Goal: Task Accomplishment & Management: Manage account settings

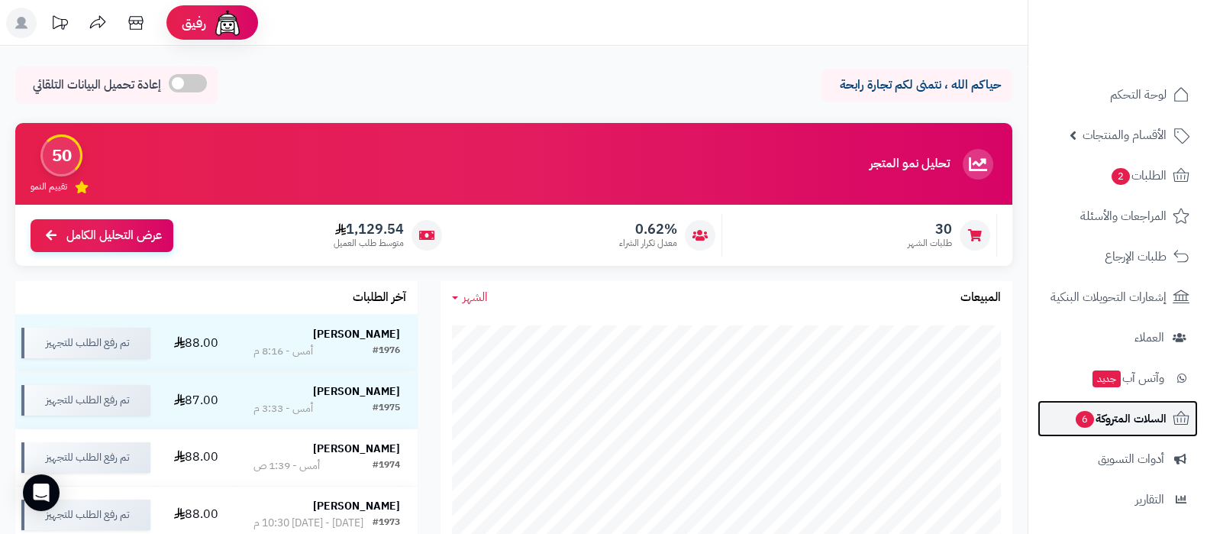
click at [1113, 418] on span "السلات المتروكة 6" at bounding box center [1120, 418] width 92 height 21
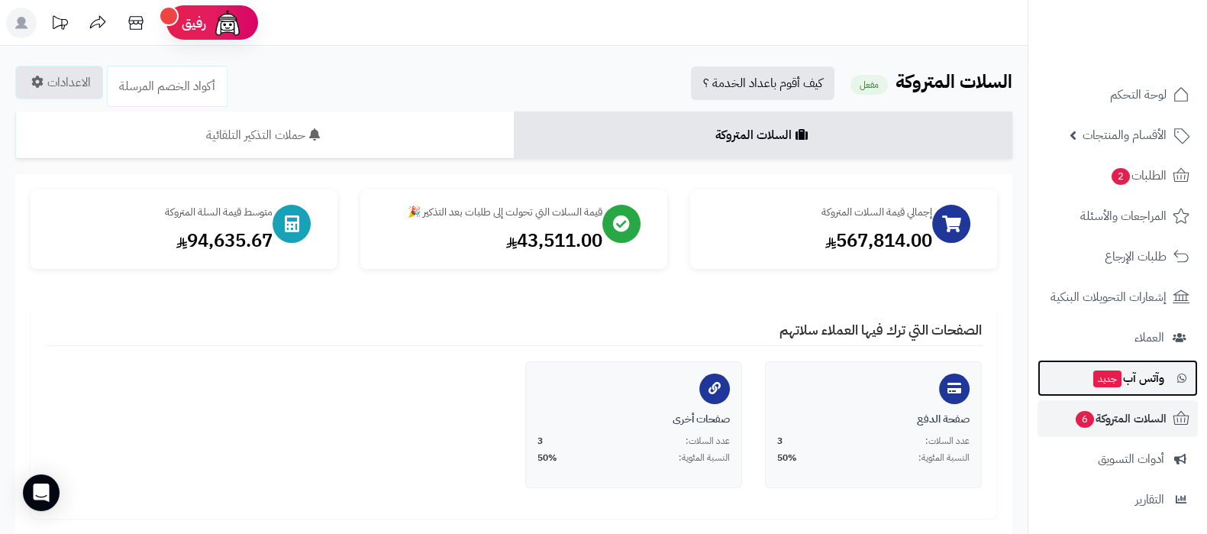
click at [1110, 378] on span "جديد" at bounding box center [1108, 378] width 28 height 17
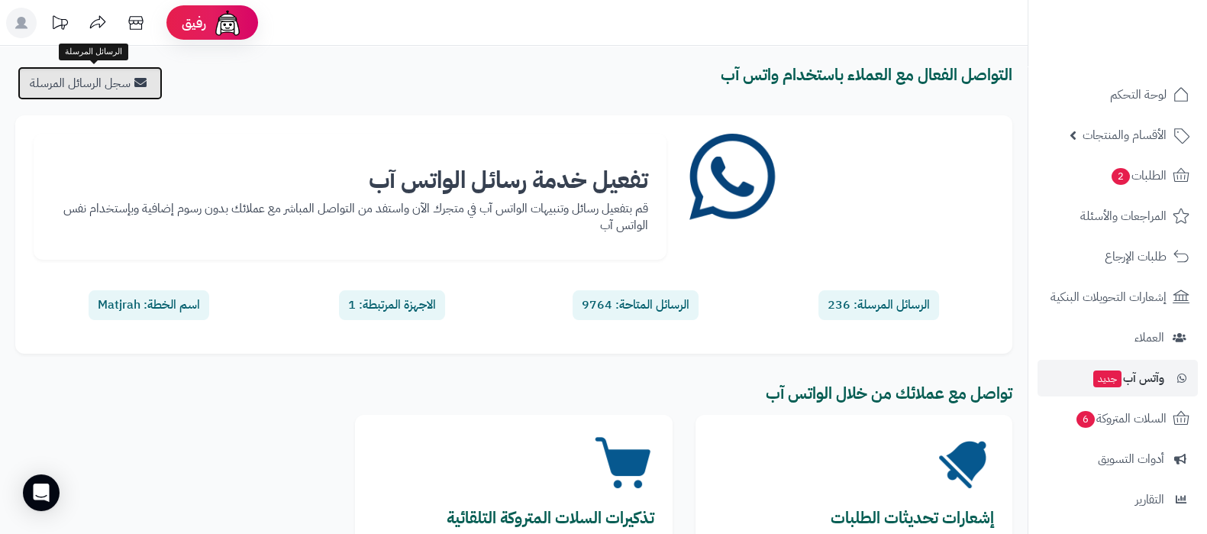
click at [134, 86] on link "سجل الرسائل المرسلة" at bounding box center [90, 83] width 145 height 34
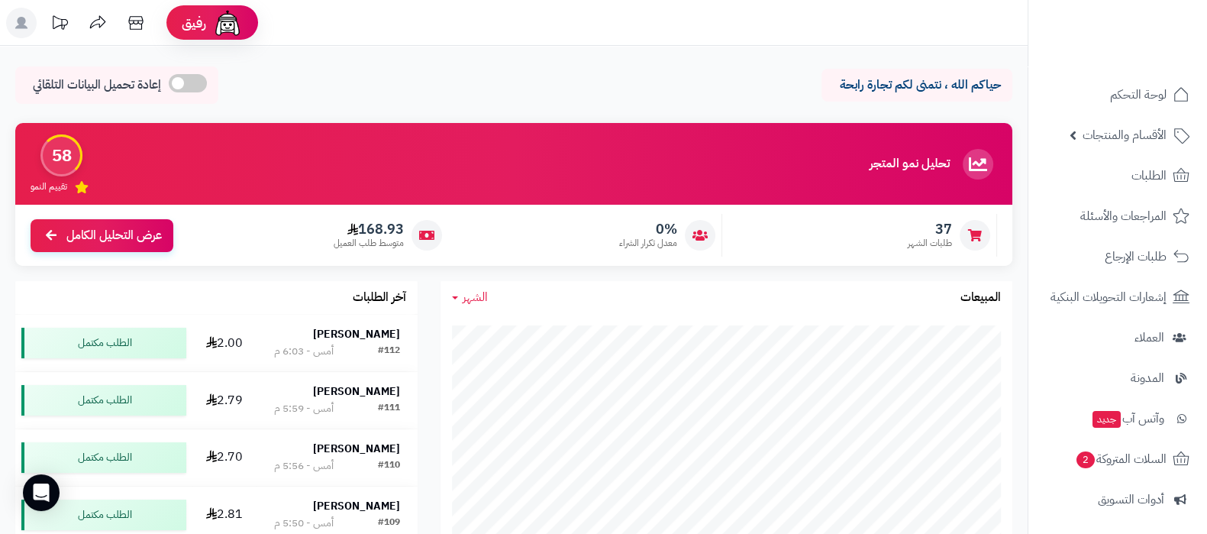
click at [622, 41] on header "رفيق ! الطلبات معالجة مكتمل إرجاع المنتجات العملاء المتواجدون الان 3 عملاء منتظ…" at bounding box center [603, 23] width 1207 height 46
click at [1134, 140] on span "الأقسام والمنتجات" at bounding box center [1125, 134] width 84 height 21
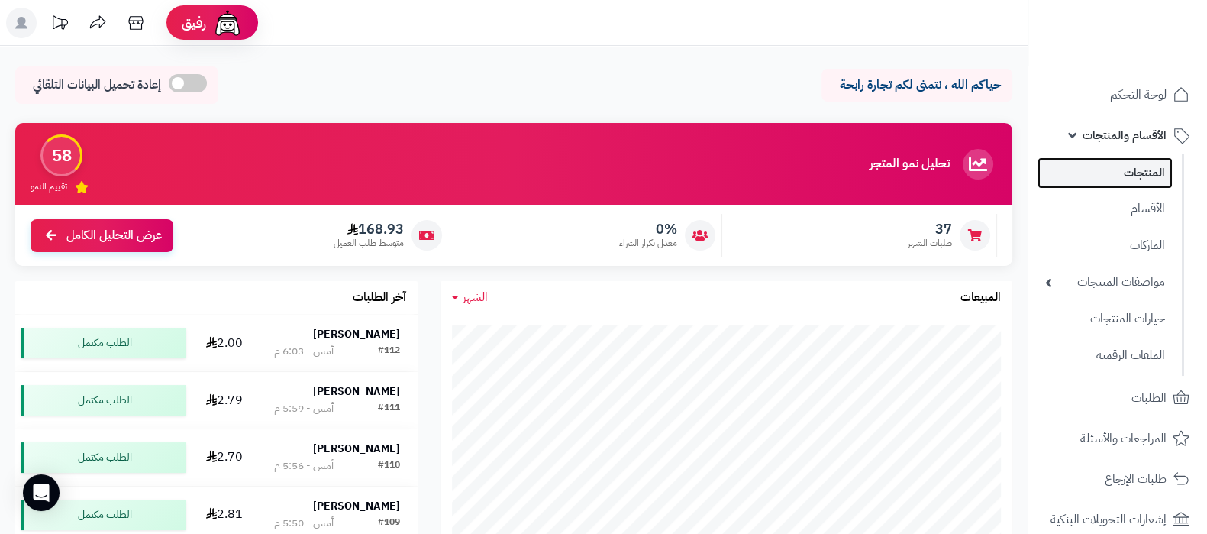
click at [1134, 170] on link "المنتجات" at bounding box center [1105, 172] width 135 height 31
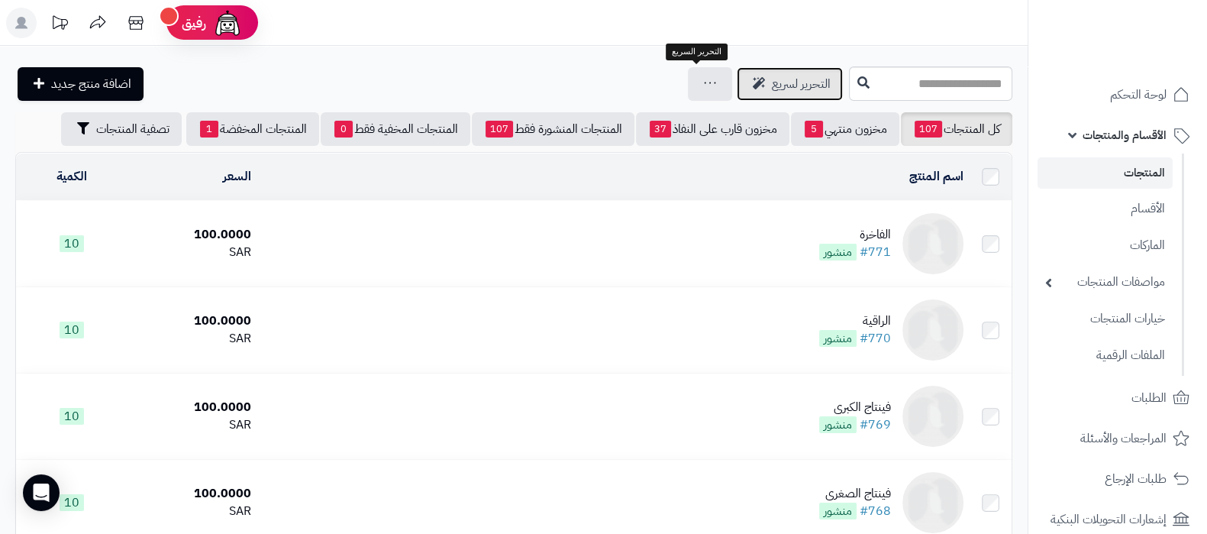
click at [772, 79] on span "التحرير لسريع" at bounding box center [801, 84] width 59 height 18
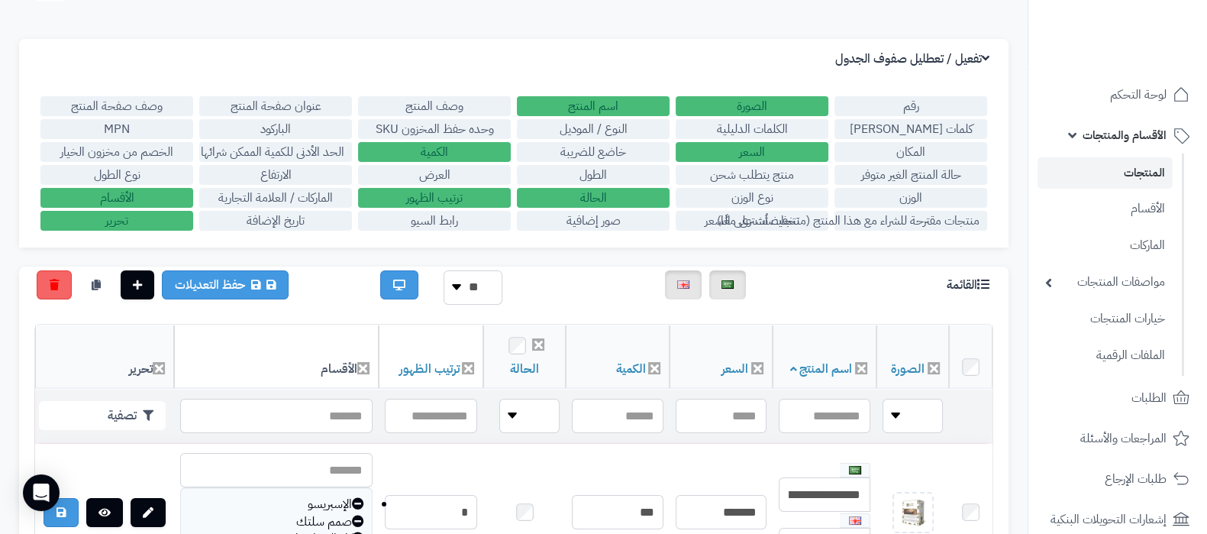
scroll to position [95, 0]
click at [434, 151] on label "الكمية" at bounding box center [434, 152] width 153 height 20
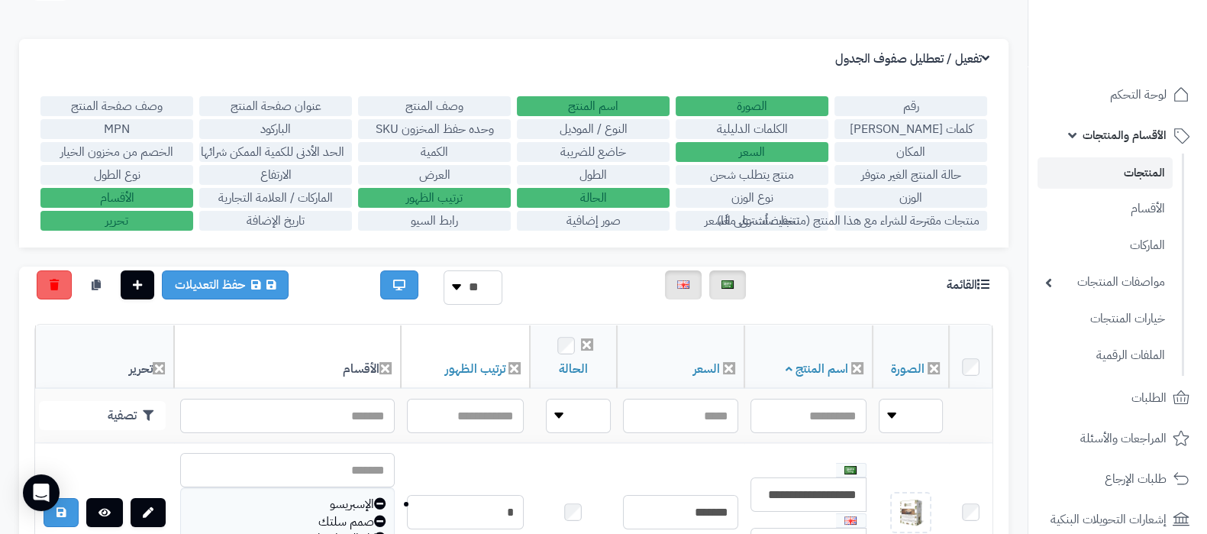
click at [741, 148] on label "السعر" at bounding box center [752, 152] width 153 height 20
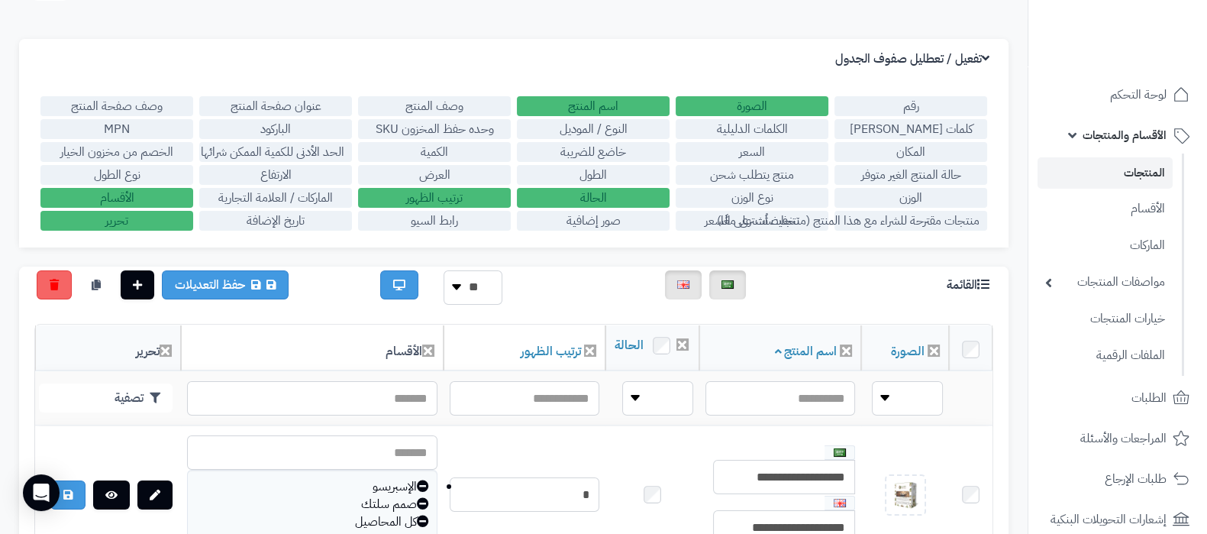
click at [748, 153] on label "السعر" at bounding box center [752, 152] width 153 height 20
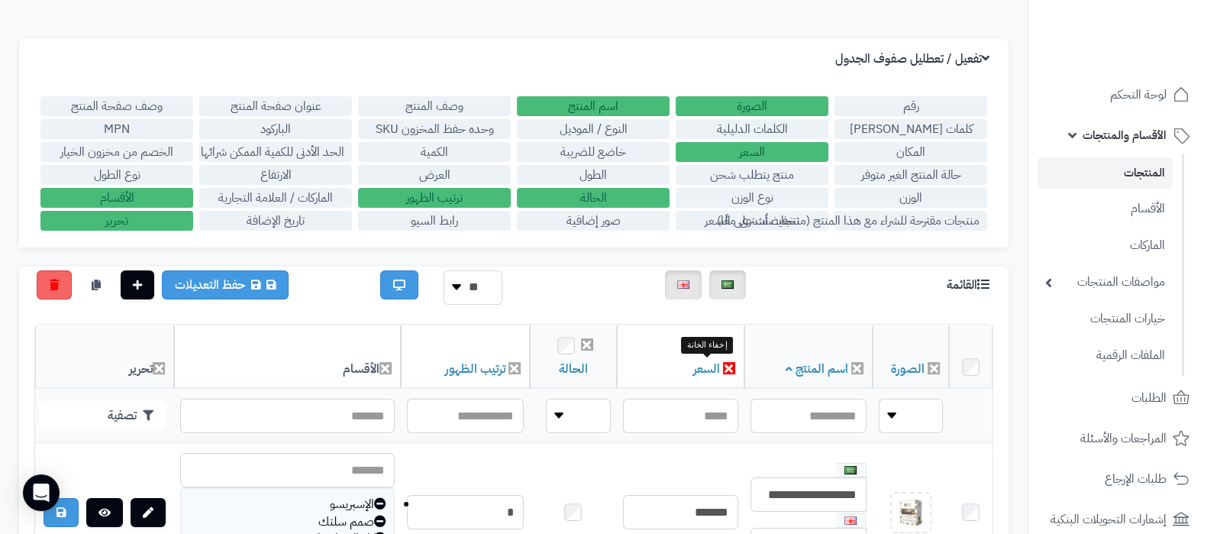
click at [723, 362] on icon at bounding box center [729, 368] width 12 height 12
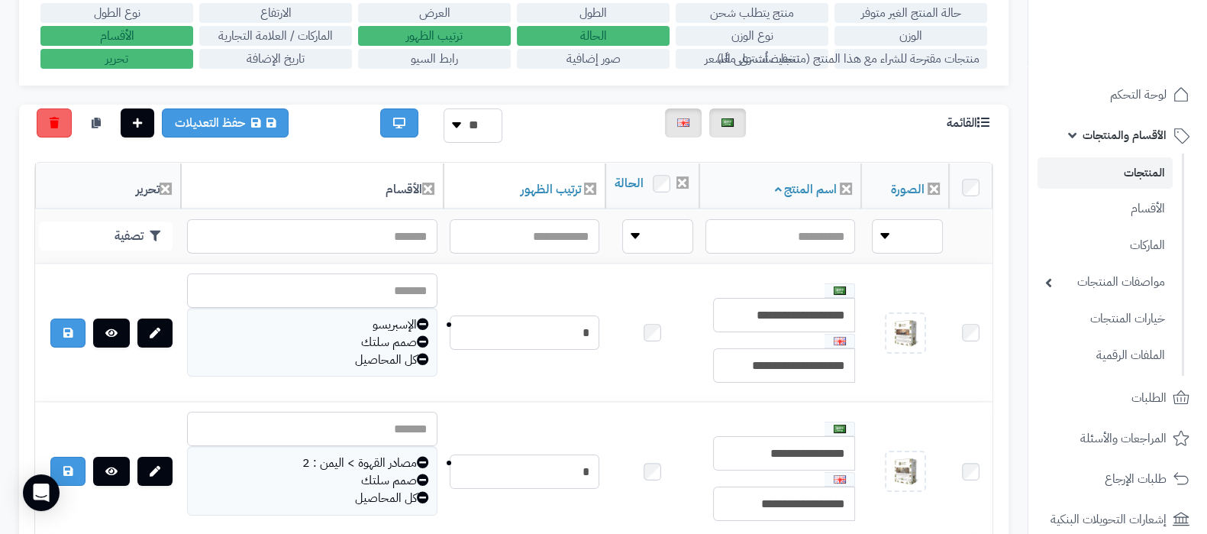
scroll to position [286, 0]
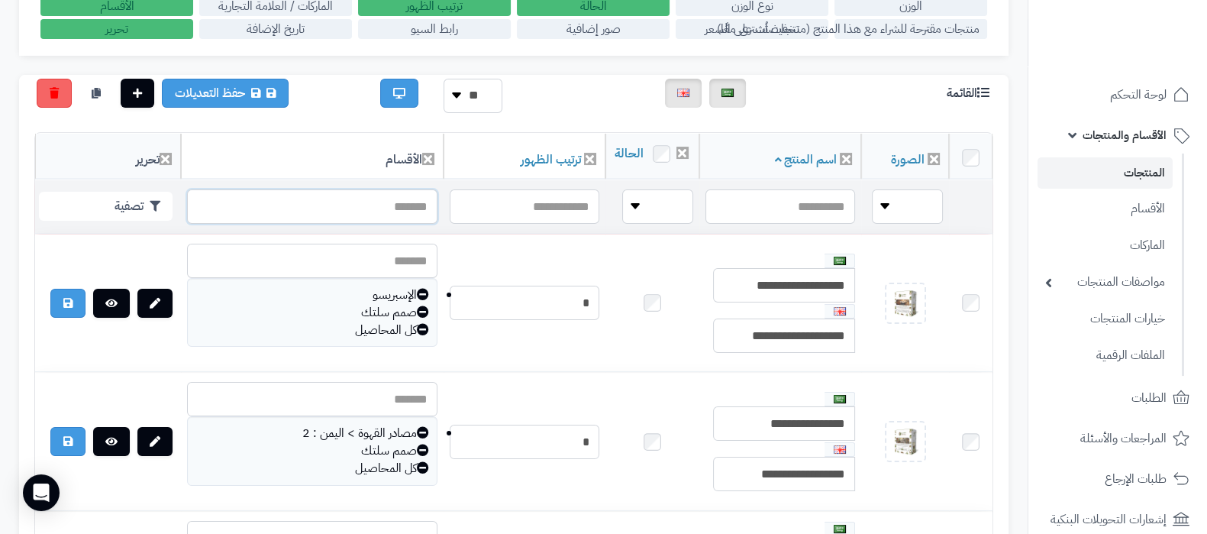
click at [325, 224] on input "text" at bounding box center [312, 206] width 250 height 34
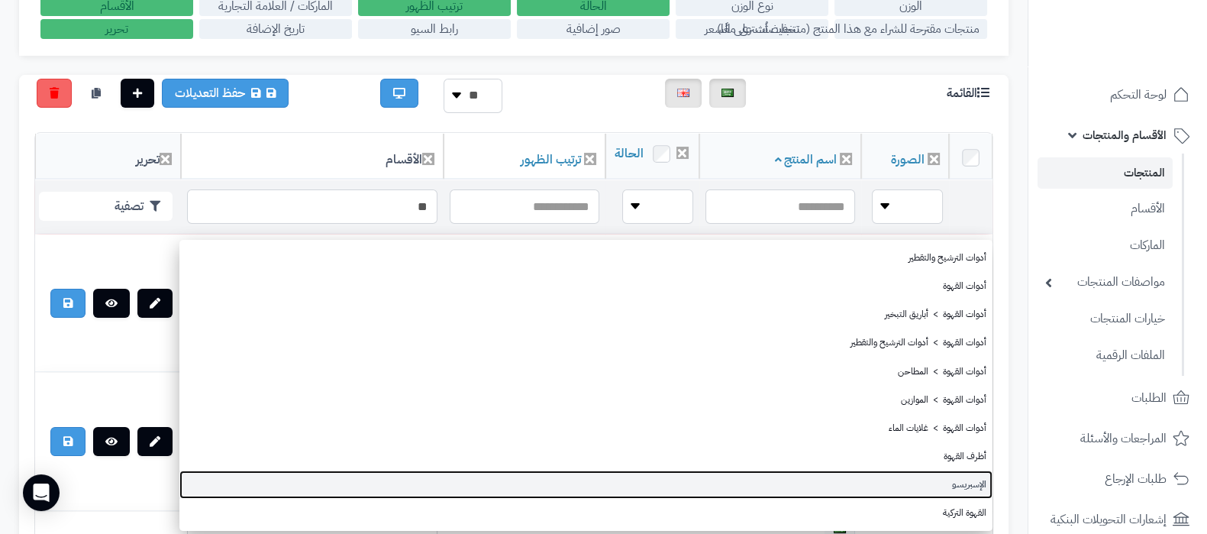
click at [949, 477] on link "الإسبريسو" at bounding box center [585, 484] width 813 height 28
type input "*********"
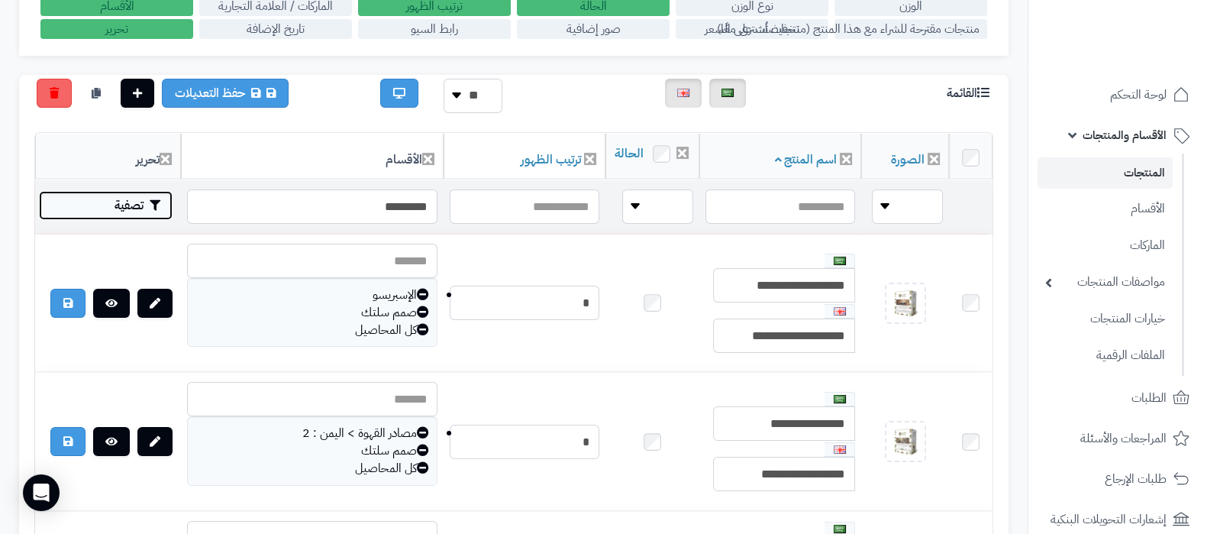
click at [135, 220] on button "تصفية" at bounding box center [106, 205] width 134 height 29
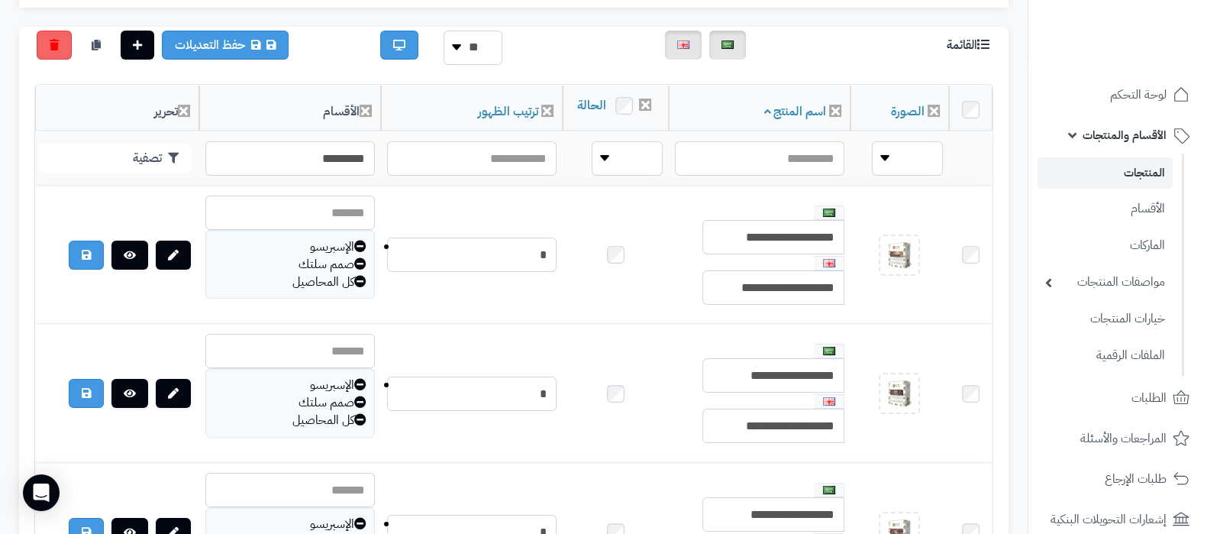
scroll to position [277, 0]
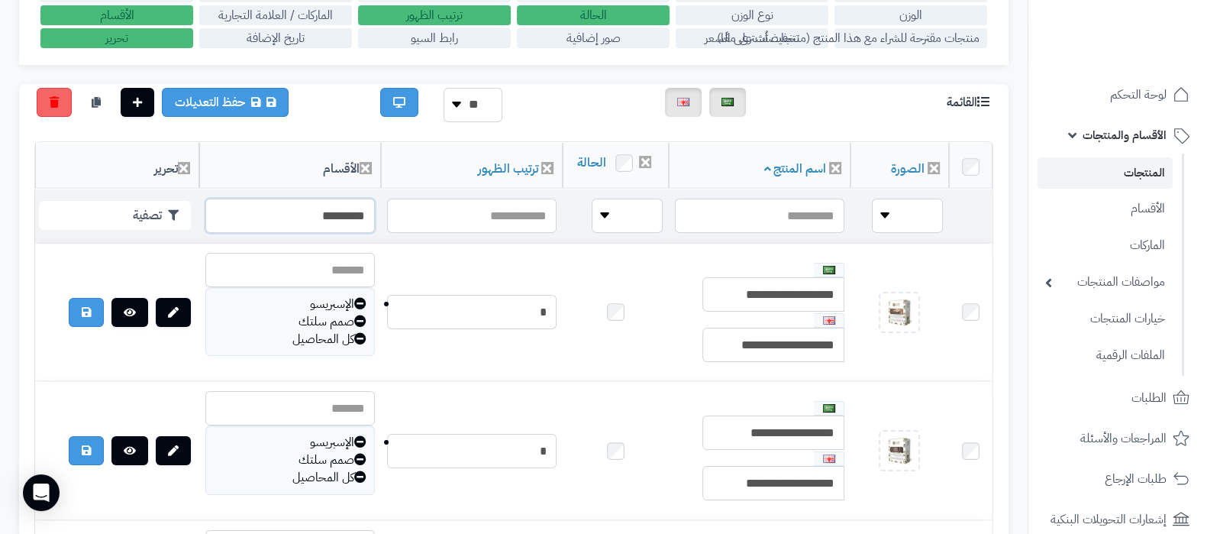
click at [349, 233] on input "*********" at bounding box center [290, 216] width 170 height 34
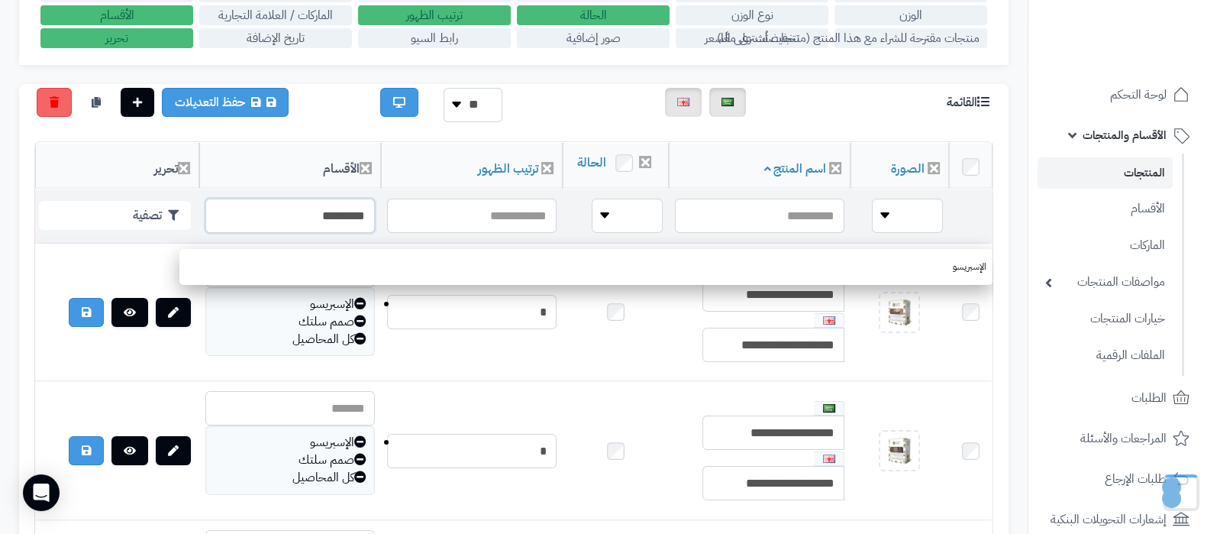
click at [349, 233] on input "*********" at bounding box center [290, 216] width 170 height 34
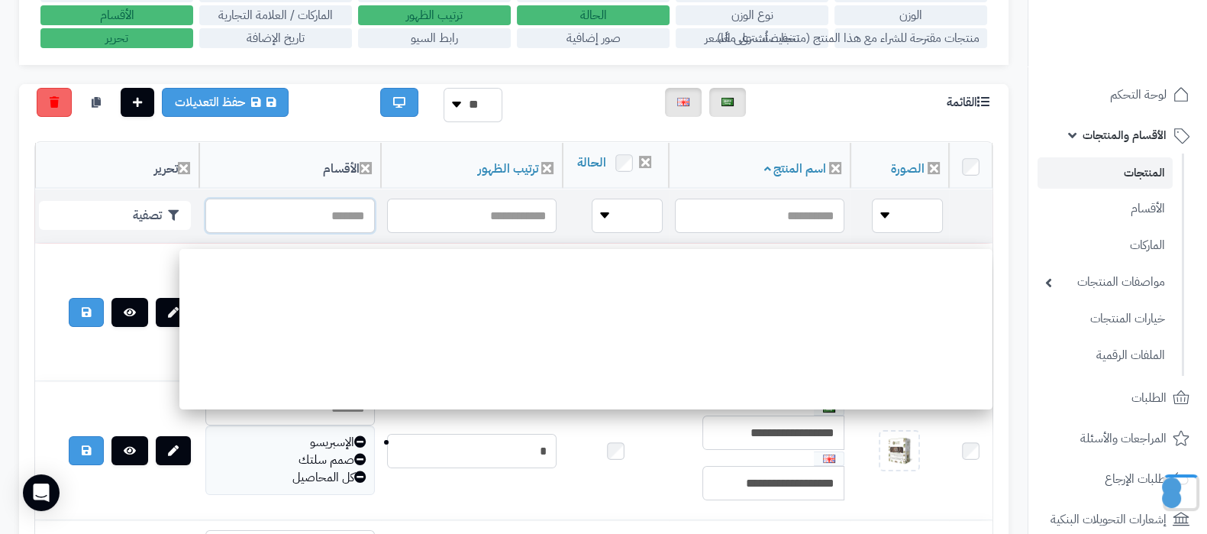
click at [349, 233] on input "text" at bounding box center [290, 216] width 170 height 34
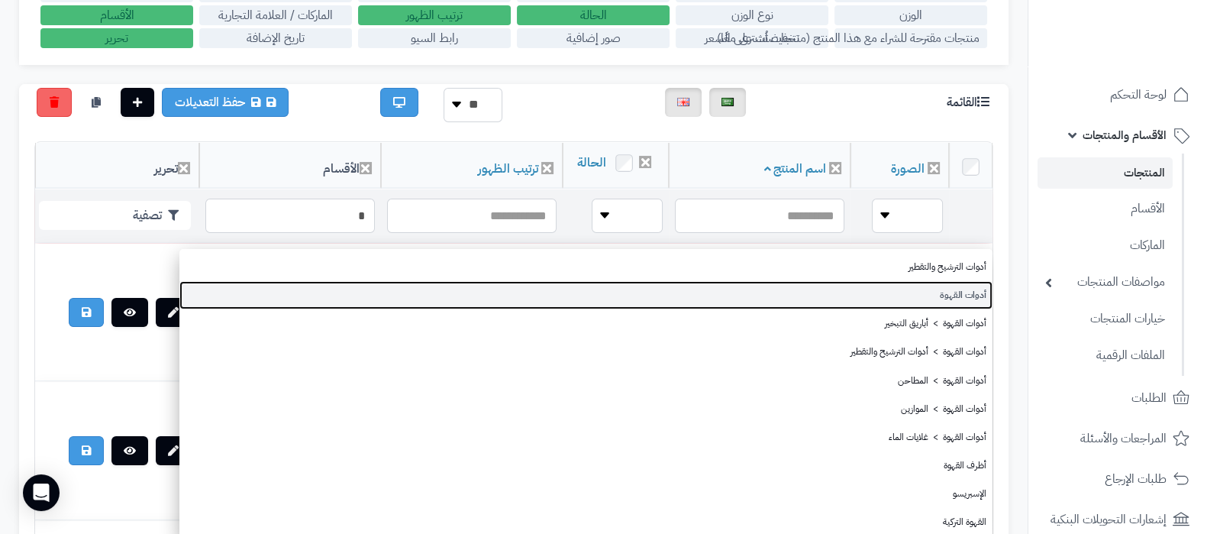
click at [961, 297] on link "أدوات القهوة" at bounding box center [585, 295] width 813 height 28
type input "**********"
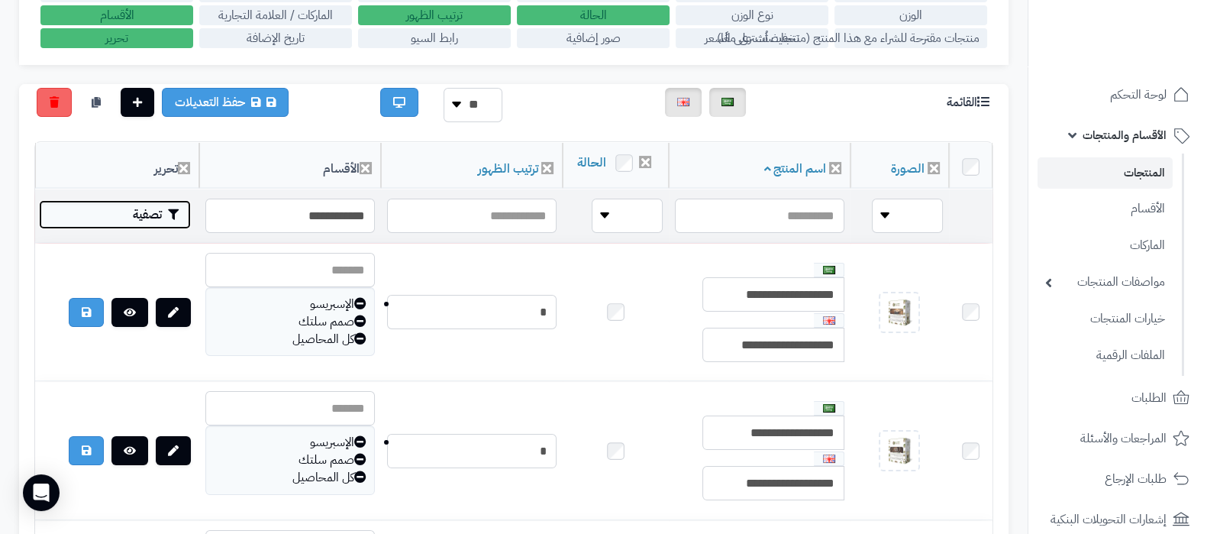
click at [108, 229] on button "تصفية" at bounding box center [115, 214] width 152 height 29
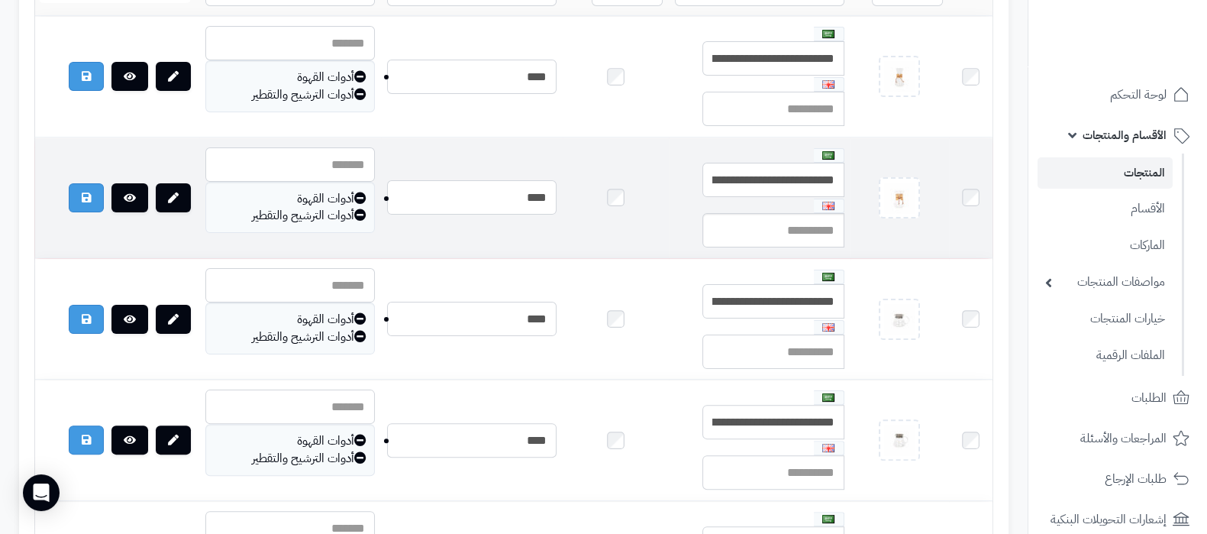
scroll to position [659, 0]
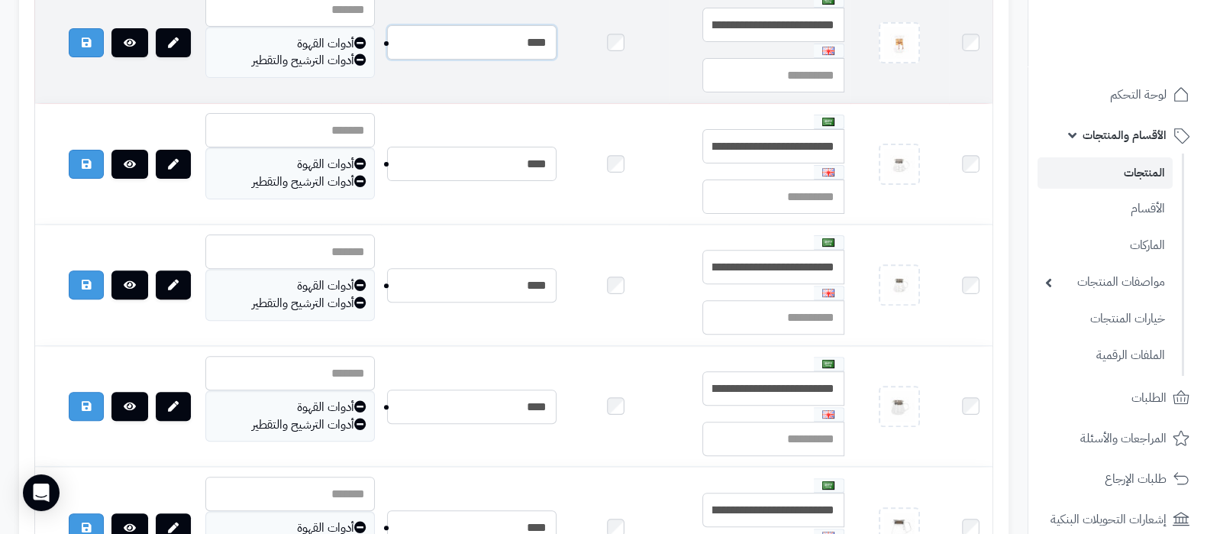
click at [549, 55] on input "****" at bounding box center [472, 42] width 170 height 34
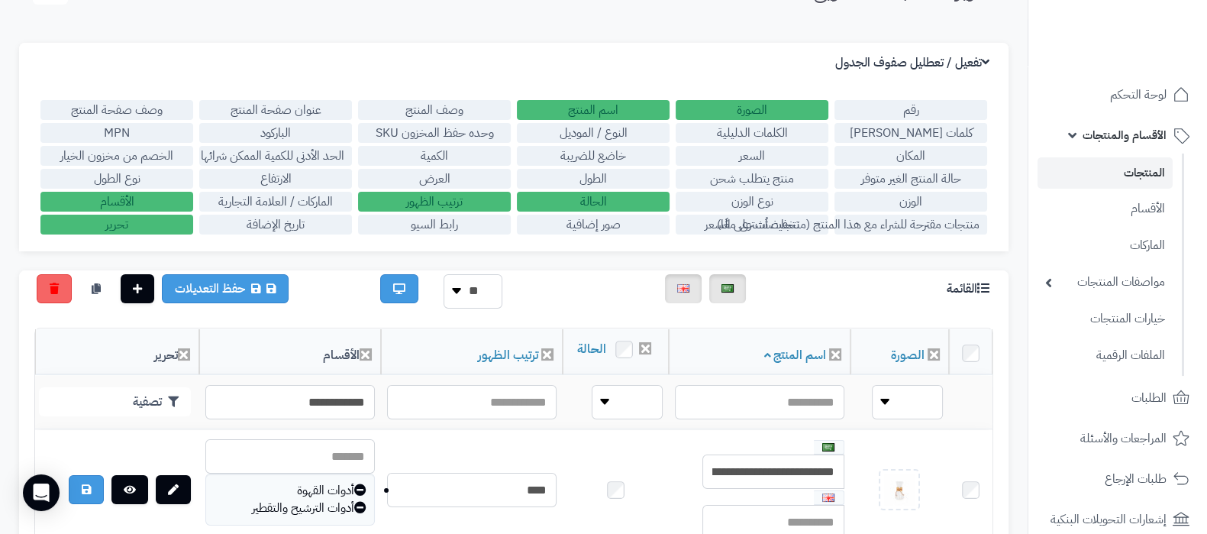
scroll to position [86, 0]
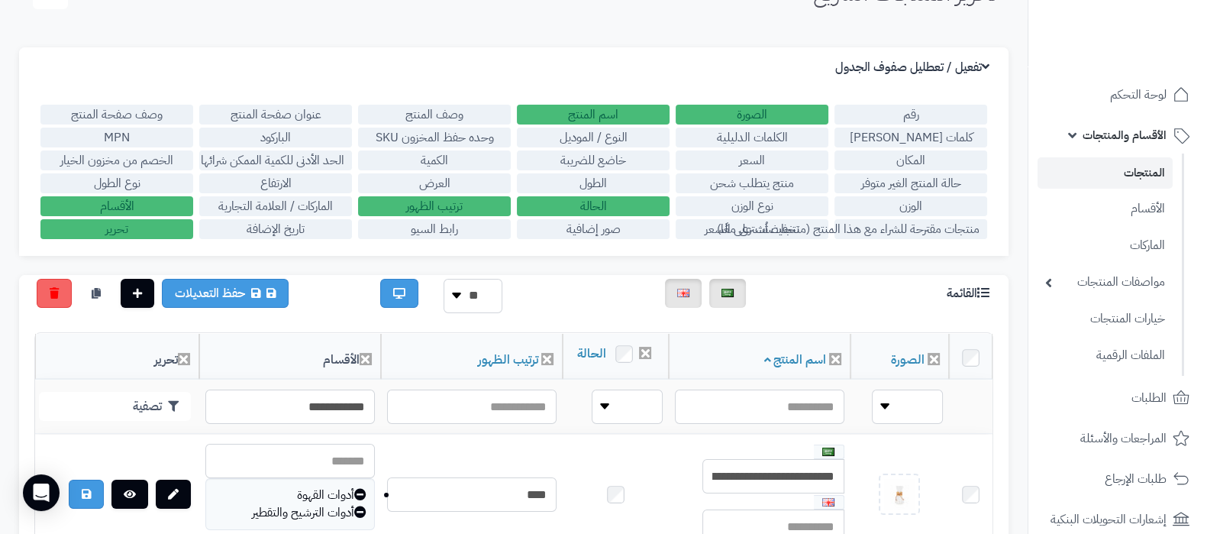
click at [428, 208] on label "ترتيب الظهور" at bounding box center [434, 206] width 153 height 20
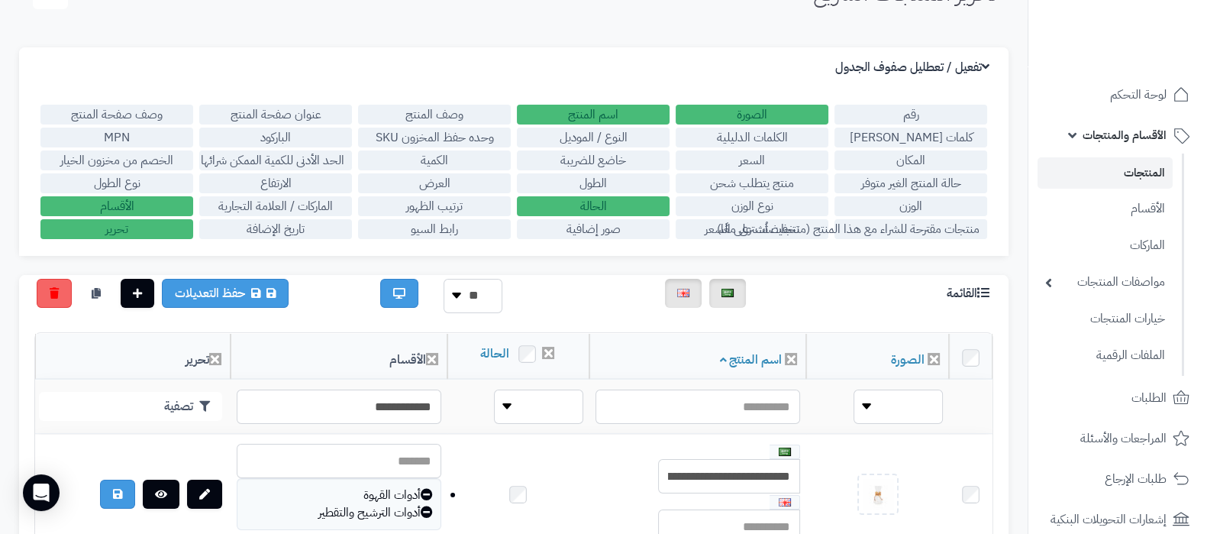
click at [443, 163] on label "الكمية" at bounding box center [434, 160] width 153 height 20
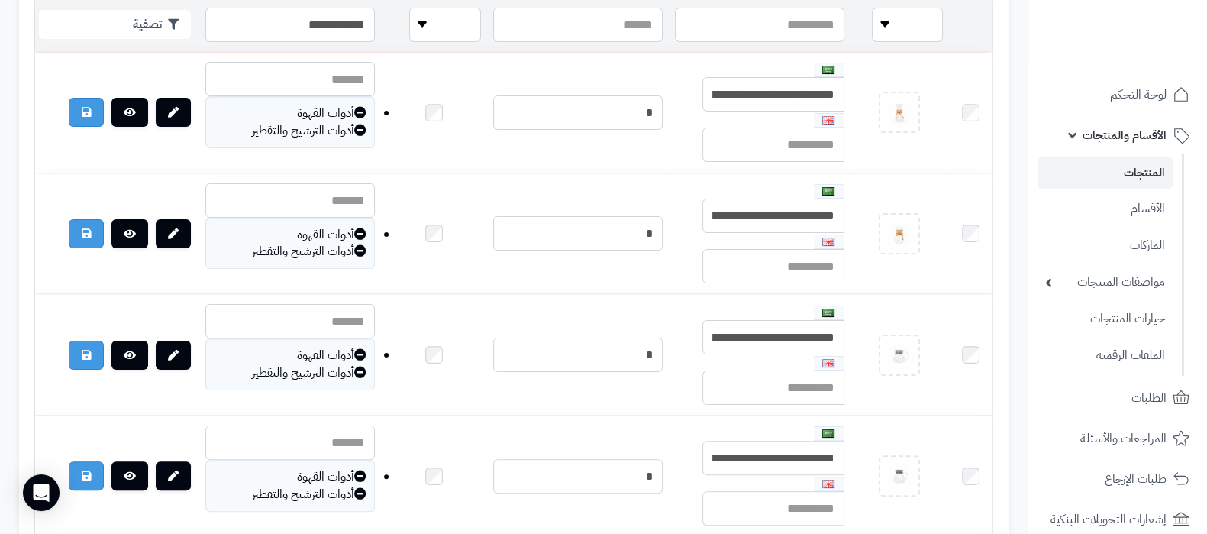
scroll to position [277, 0]
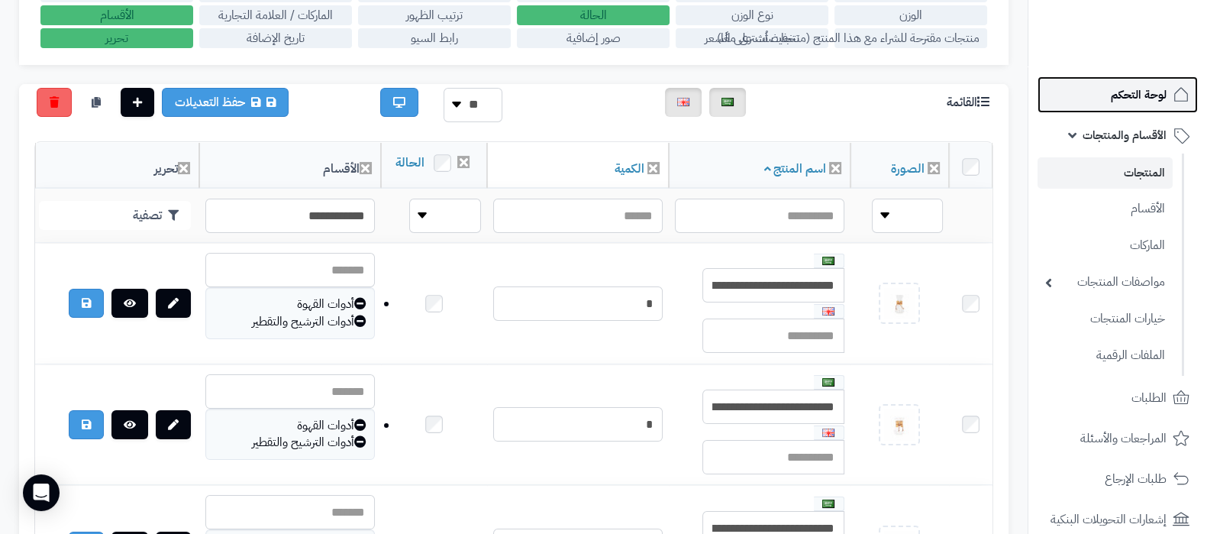
click at [1118, 82] on link "لوحة التحكم" at bounding box center [1118, 94] width 160 height 37
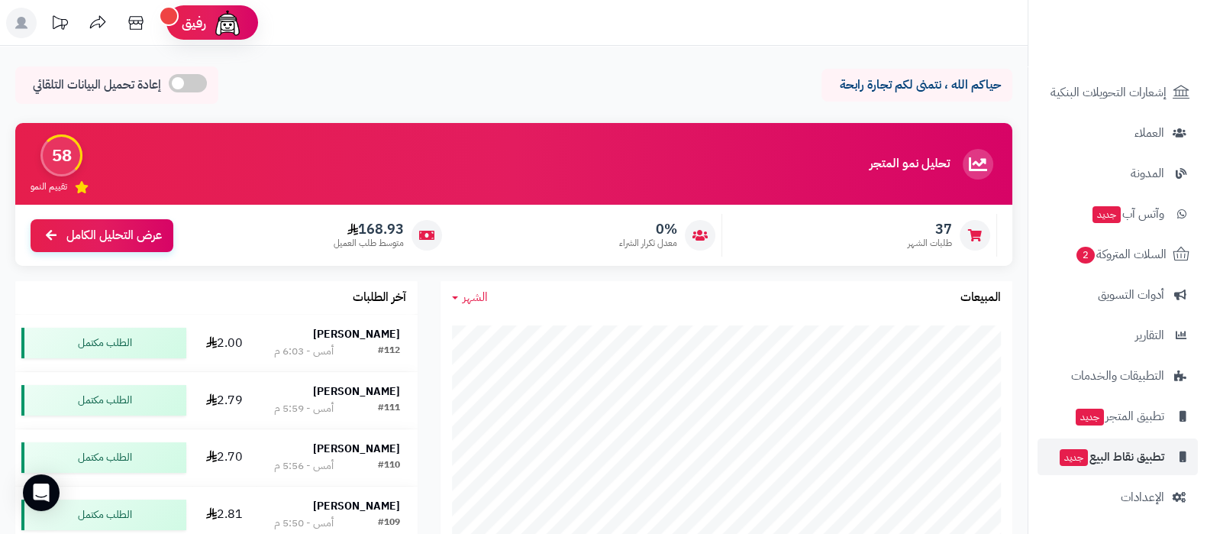
scroll to position [205, 0]
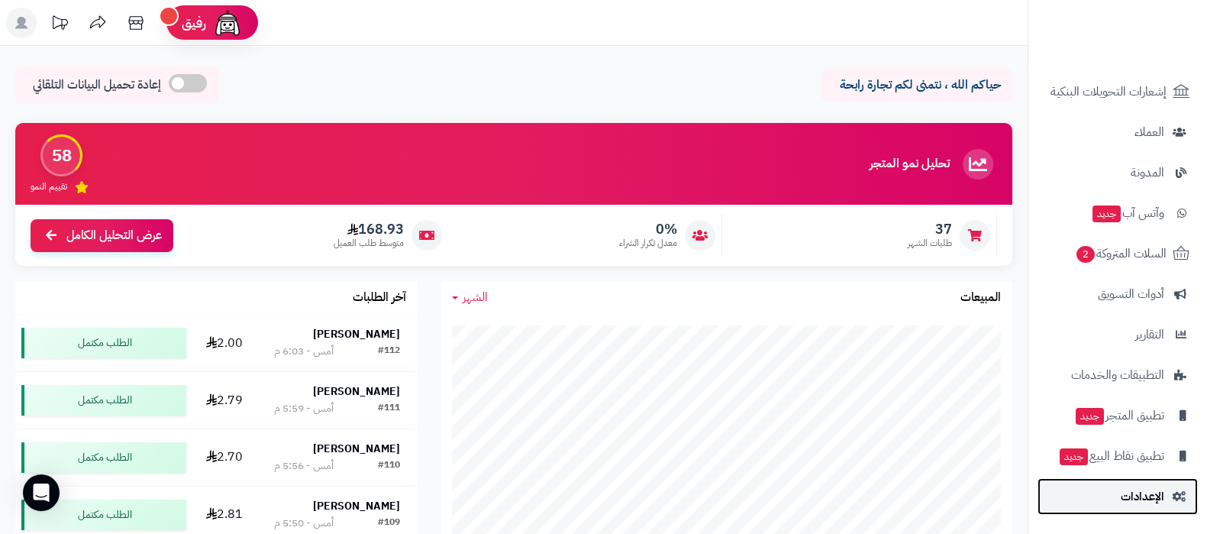
click at [1129, 506] on span "الإعدادات" at bounding box center [1143, 496] width 44 height 21
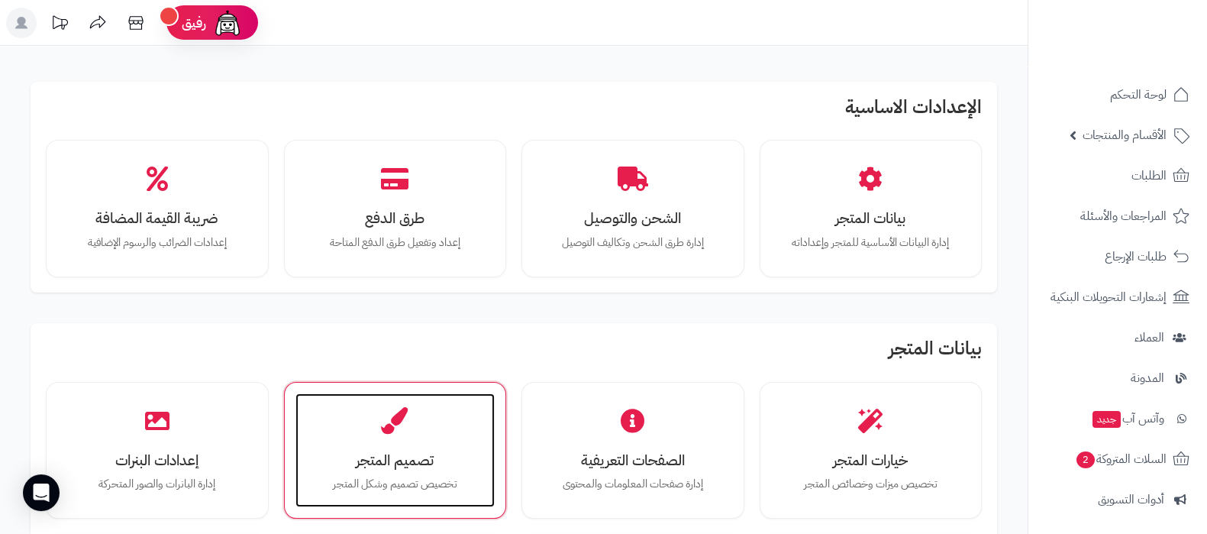
click at [418, 442] on div "تصميم المتجر تخصيص تصميم وشكل المتجر" at bounding box center [396, 450] width 200 height 115
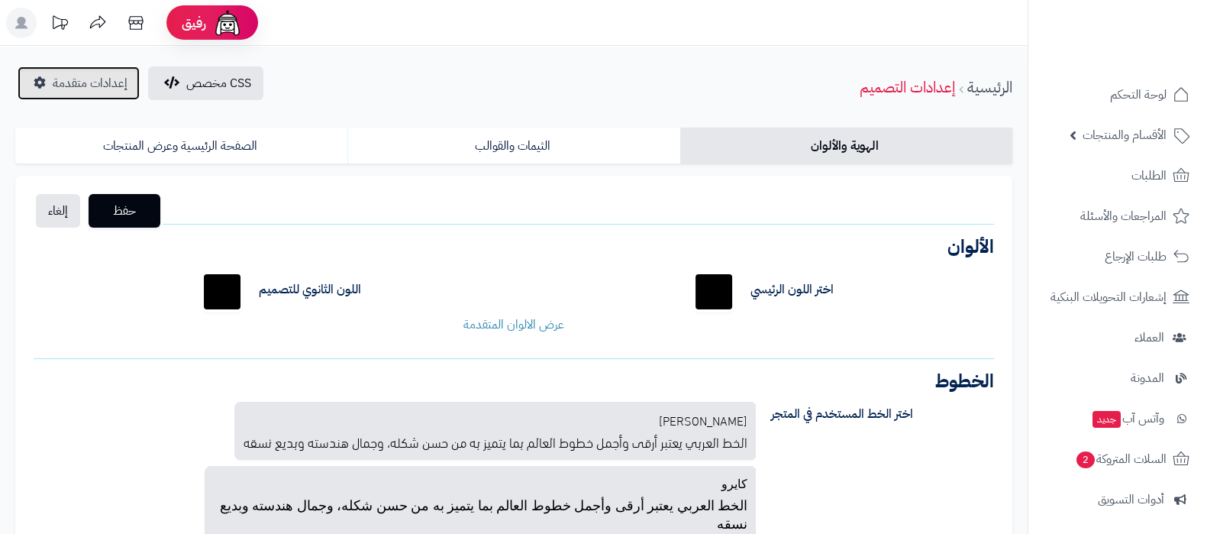
click at [97, 81] on span "إعدادات متقدمة" at bounding box center [90, 83] width 75 height 18
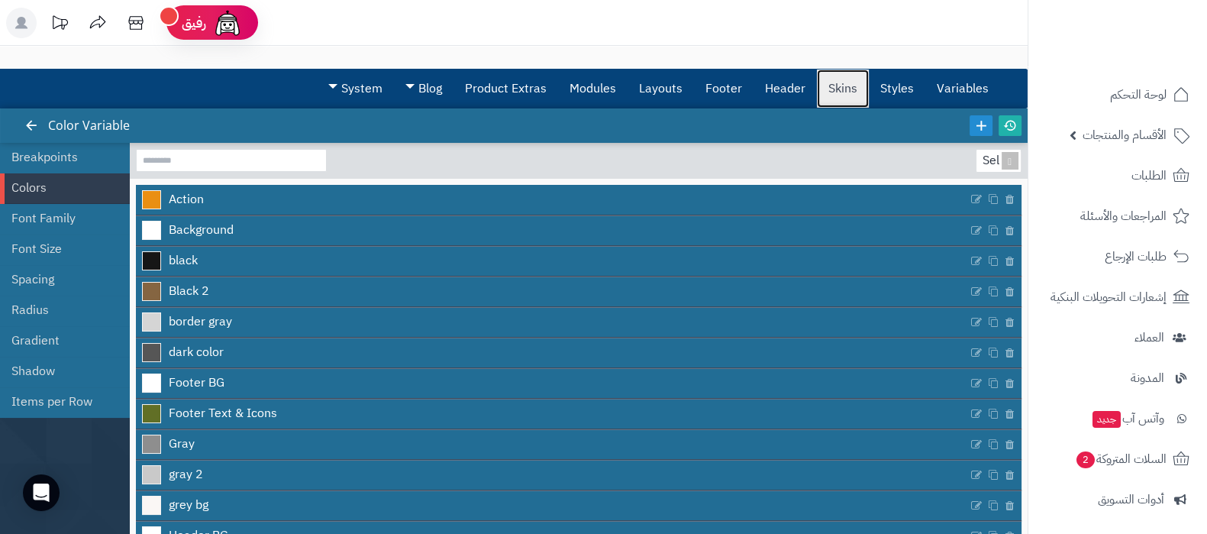
click at [840, 89] on link "Skins" at bounding box center [843, 88] width 52 height 38
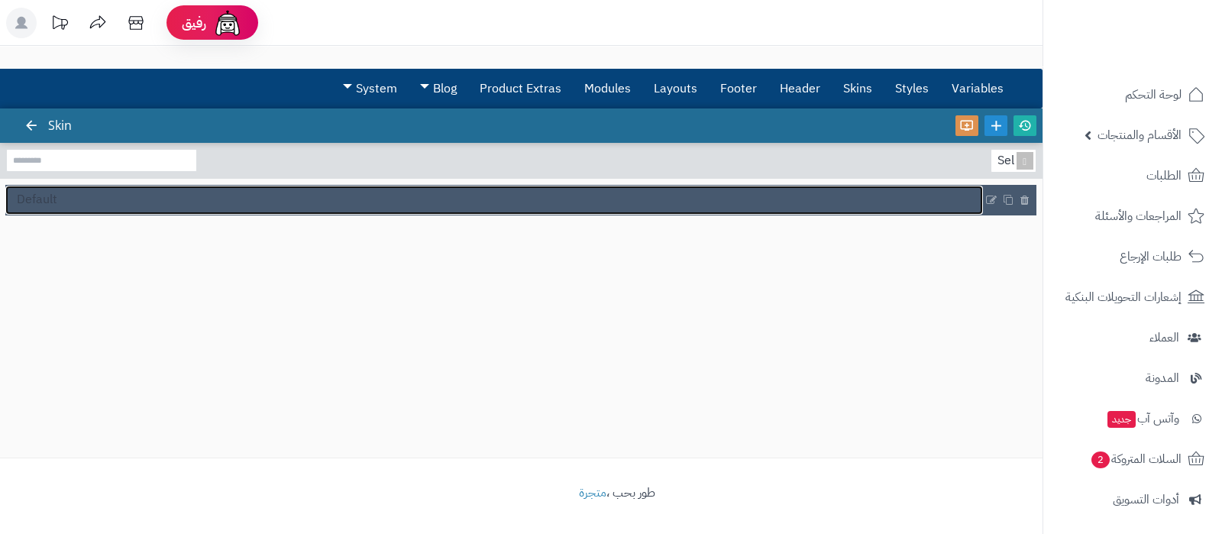
click at [54, 194] on span "Default" at bounding box center [37, 200] width 40 height 18
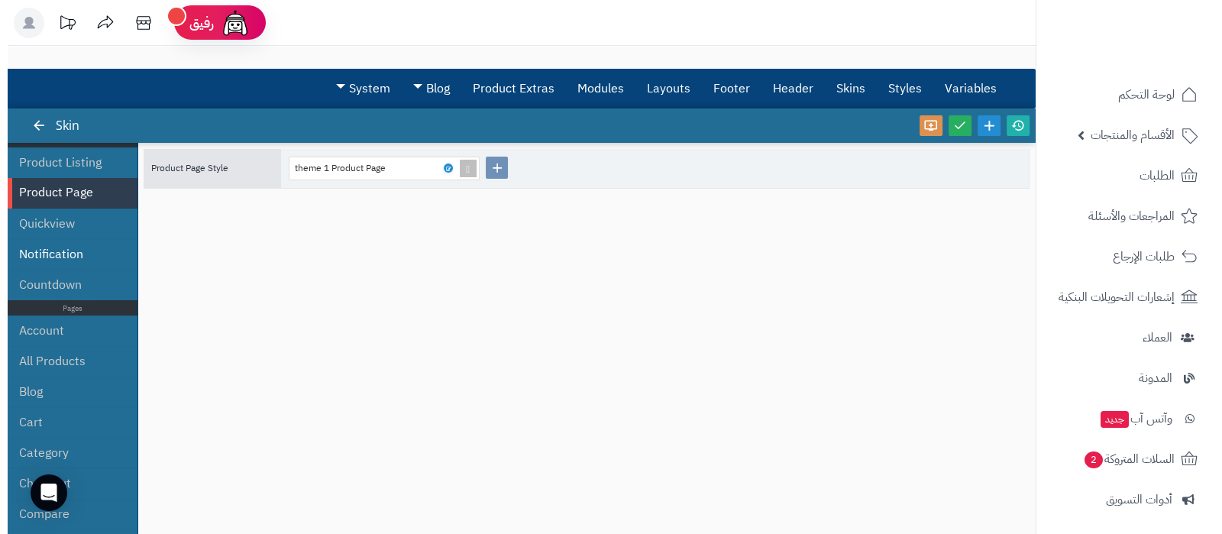
scroll to position [190, 0]
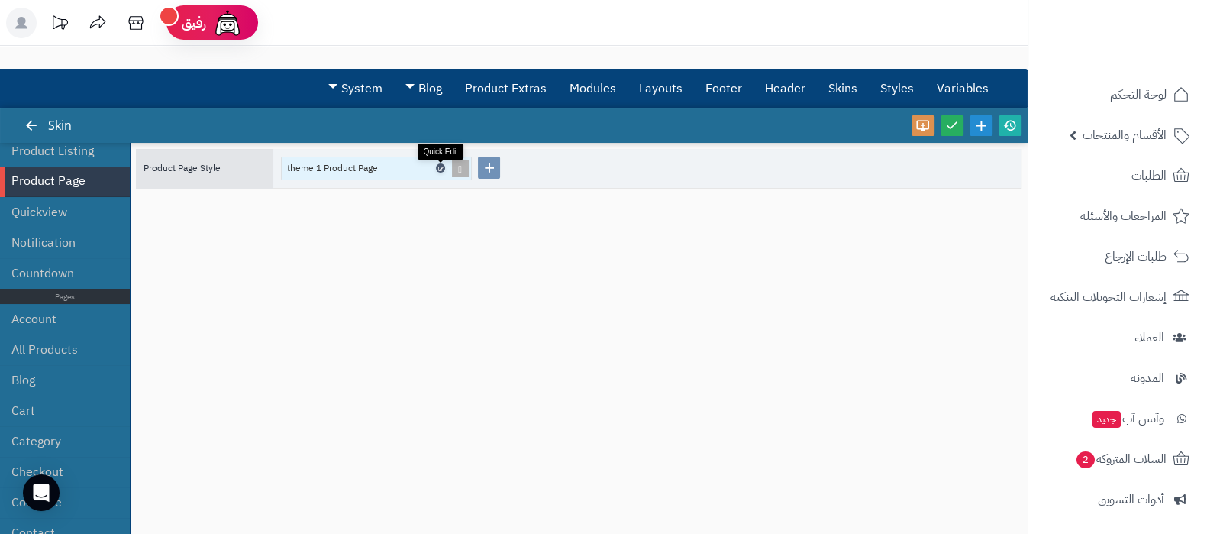
click at [441, 166] on icon at bounding box center [440, 168] width 5 height 7
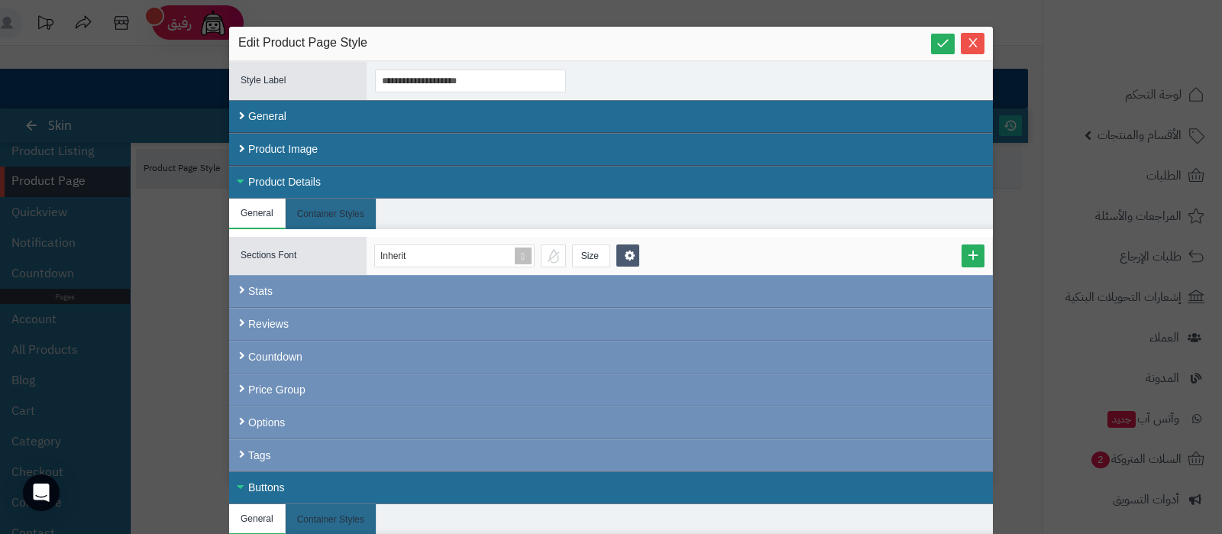
click at [294, 176] on div "Product Details" at bounding box center [611, 182] width 764 height 33
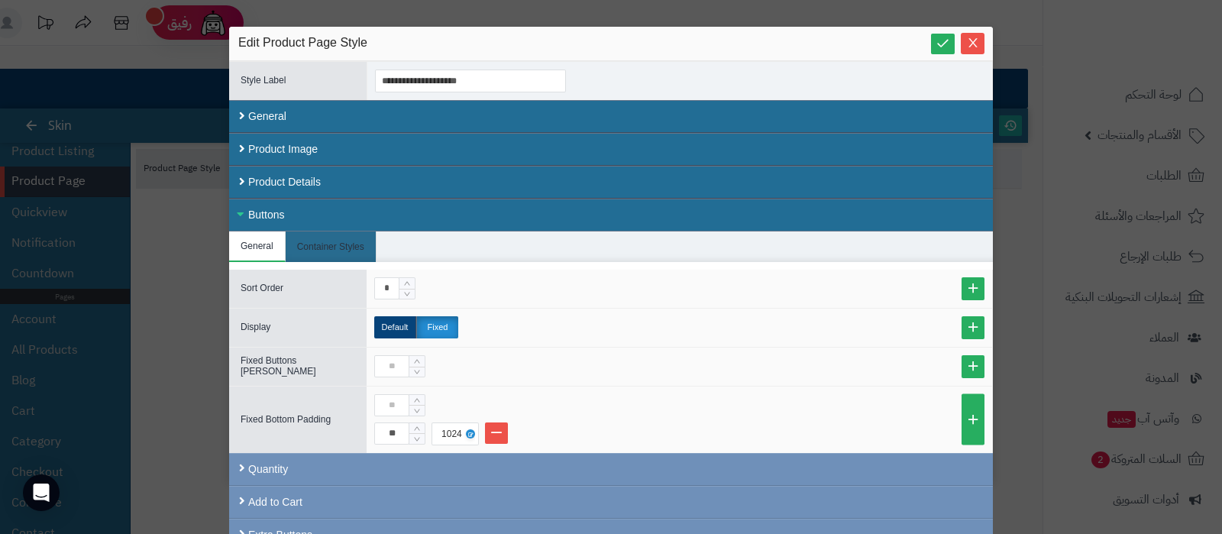
click at [294, 209] on div "Buttons" at bounding box center [611, 215] width 764 height 33
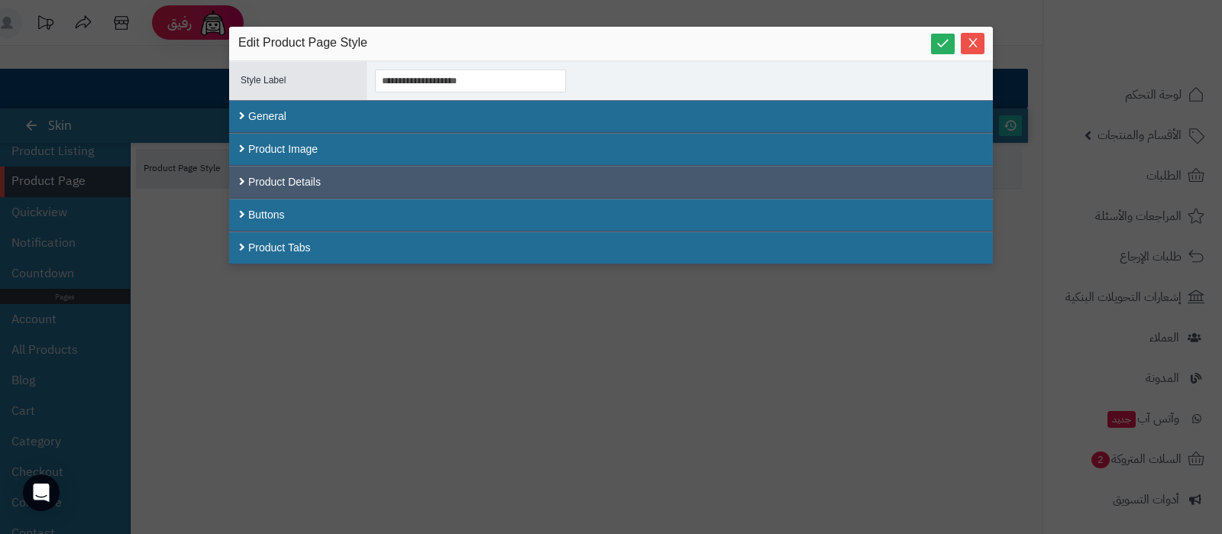
click at [285, 181] on div "Product Details" at bounding box center [611, 182] width 764 height 33
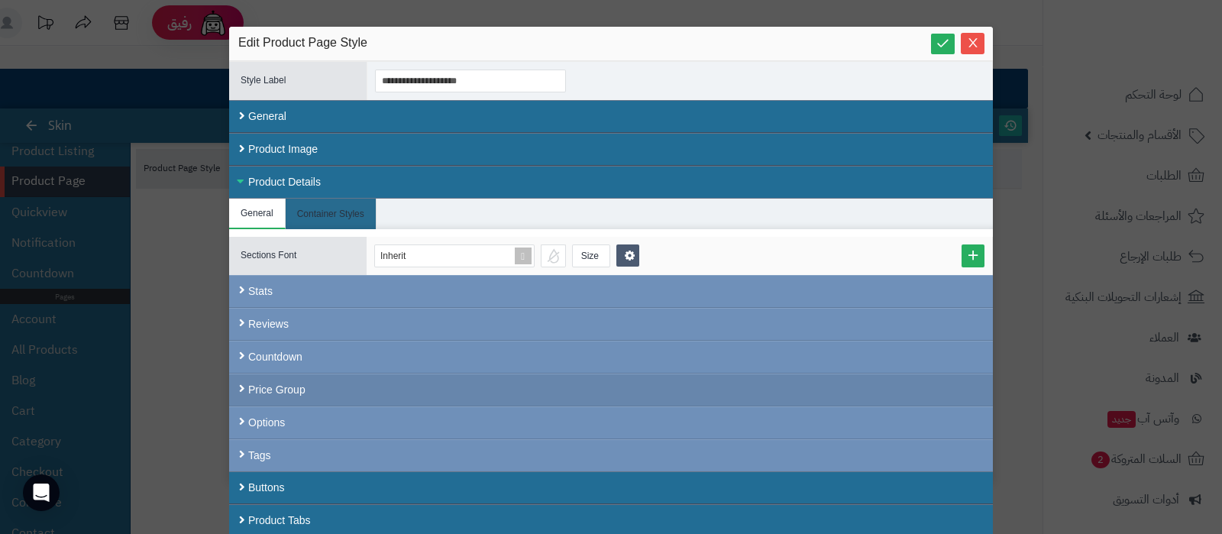
click at [257, 389] on div "Price Group" at bounding box center [611, 389] width 764 height 33
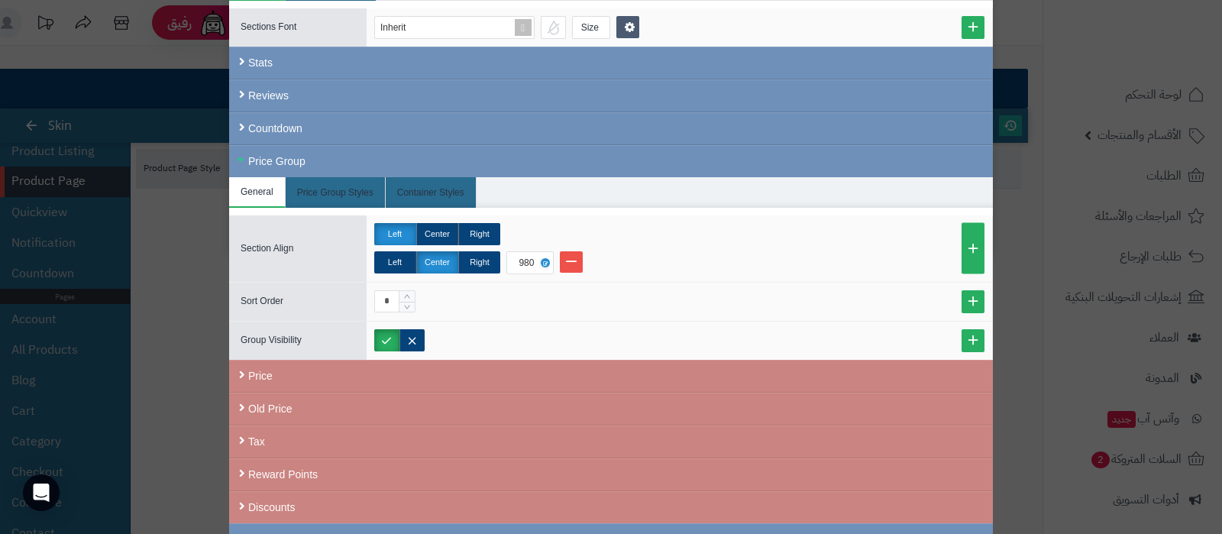
scroll to position [286, 0]
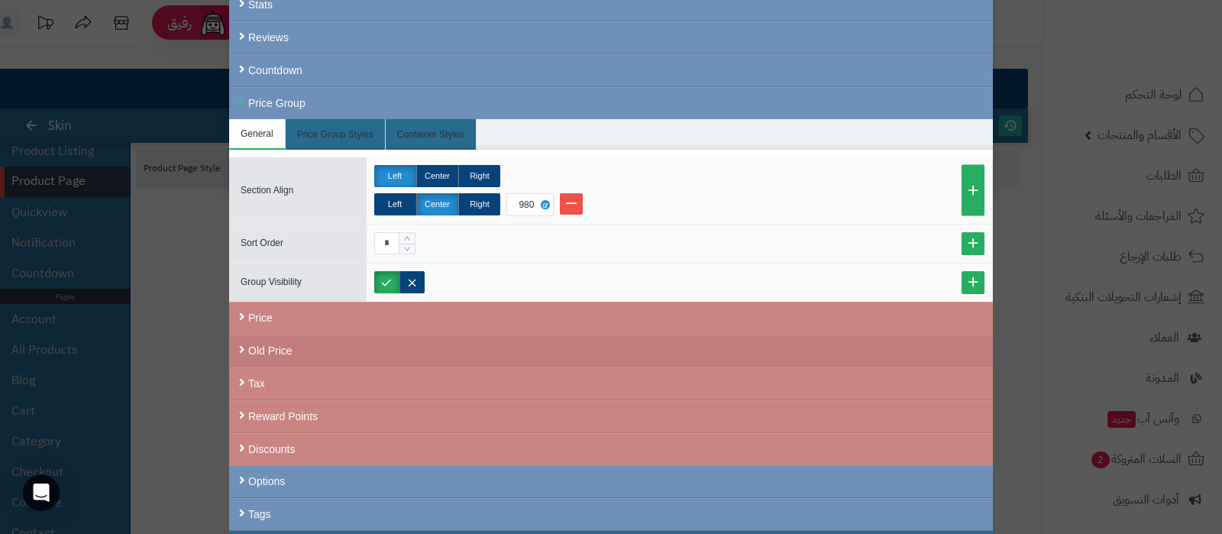
click at [275, 350] on div "Old Price" at bounding box center [611, 350] width 764 height 33
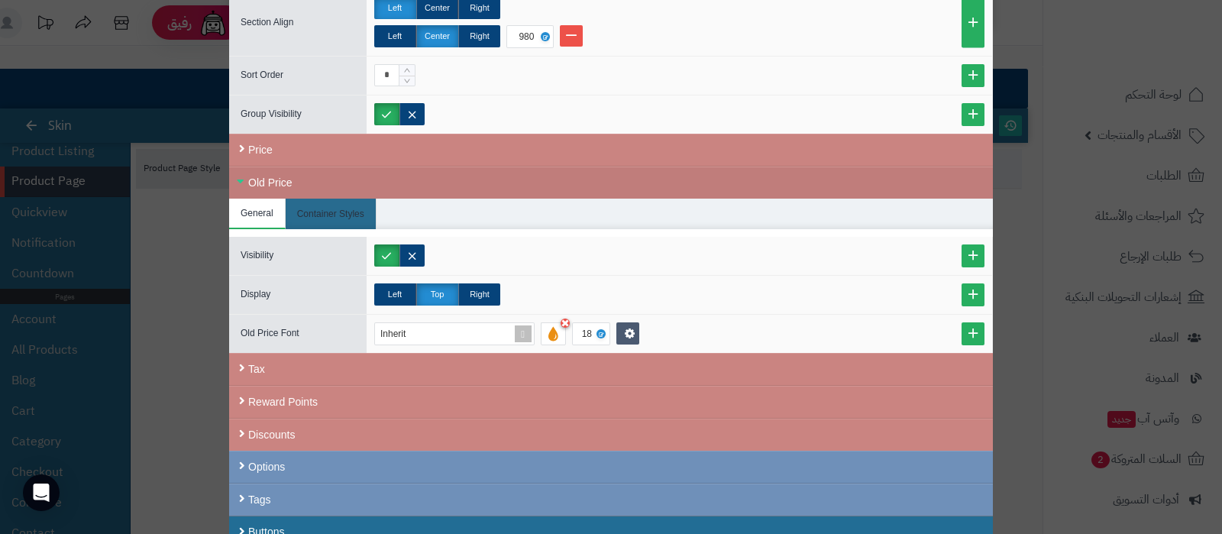
scroll to position [477, 0]
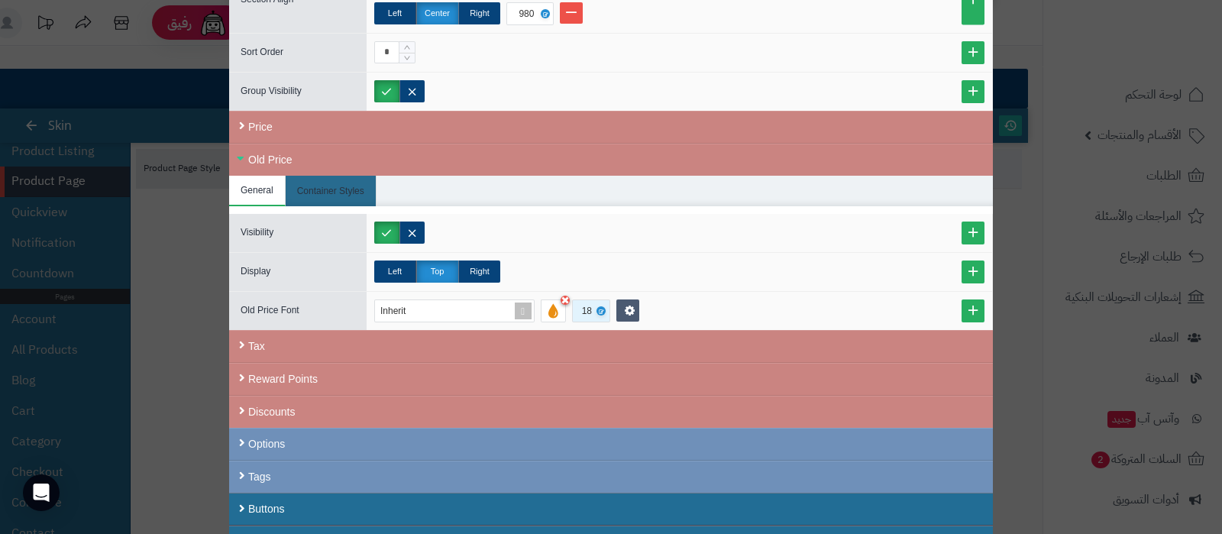
click at [595, 306] on div "18" at bounding box center [590, 310] width 16 height 21
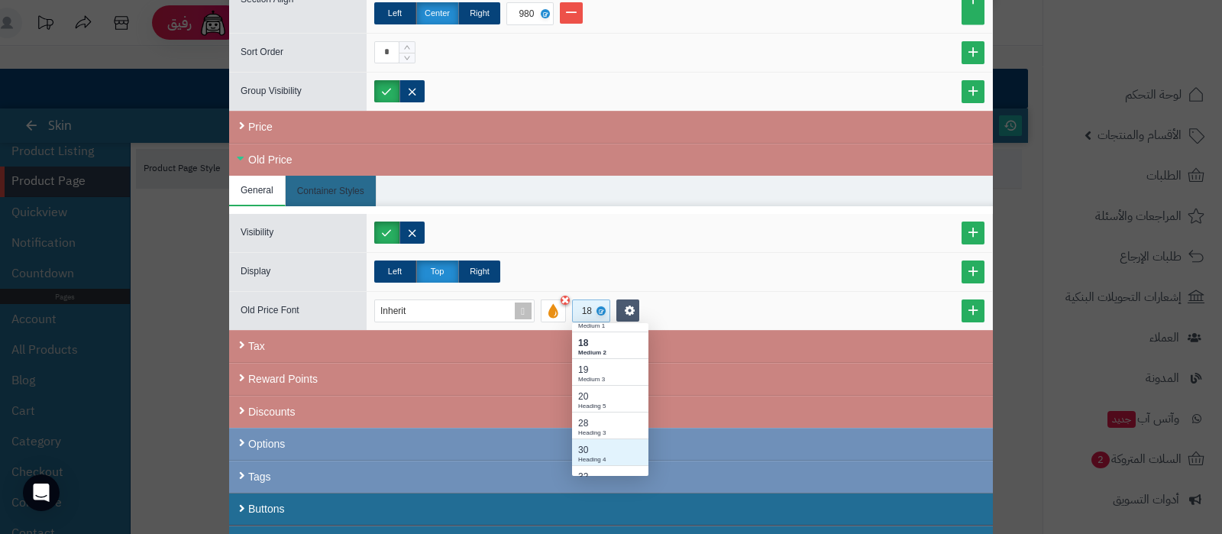
scroll to position [148, 0]
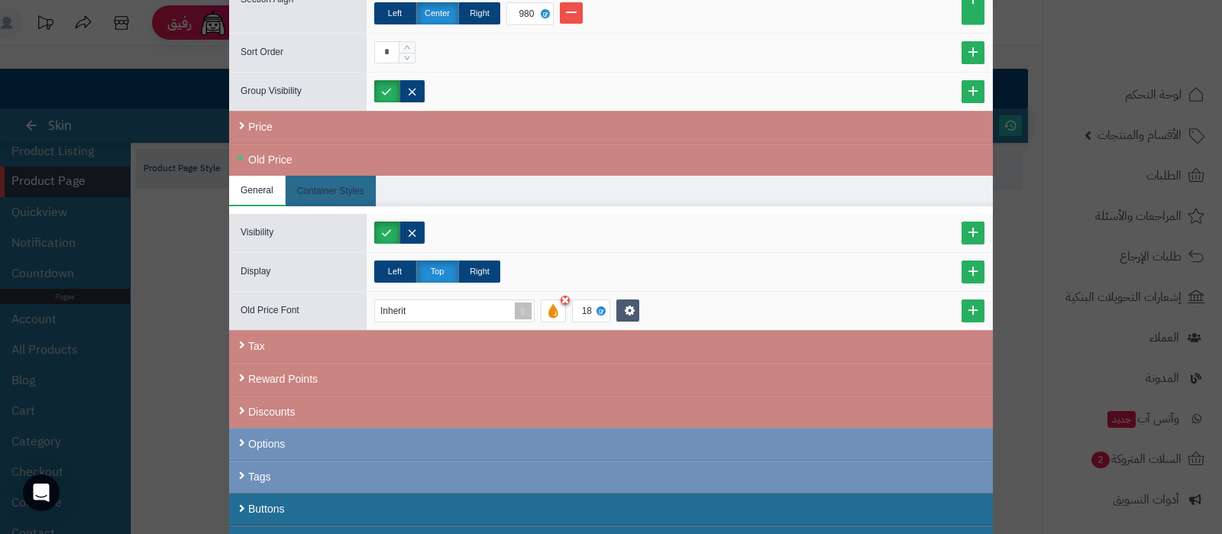
click at [806, 284] on div "Left Top Right" at bounding box center [679, 272] width 625 height 38
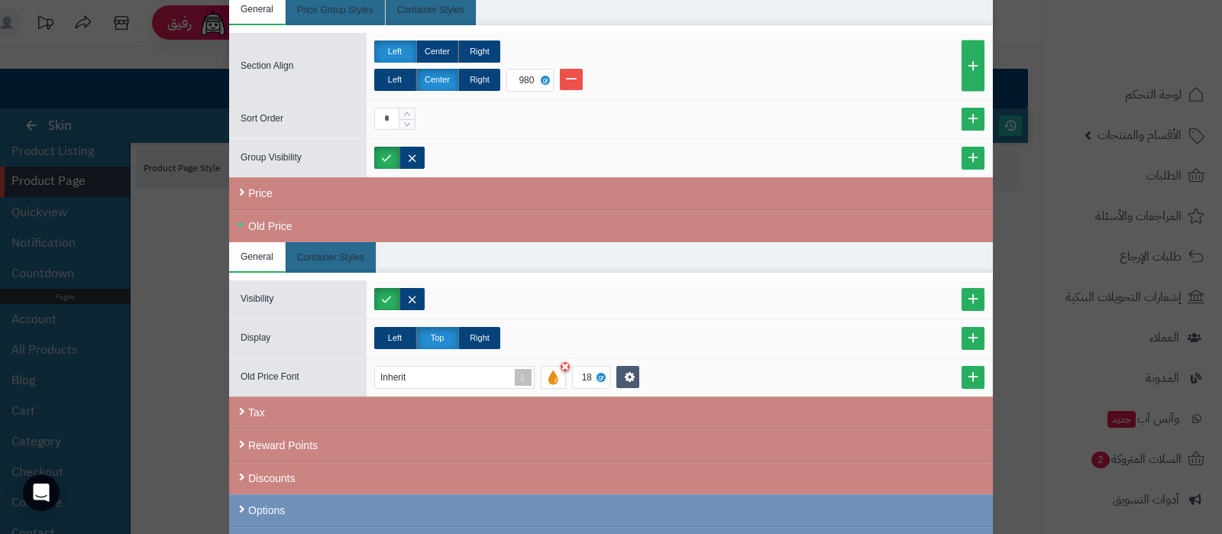
scroll to position [381, 0]
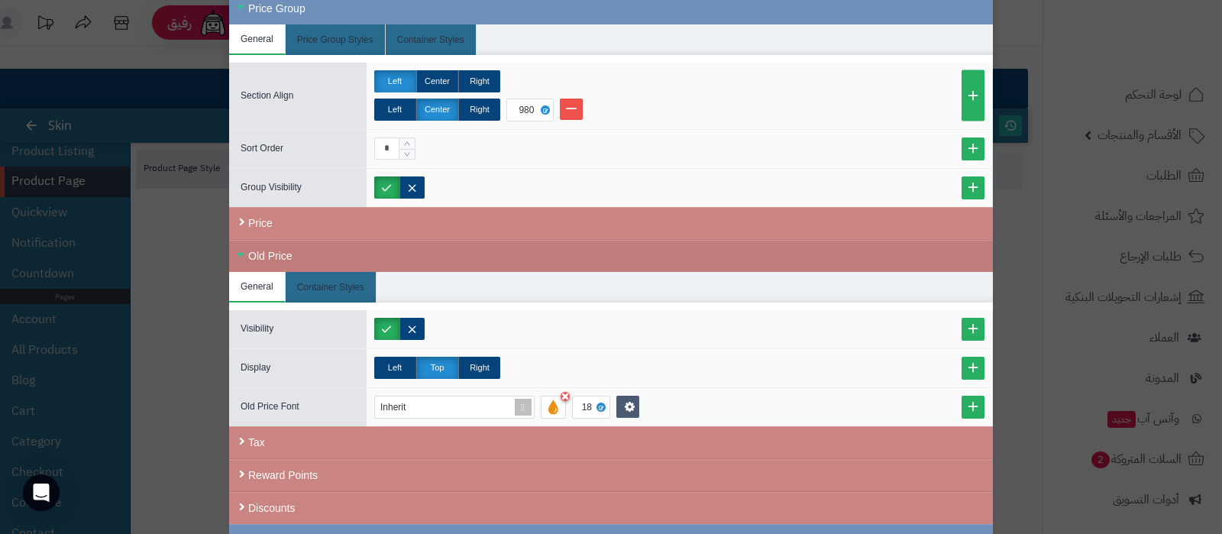
click at [272, 244] on div "Old Price" at bounding box center [611, 256] width 764 height 32
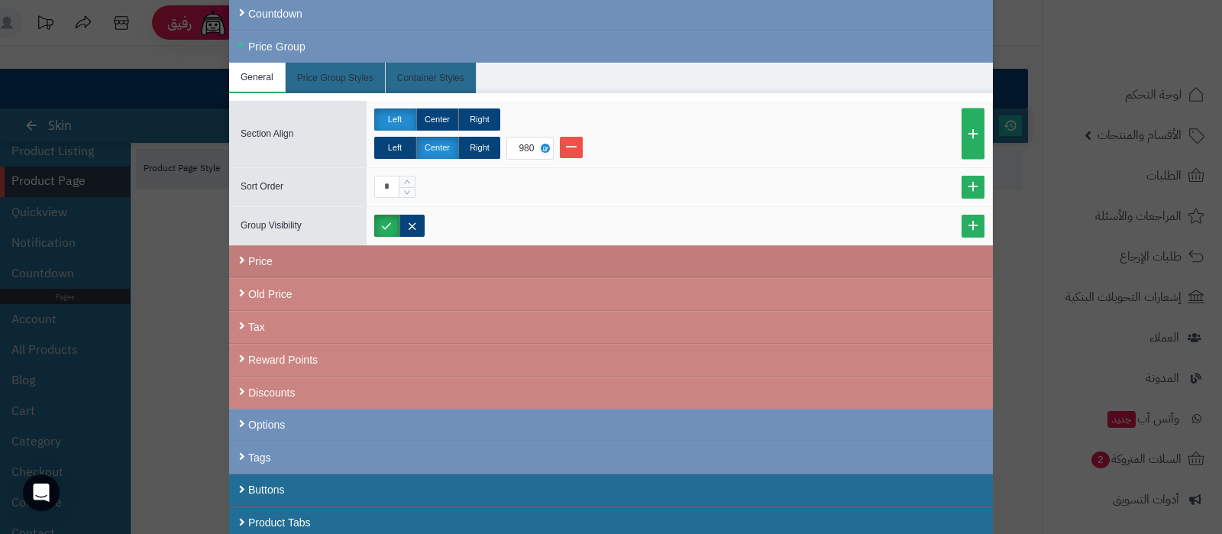
click at [269, 248] on div "Price" at bounding box center [611, 261] width 764 height 33
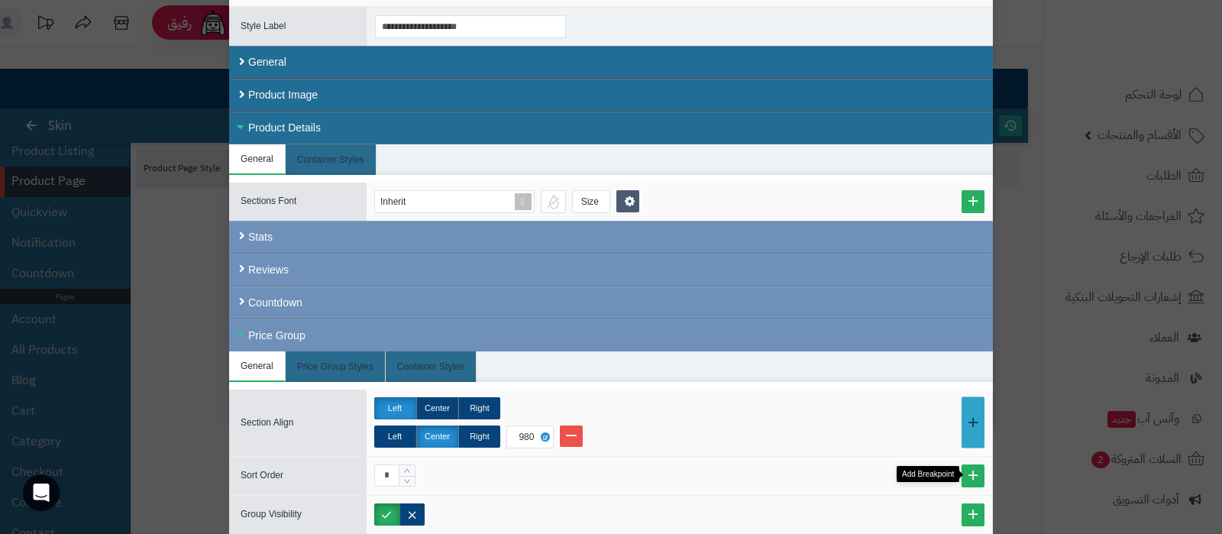
scroll to position [0, 0]
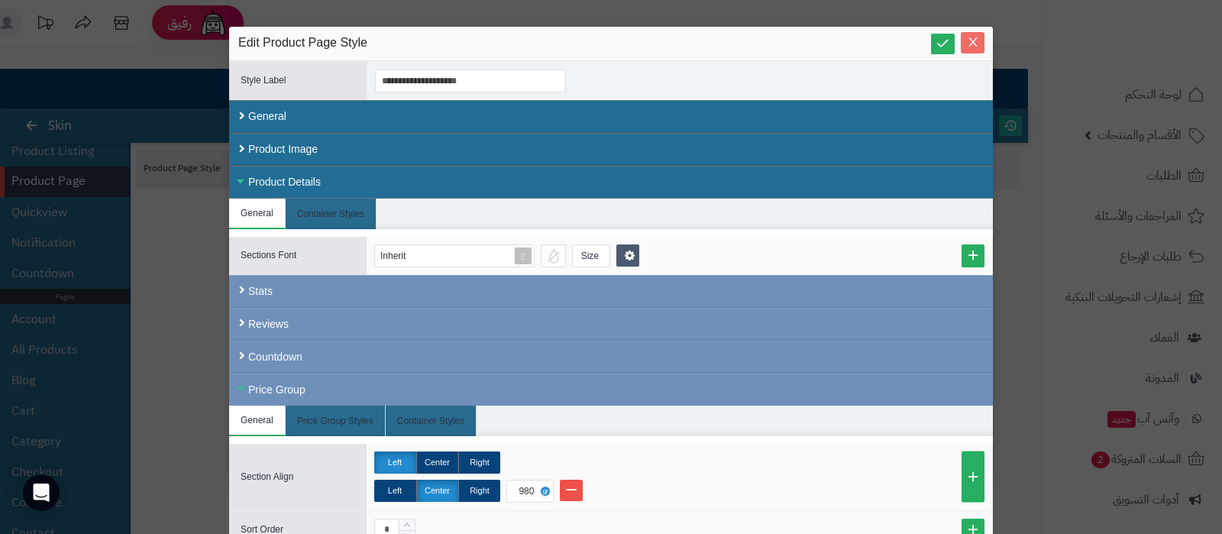
click at [977, 37] on icon "Close" at bounding box center [973, 42] width 12 height 12
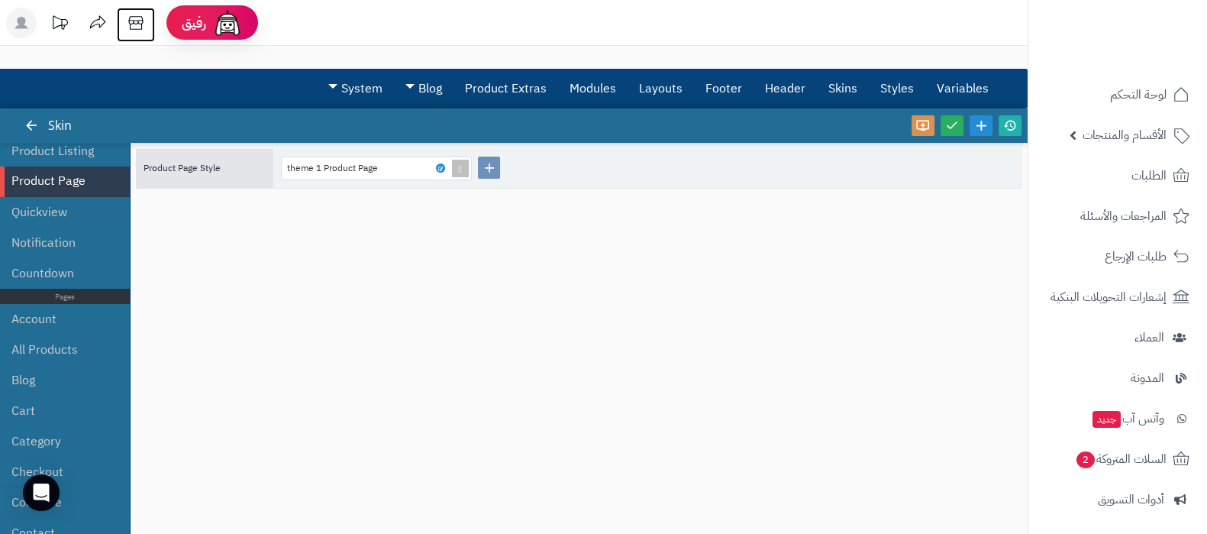
click at [131, 24] on icon at bounding box center [136, 23] width 31 height 31
click at [438, 170] on icon at bounding box center [440, 168] width 5 height 7
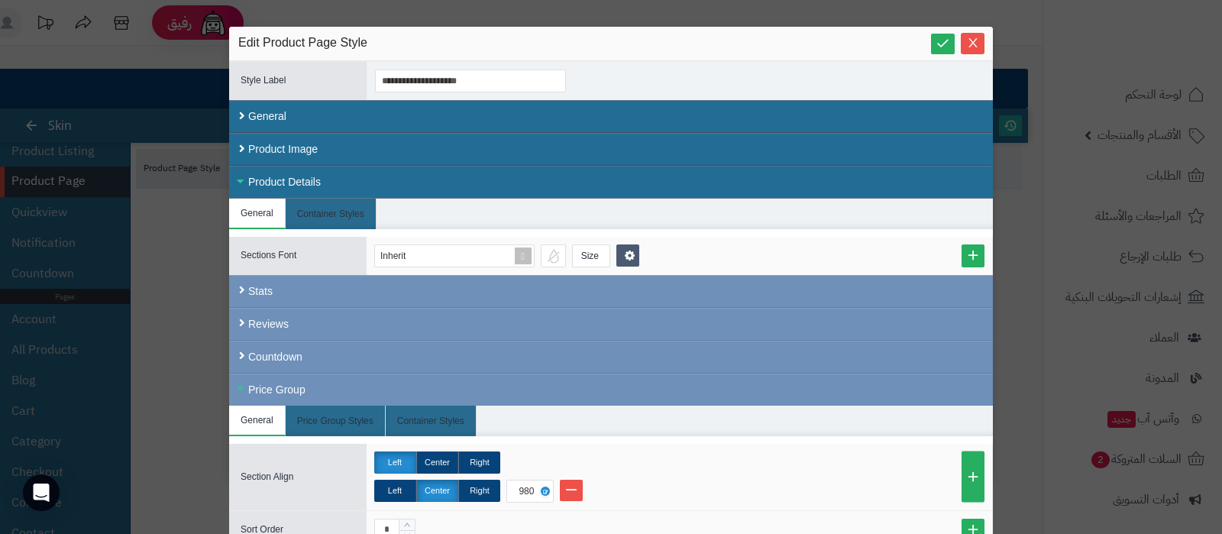
click at [300, 177] on div "Product Details" at bounding box center [611, 182] width 764 height 33
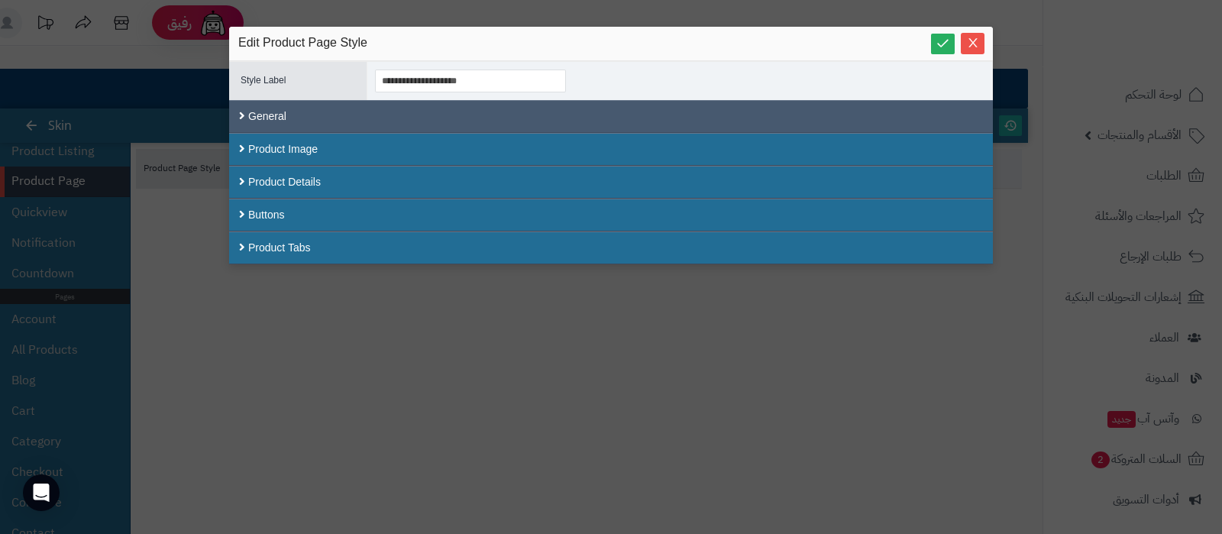
click at [301, 121] on div "General" at bounding box center [611, 116] width 764 height 33
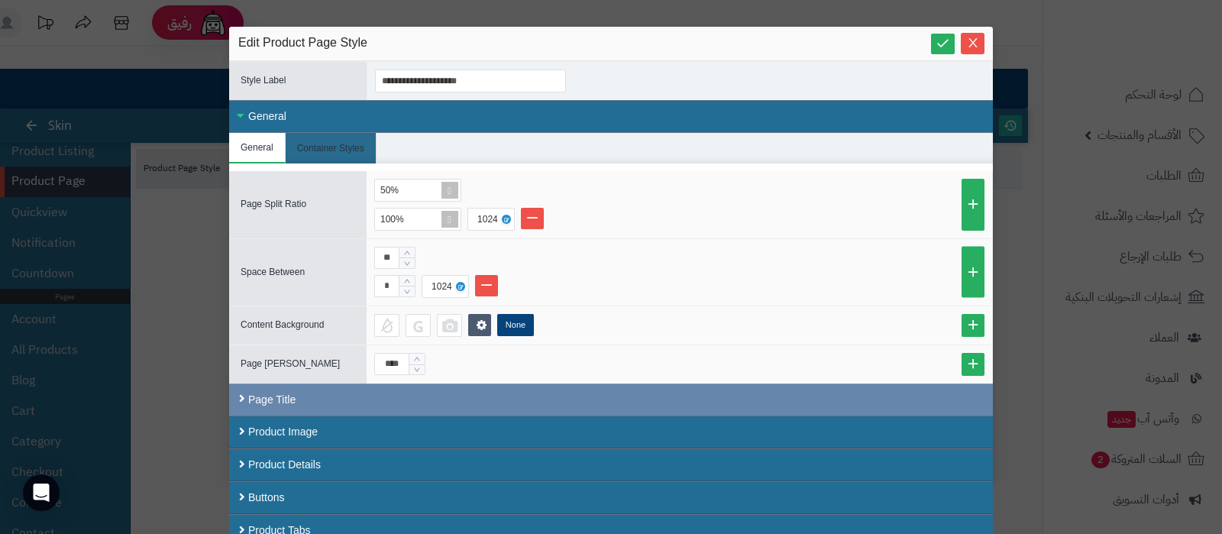
click at [329, 397] on div "Page Title" at bounding box center [611, 399] width 764 height 32
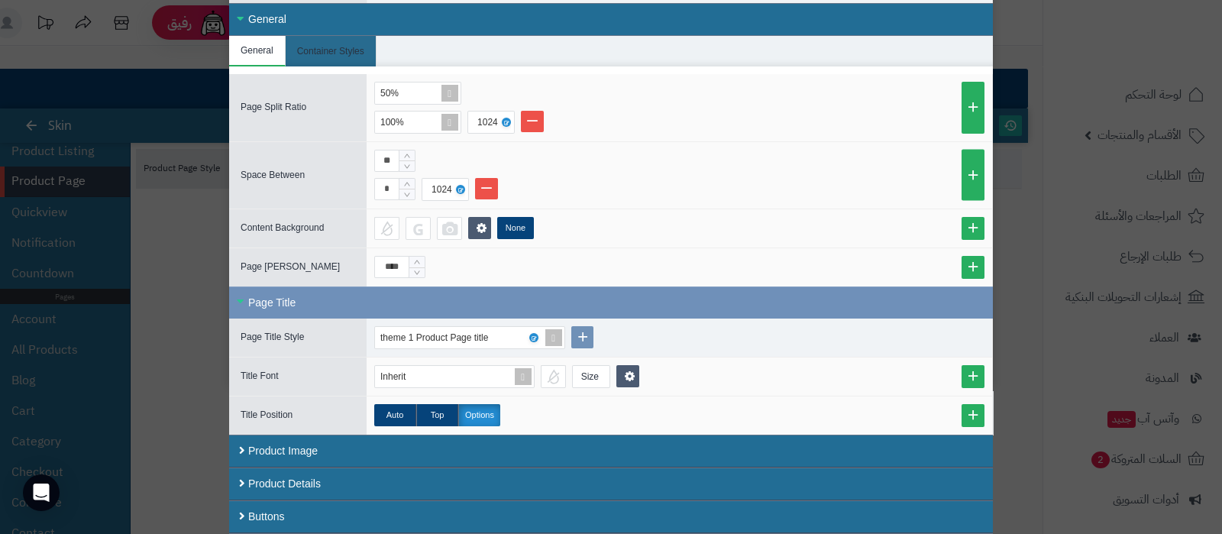
scroll to position [125, 0]
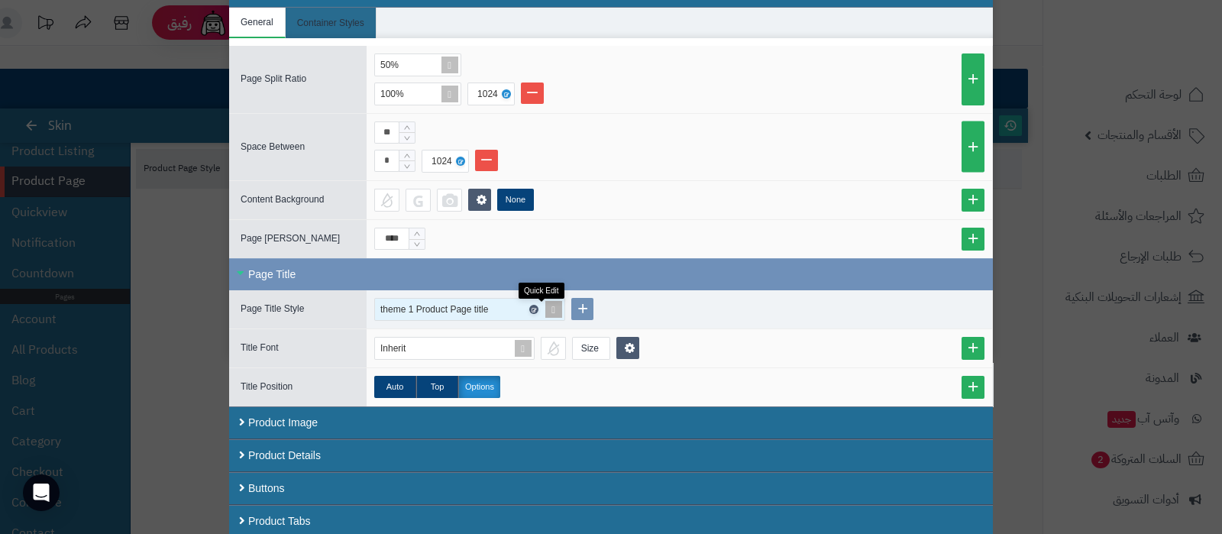
click at [535, 306] on icon at bounding box center [533, 309] width 5 height 7
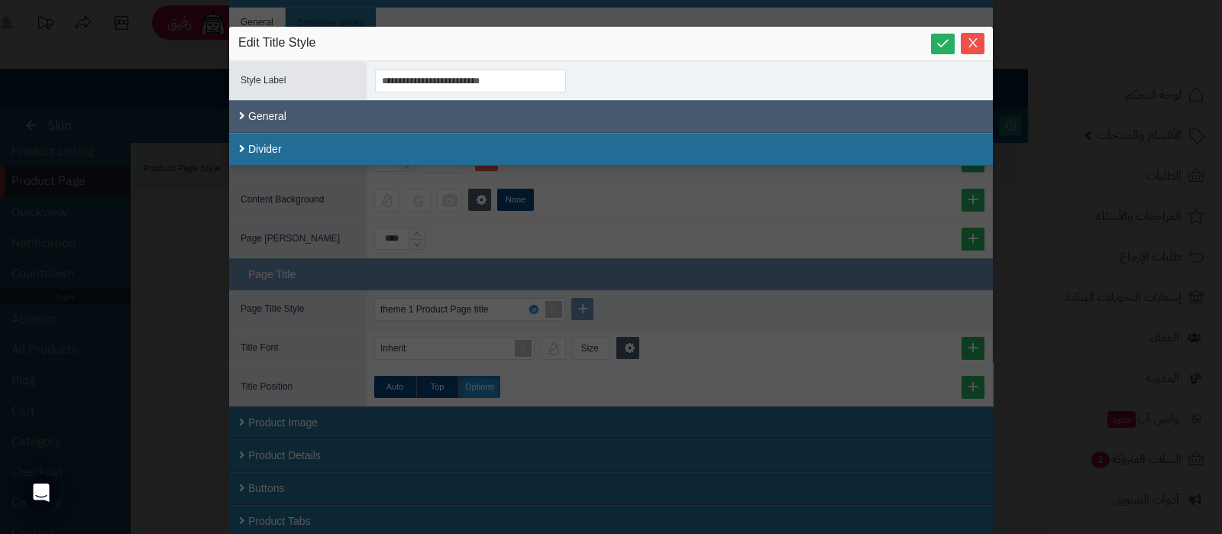
click at [358, 116] on div "General" at bounding box center [611, 116] width 764 height 33
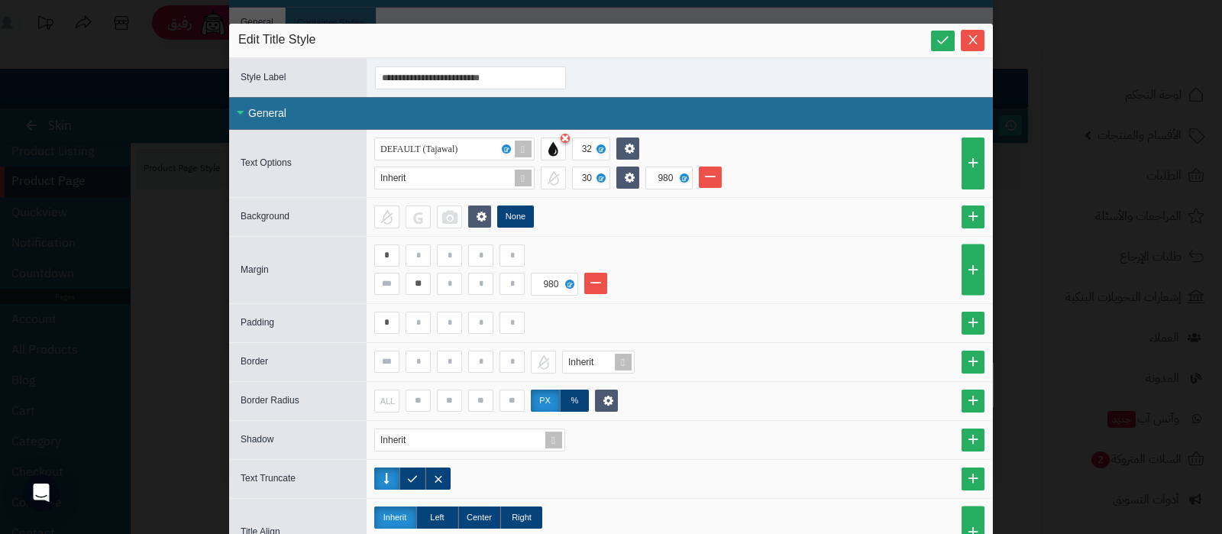
scroll to position [0, 0]
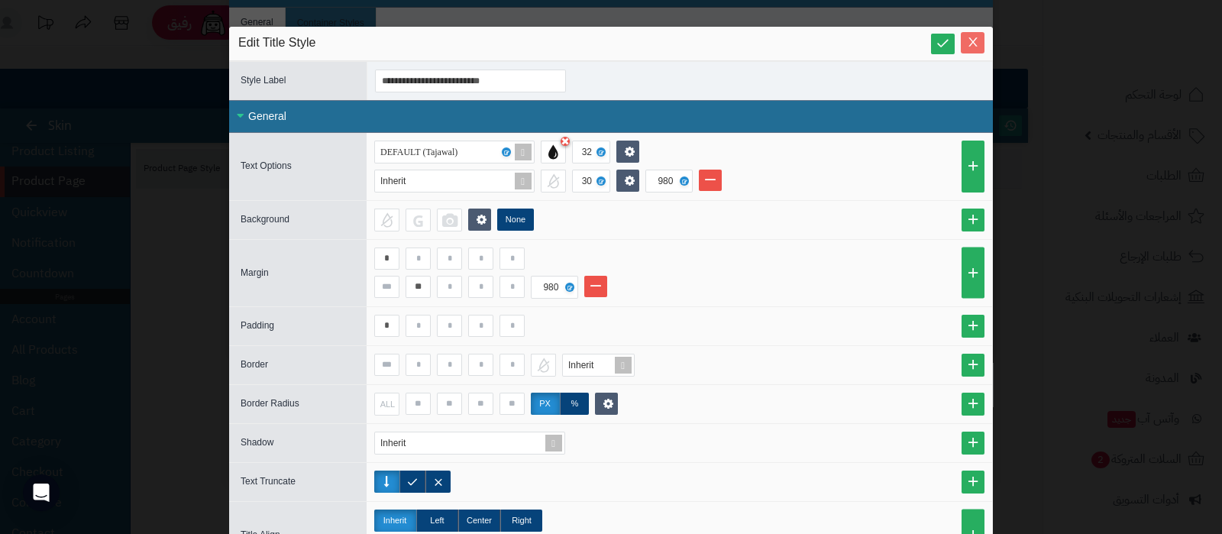
click at [973, 42] on span "Close" at bounding box center [973, 42] width 24 height 13
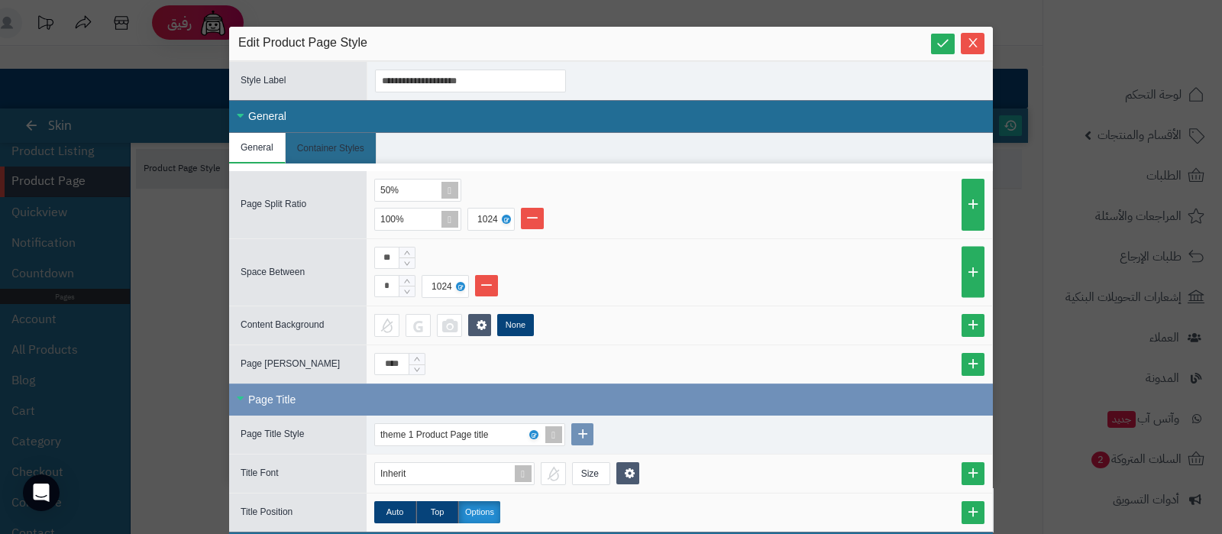
click at [297, 108] on div "General" at bounding box center [611, 116] width 764 height 33
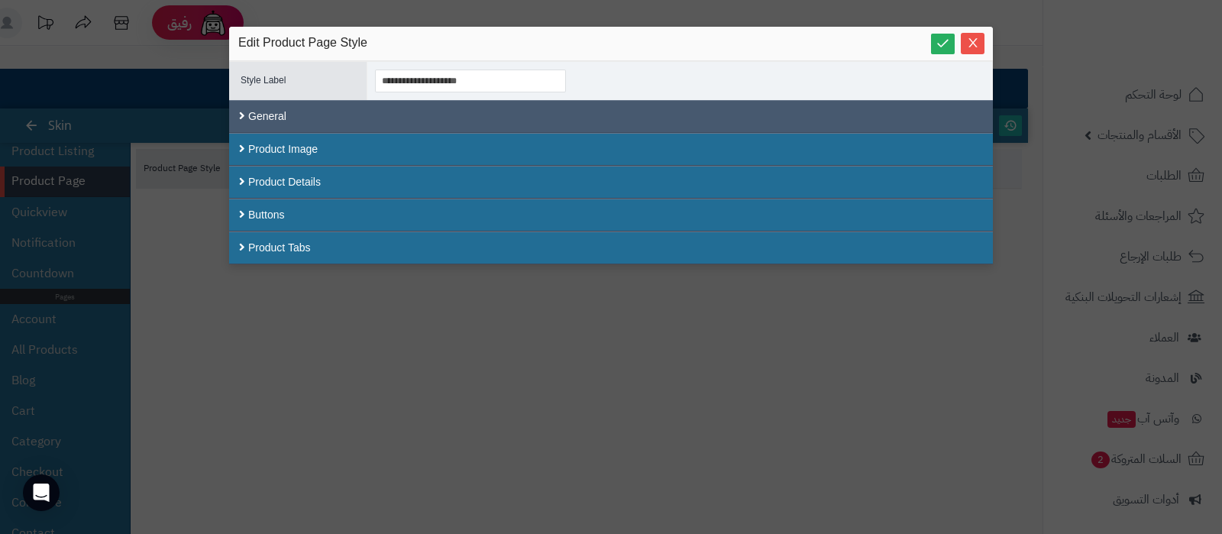
click at [558, 118] on div "General" at bounding box center [611, 116] width 764 height 33
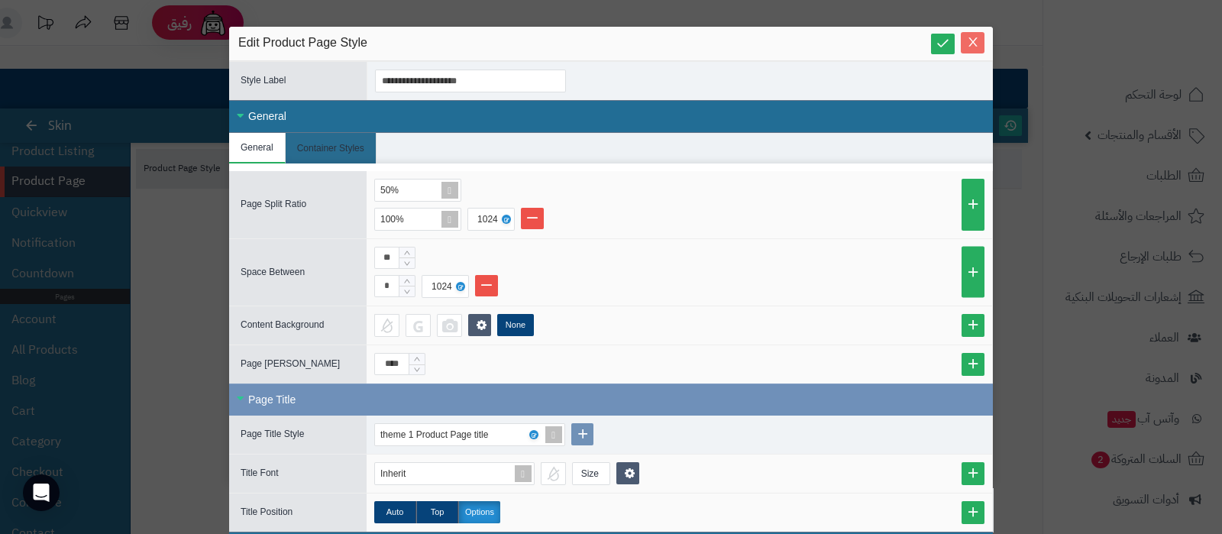
click at [972, 46] on span "Close" at bounding box center [973, 42] width 24 height 13
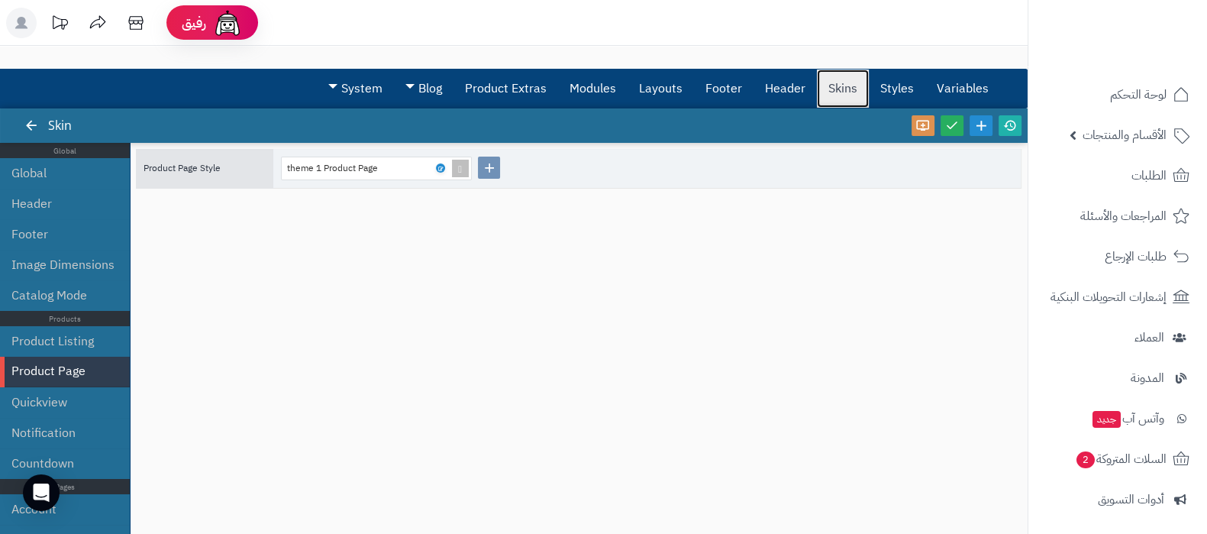
click at [844, 83] on link "Skins" at bounding box center [843, 88] width 52 height 38
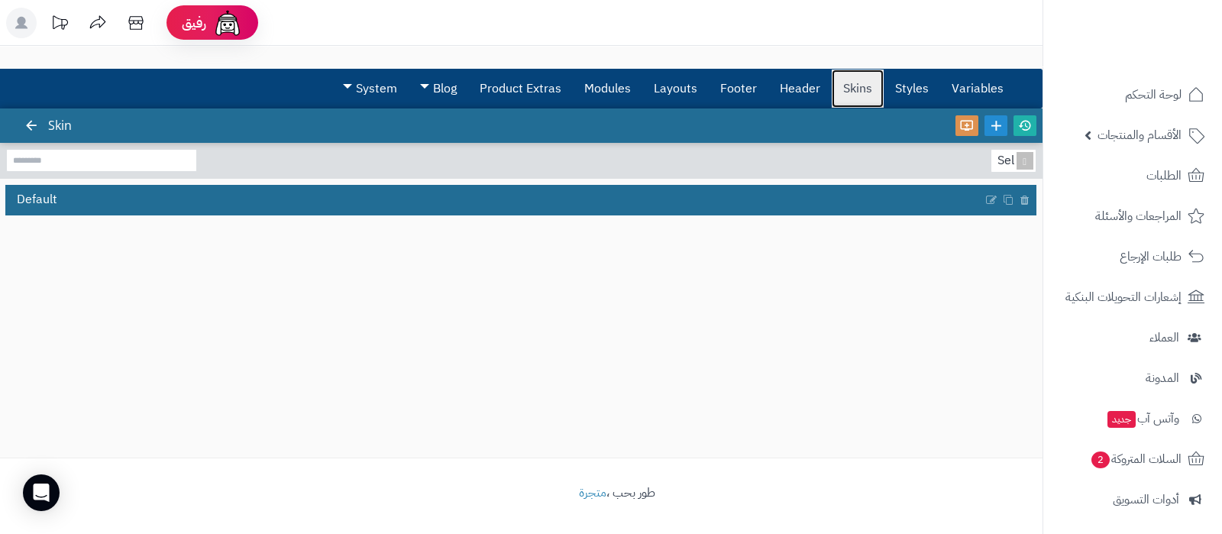
click at [862, 86] on link "Skins" at bounding box center [858, 88] width 52 height 38
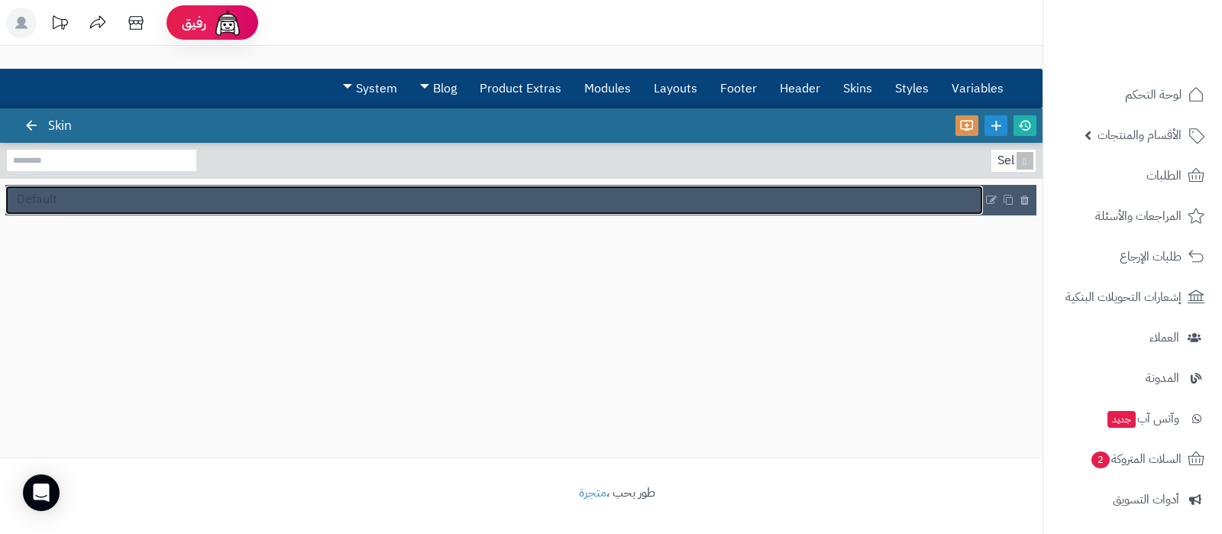
click at [38, 204] on span "Default" at bounding box center [37, 200] width 40 height 18
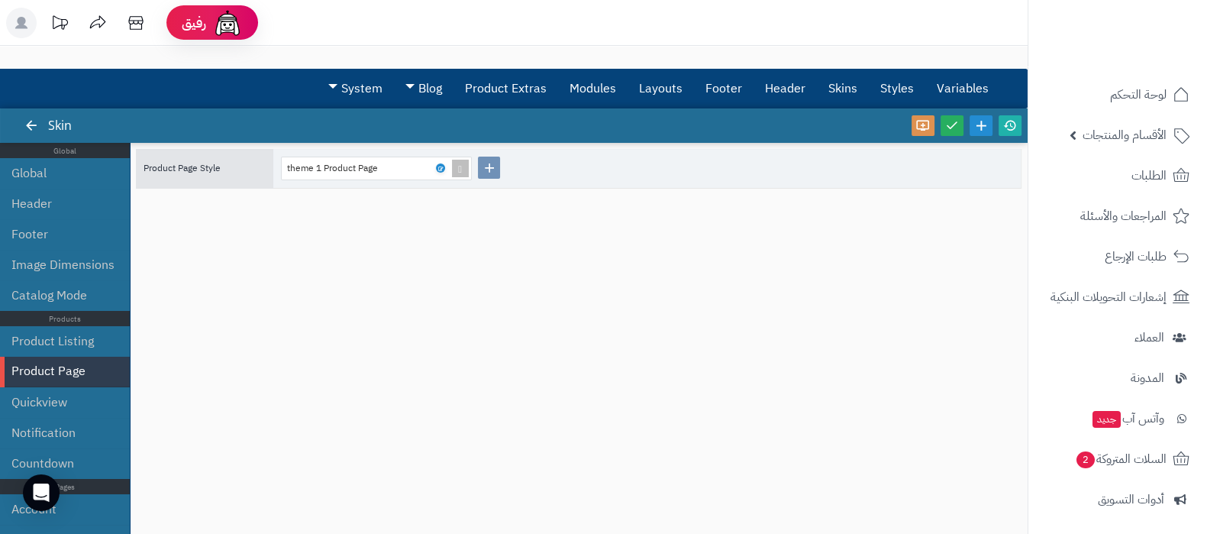
click at [32, 373] on li "Product Page" at bounding box center [65, 372] width 130 height 31
click at [441, 165] on icon at bounding box center [440, 168] width 5 height 7
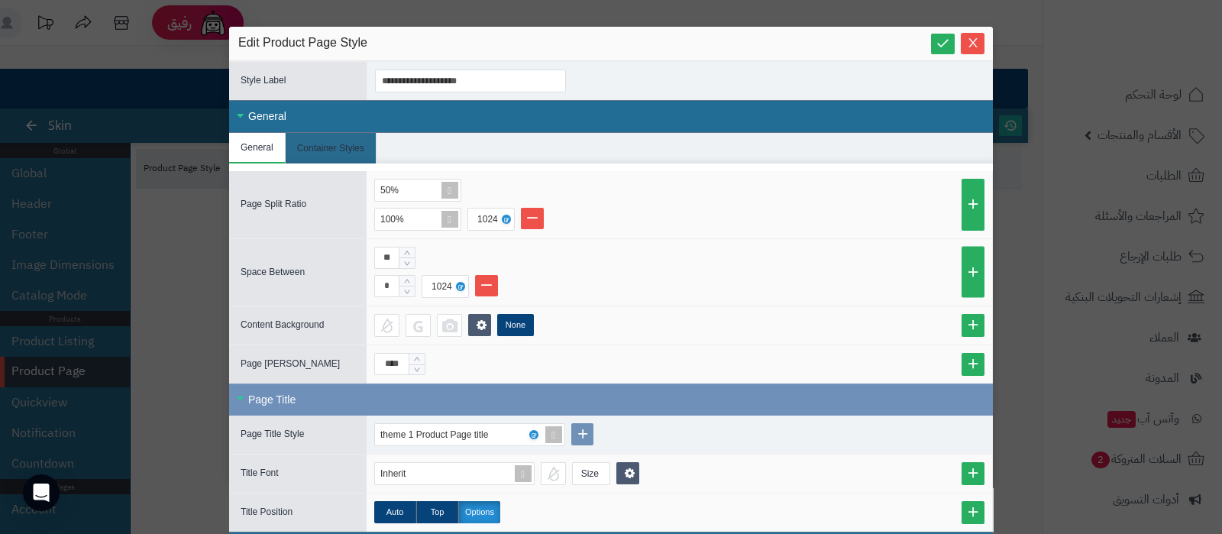
click at [281, 107] on div "General" at bounding box center [611, 116] width 764 height 33
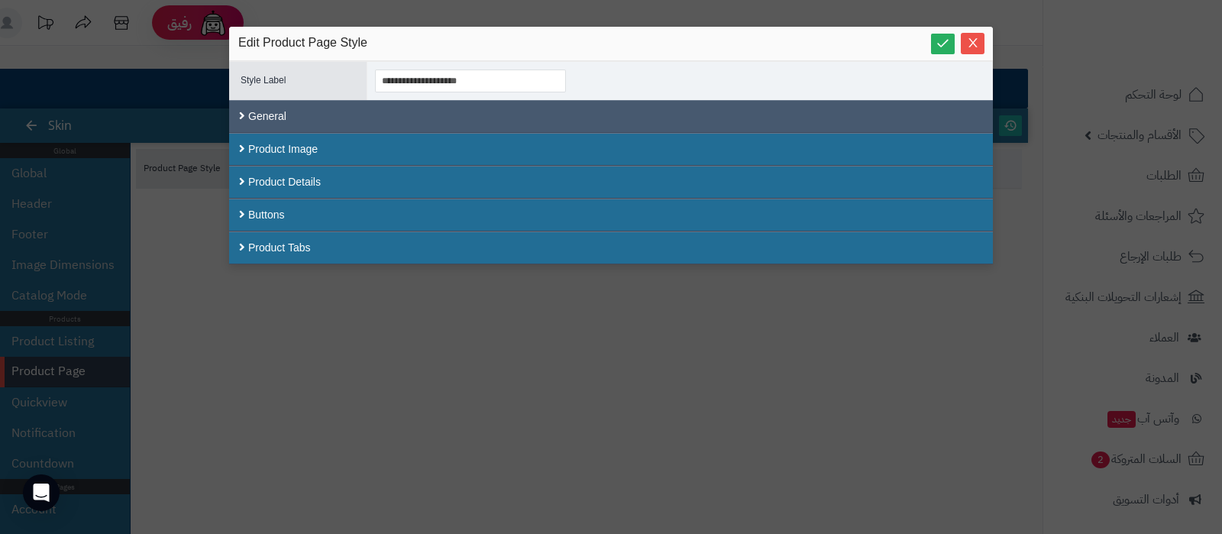
click at [272, 111] on div "General" at bounding box center [611, 116] width 764 height 33
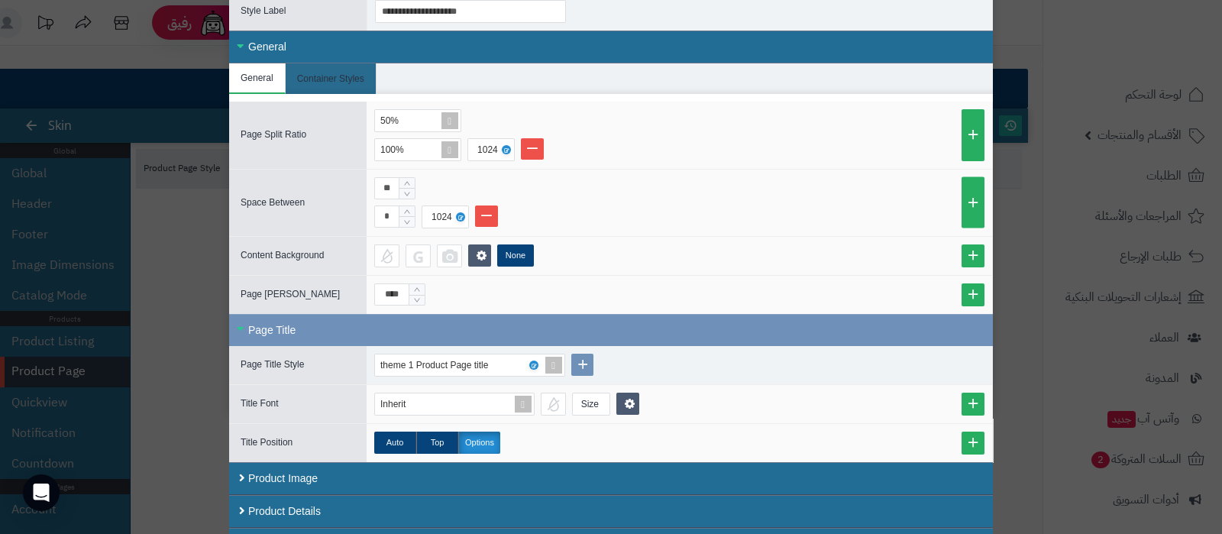
scroll to position [125, 0]
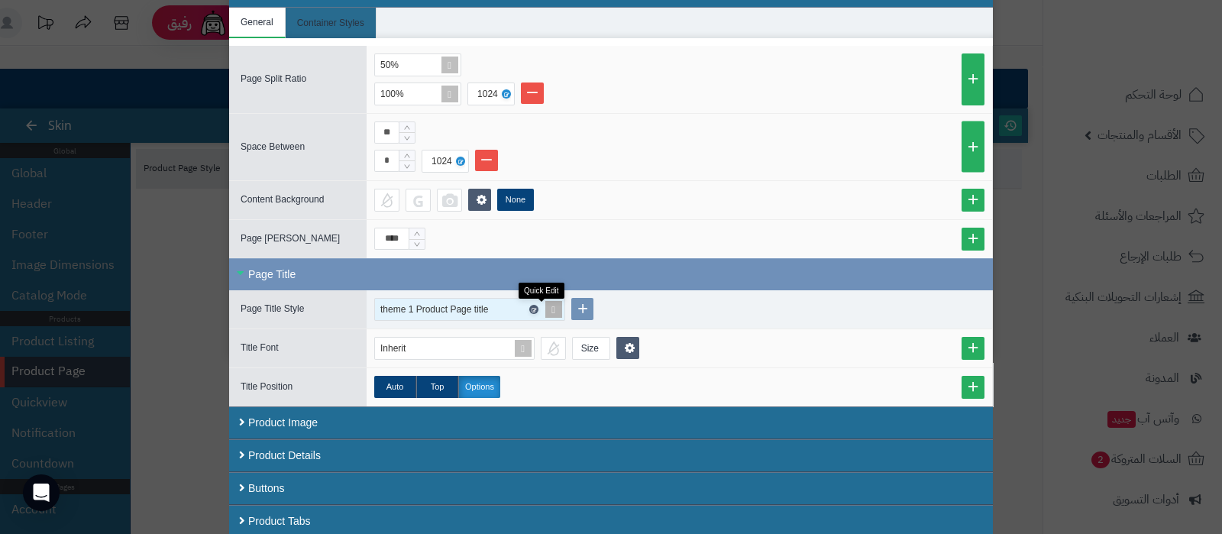
click at [535, 306] on icon at bounding box center [533, 309] width 5 height 7
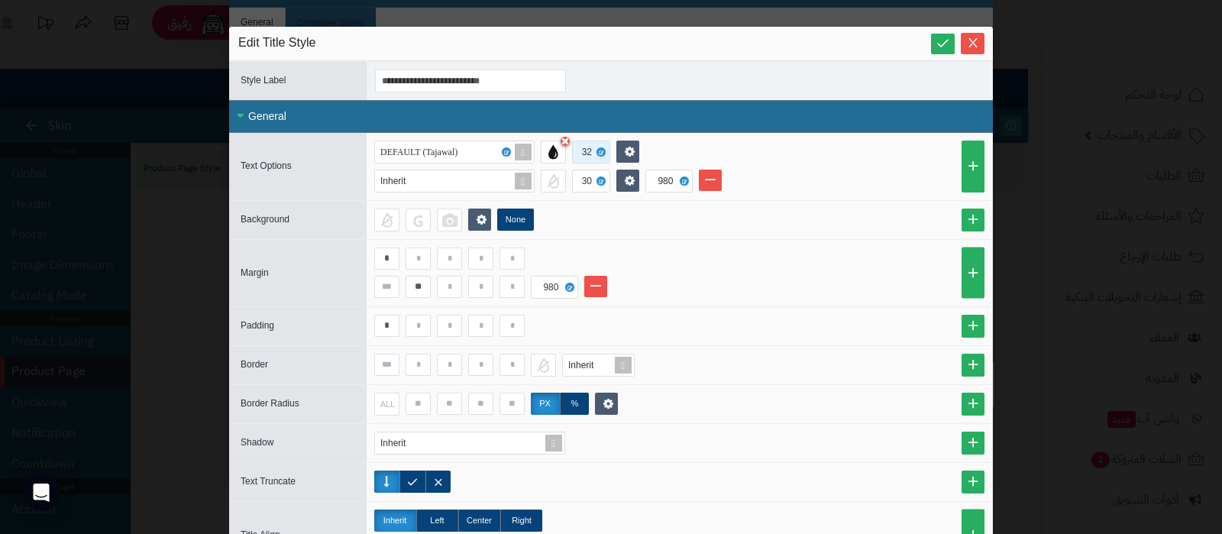
click at [595, 150] on div "32" at bounding box center [590, 151] width 16 height 21
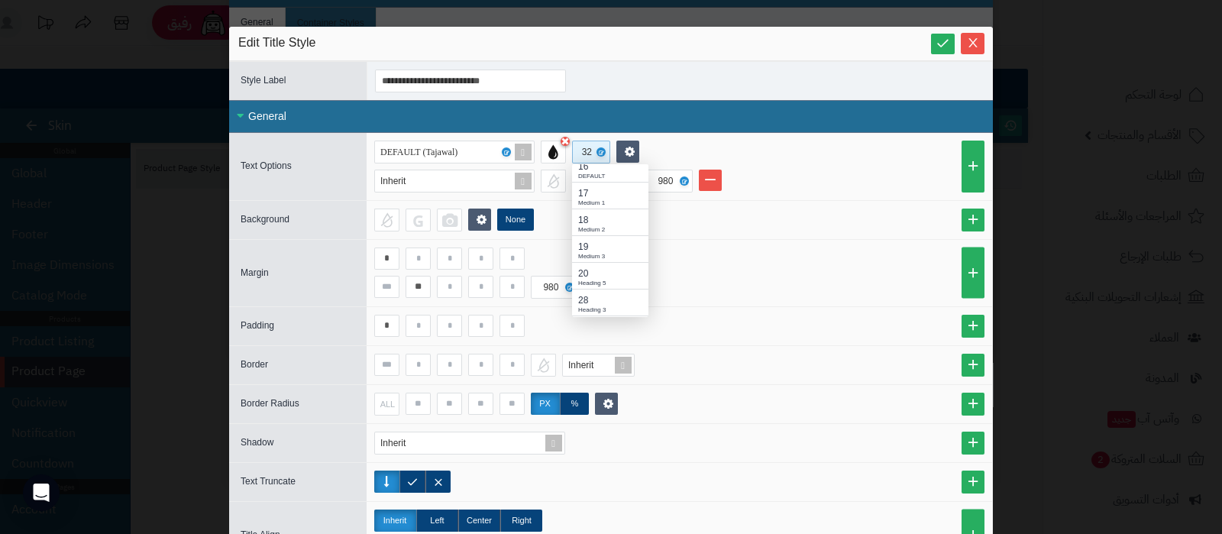
scroll to position [137, 0]
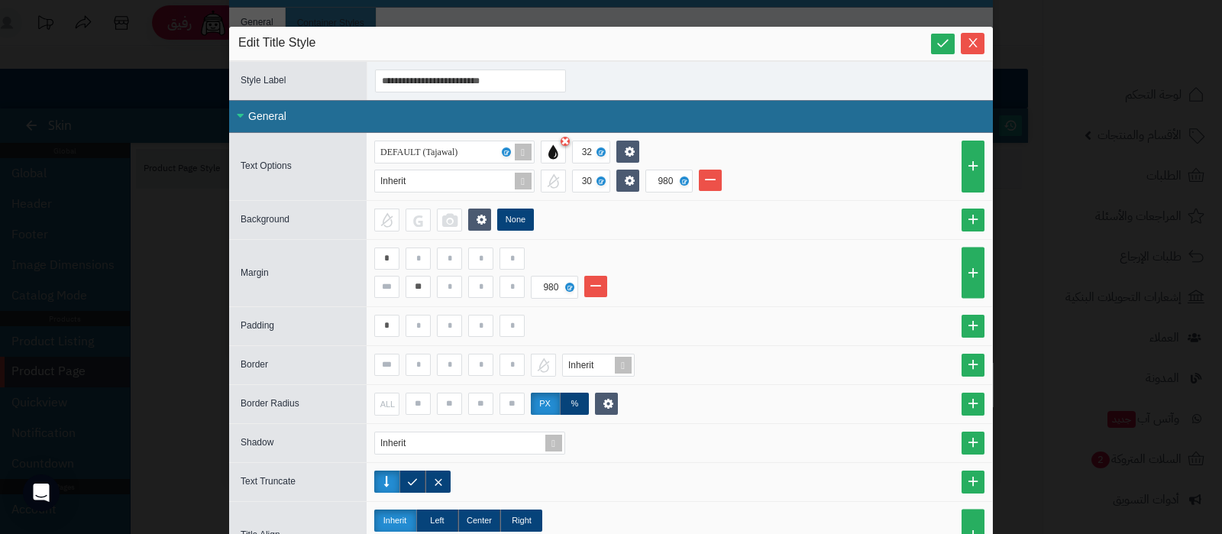
click at [825, 172] on li "Inherit 30 980" at bounding box center [679, 181] width 610 height 23
click at [984, 44] on span "Close" at bounding box center [973, 42] width 24 height 13
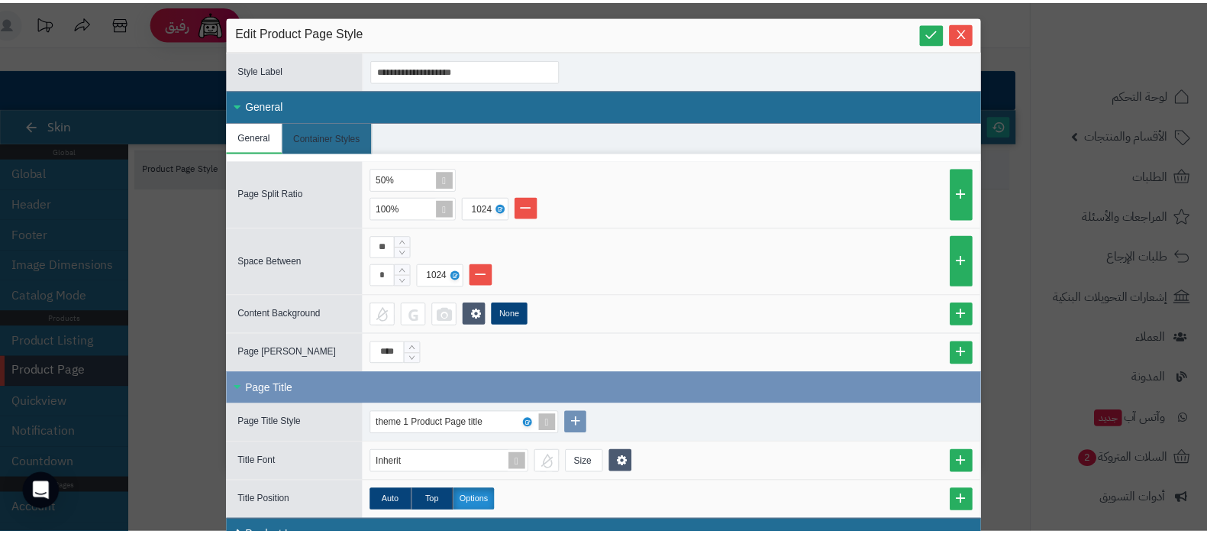
scroll to position [0, 0]
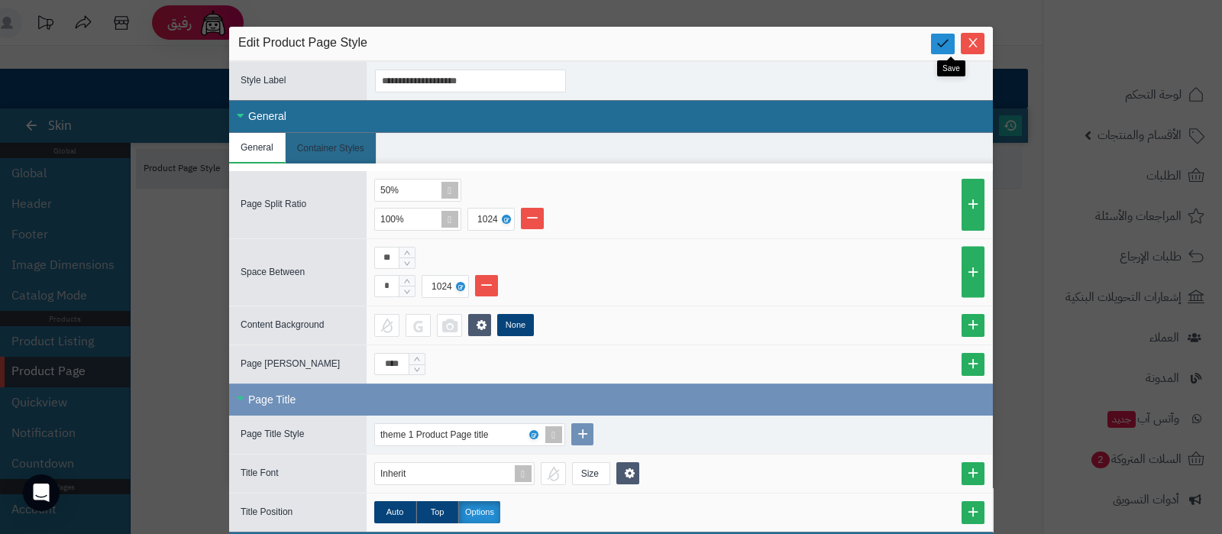
click at [945, 44] on icon at bounding box center [942, 43] width 15 height 15
click at [984, 38] on span "Close" at bounding box center [973, 42] width 24 height 13
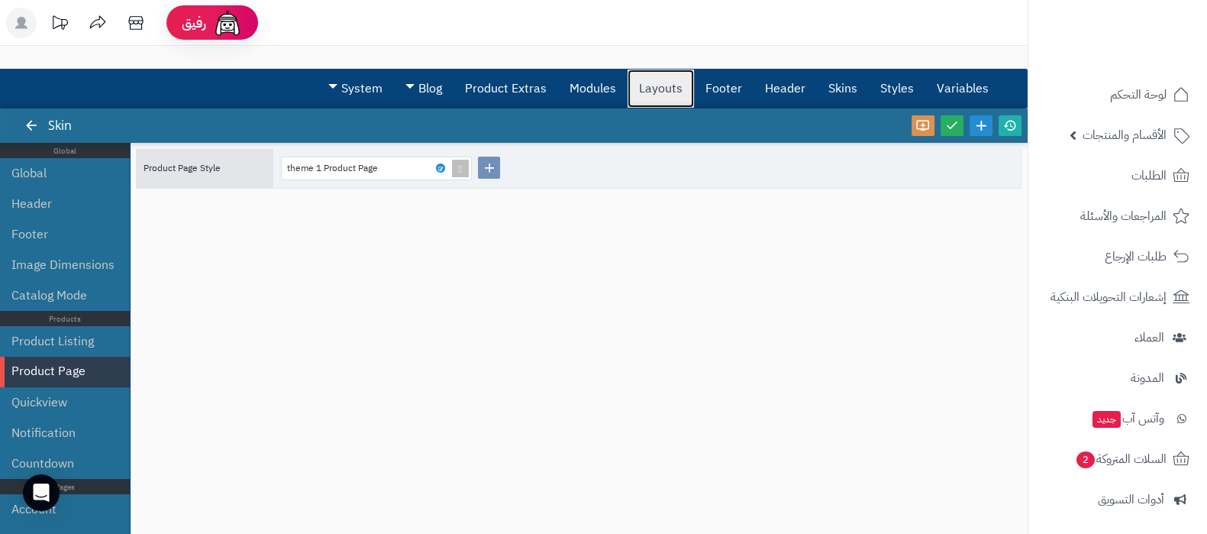
click at [664, 89] on link "Layouts" at bounding box center [661, 88] width 66 height 38
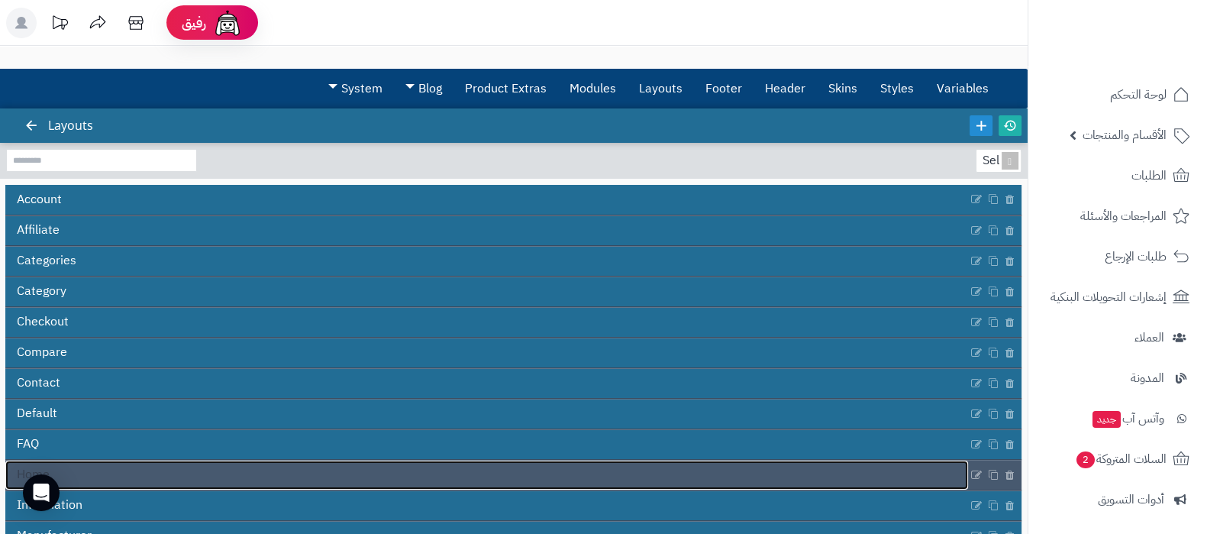
click at [222, 476] on link "Home" at bounding box center [486, 474] width 963 height 29
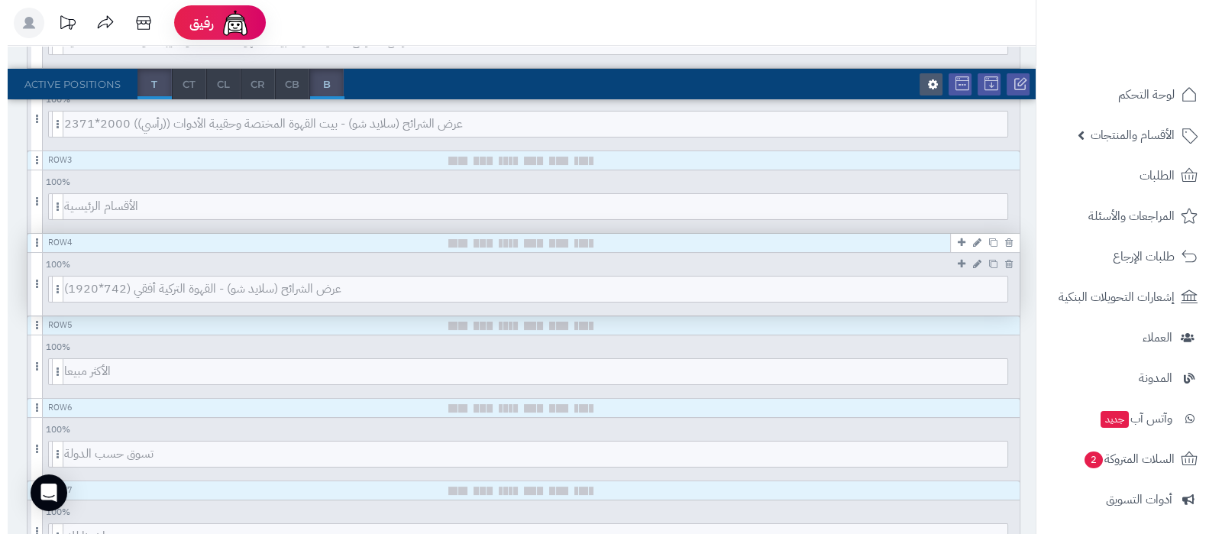
scroll to position [381, 0]
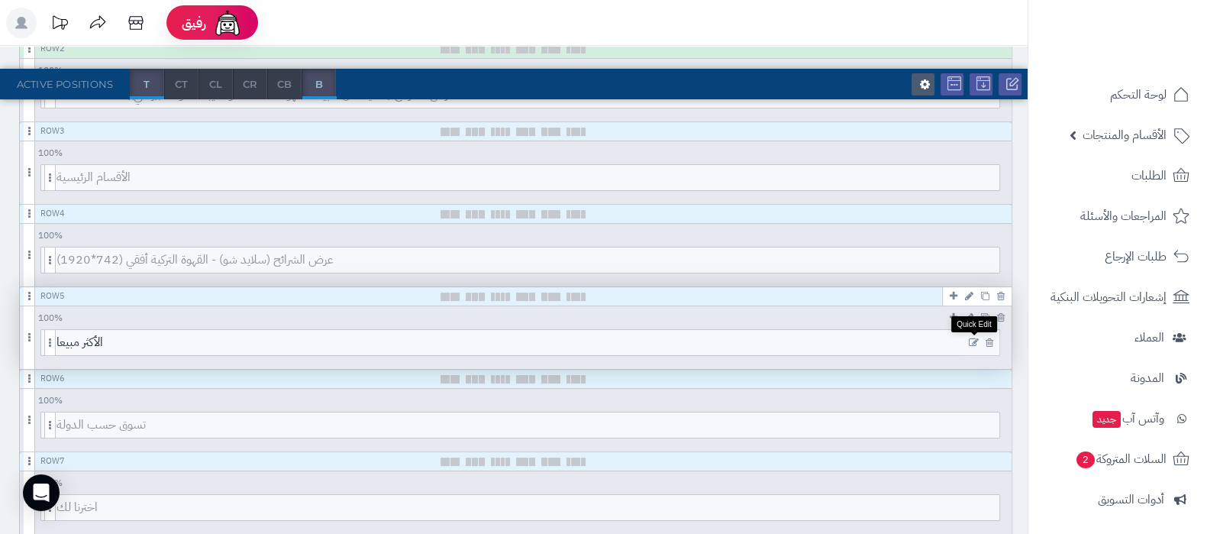
click at [974, 339] on icon at bounding box center [974, 343] width 10 height 11
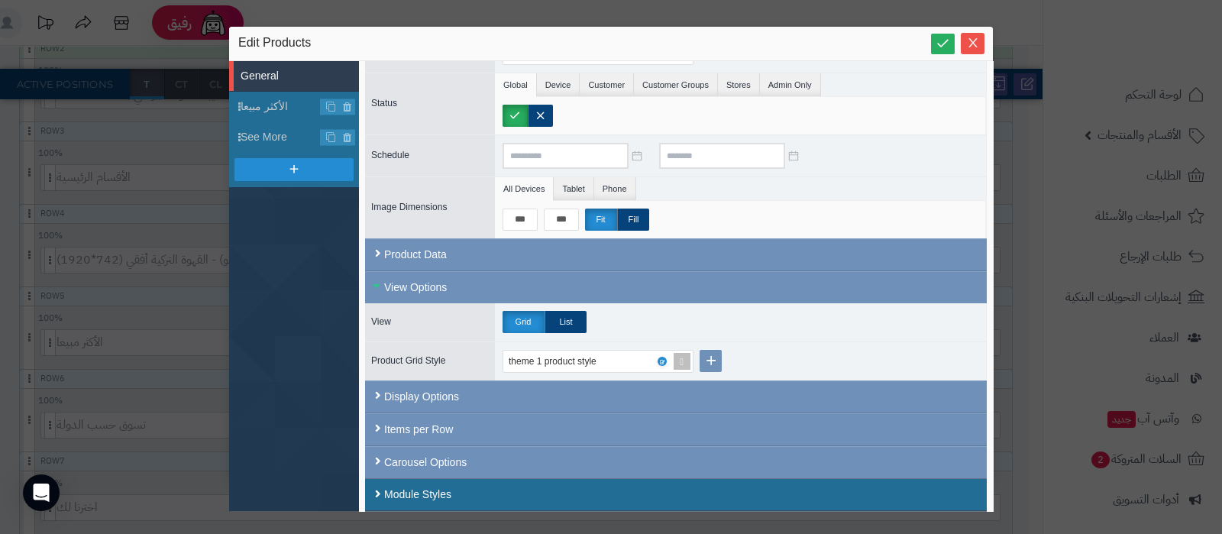
scroll to position [95, 0]
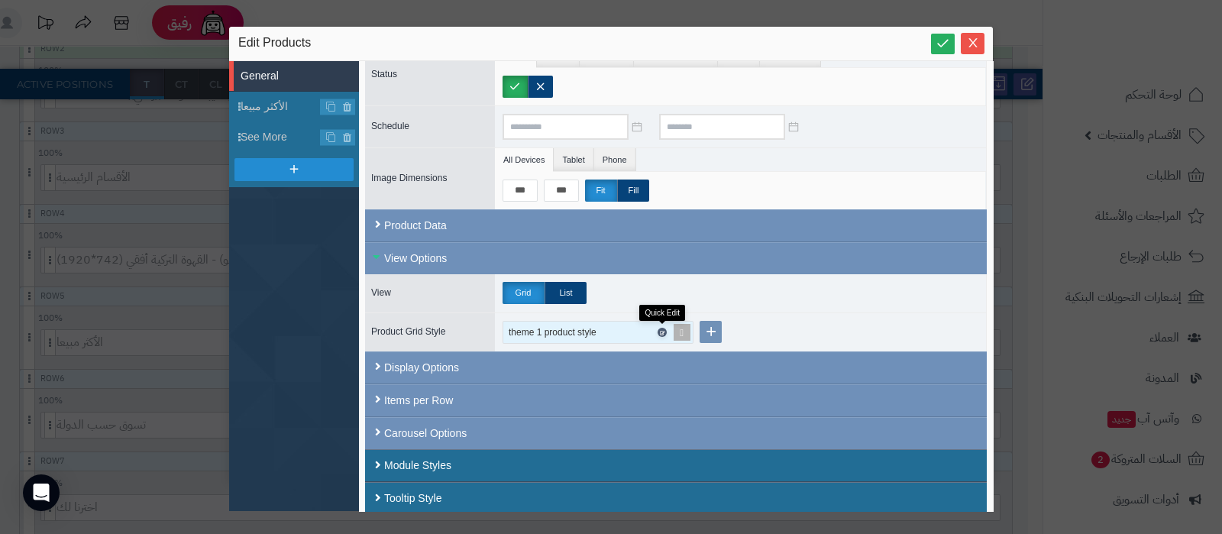
click at [661, 329] on icon at bounding box center [661, 332] width 5 height 7
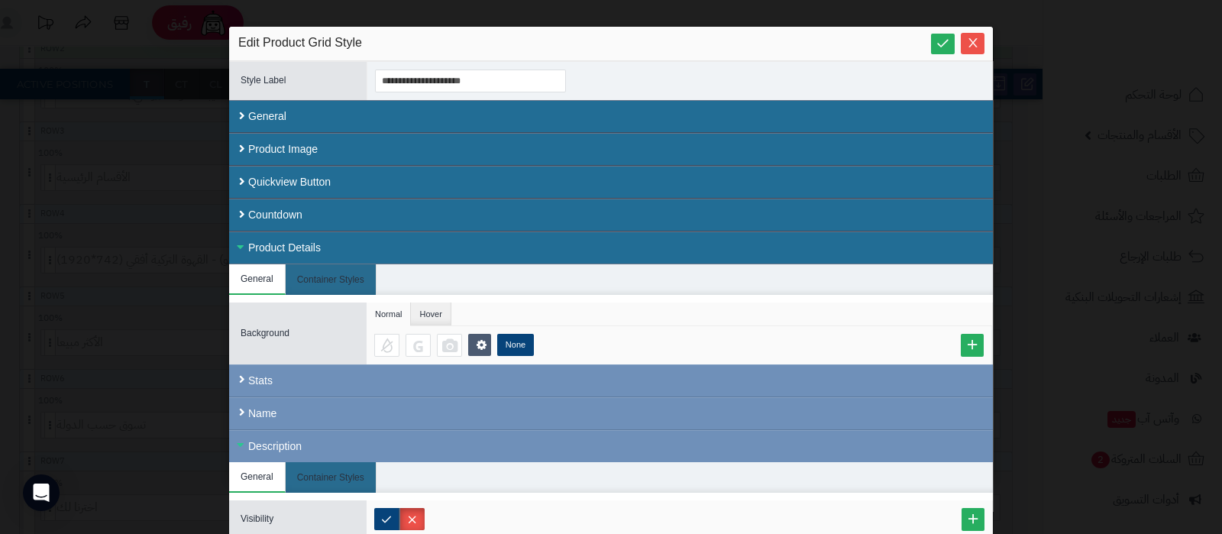
click at [289, 238] on div "Product Details" at bounding box center [611, 247] width 764 height 33
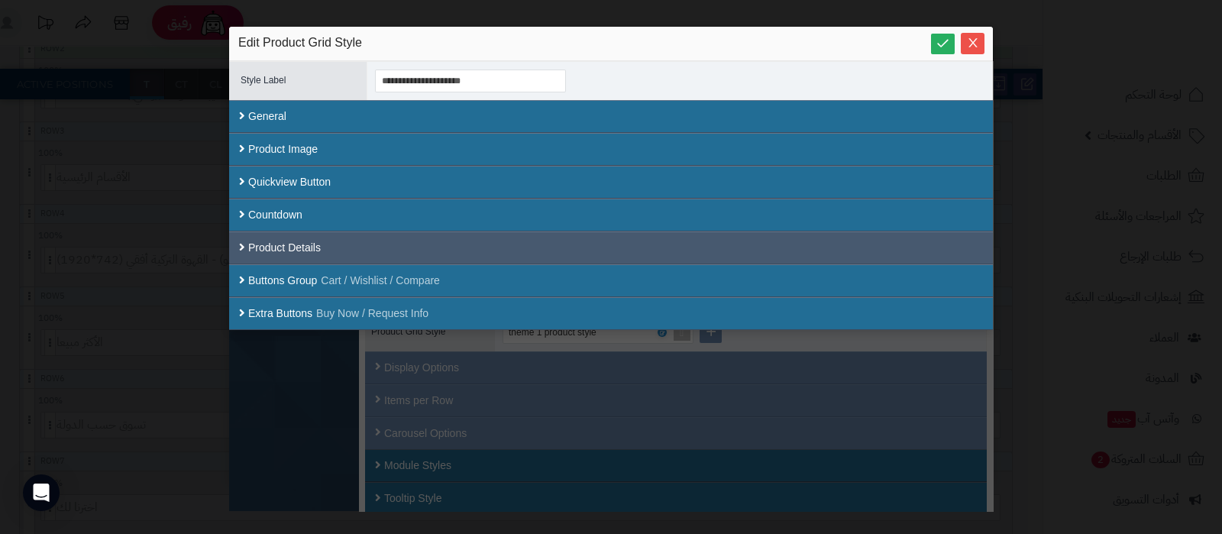
click at [295, 246] on div "Product Details" at bounding box center [611, 247] width 764 height 33
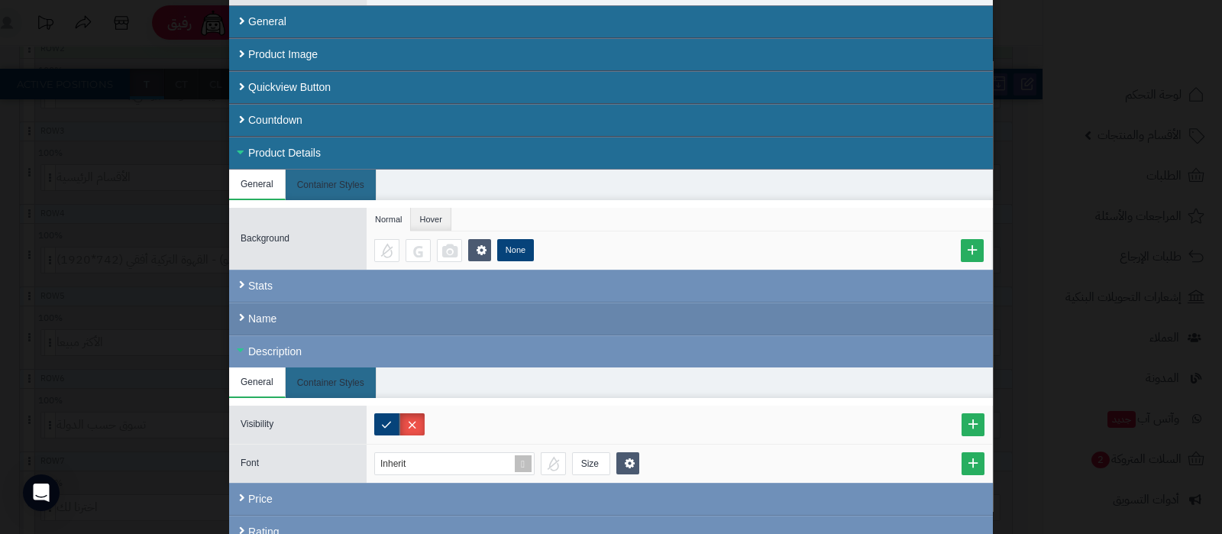
click at [286, 314] on div "Name" at bounding box center [611, 318] width 764 height 33
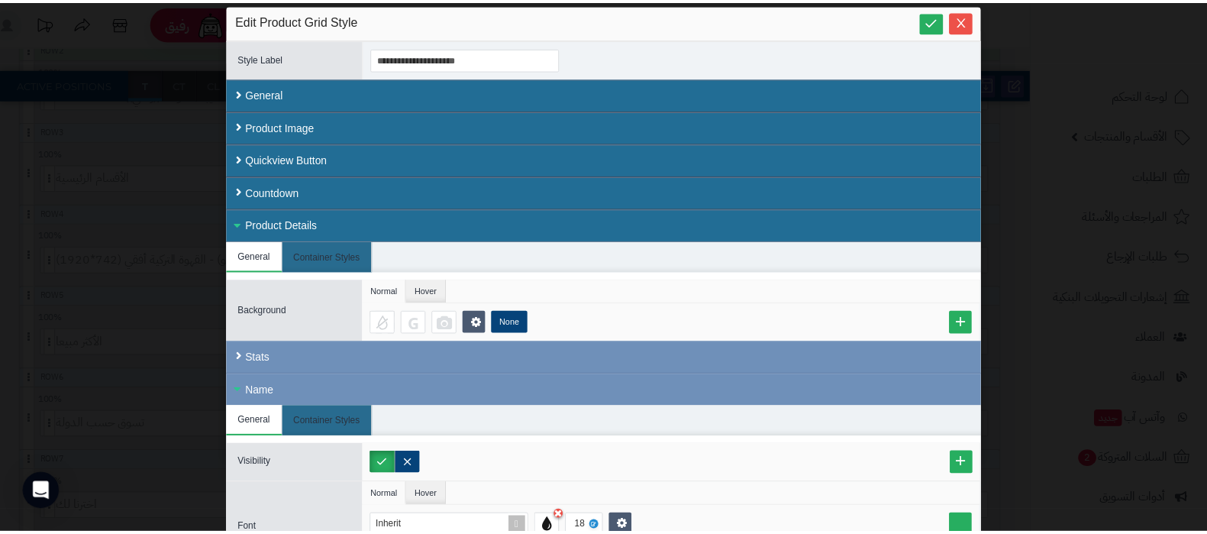
scroll to position [0, 0]
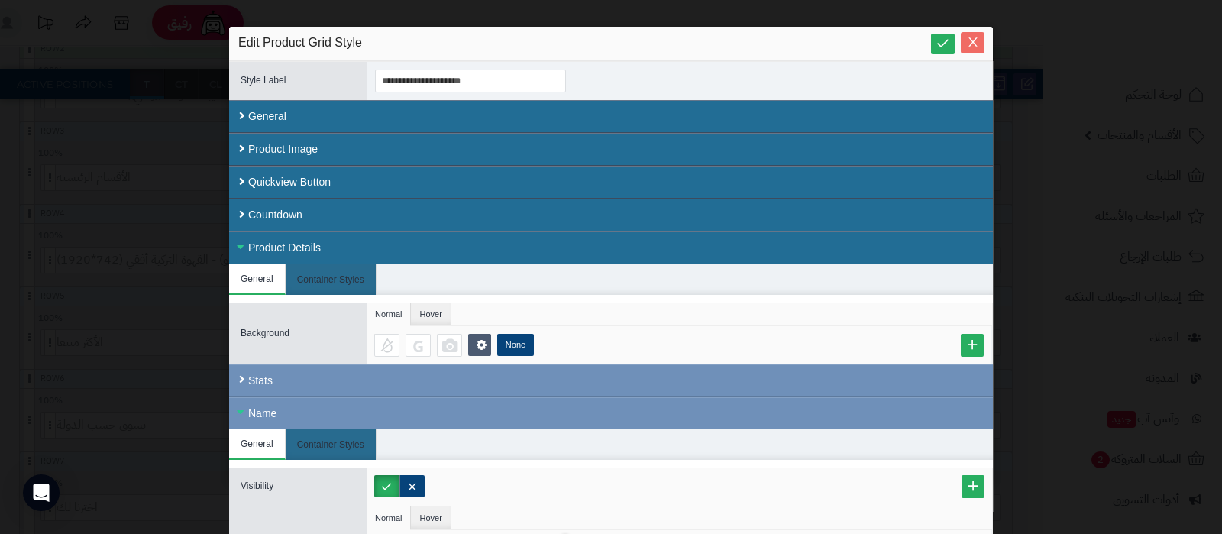
click at [974, 42] on icon "Close" at bounding box center [973, 42] width 12 height 12
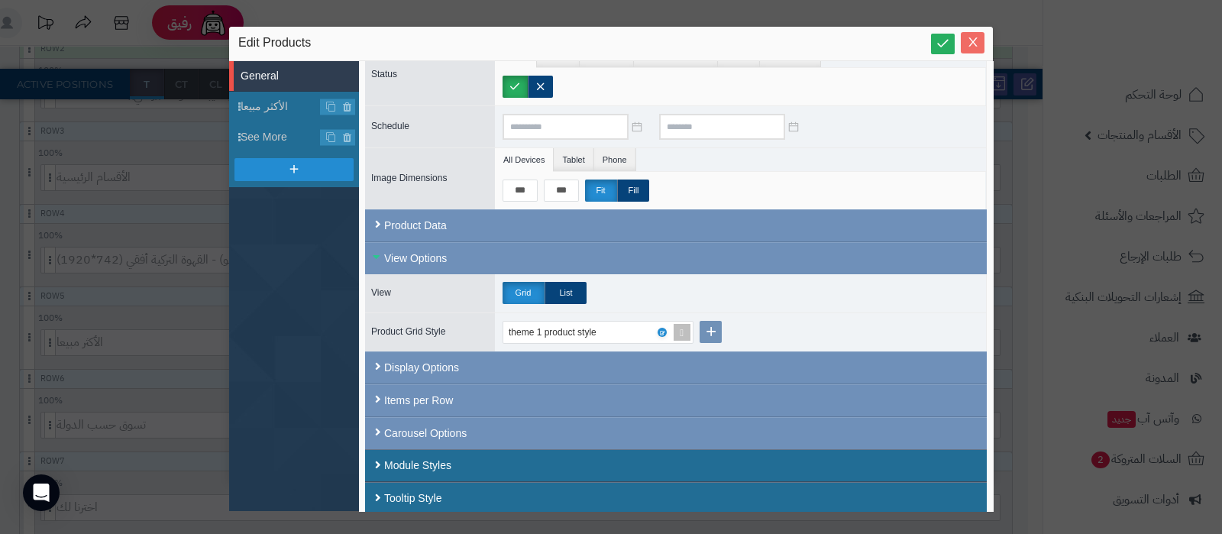
click at [977, 37] on icon "Close" at bounding box center [973, 42] width 12 height 12
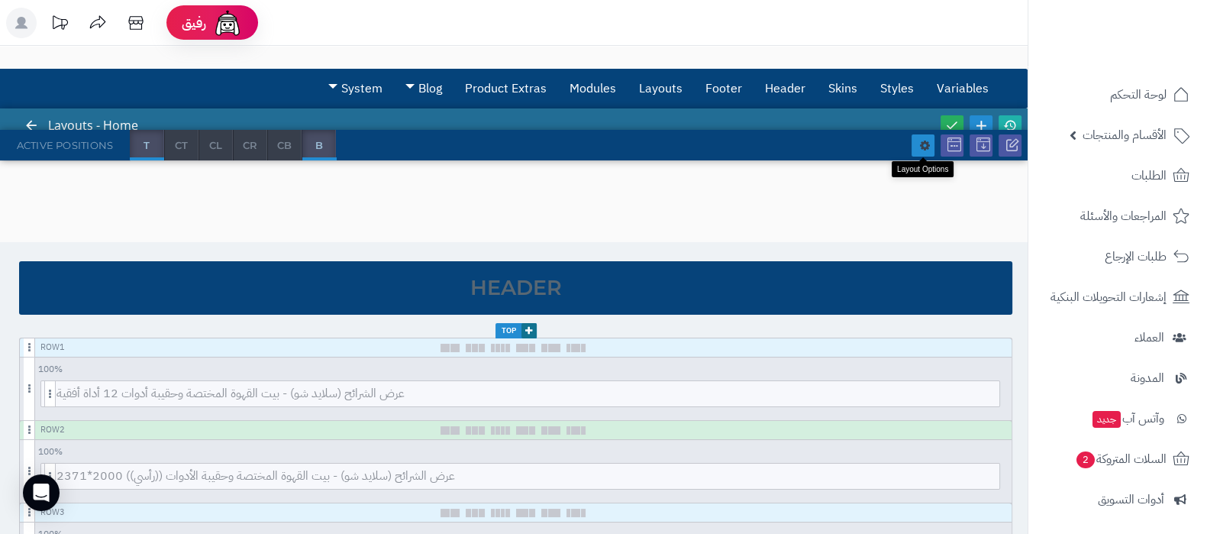
click at [919, 147] on link at bounding box center [923, 145] width 23 height 22
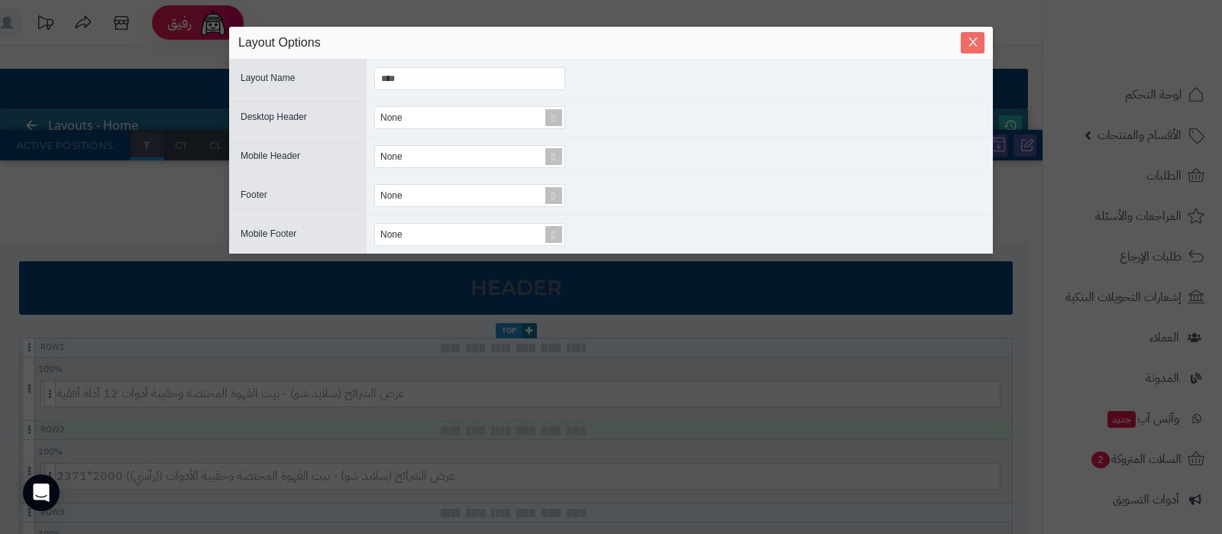
click at [977, 47] on icon "Close" at bounding box center [973, 42] width 12 height 12
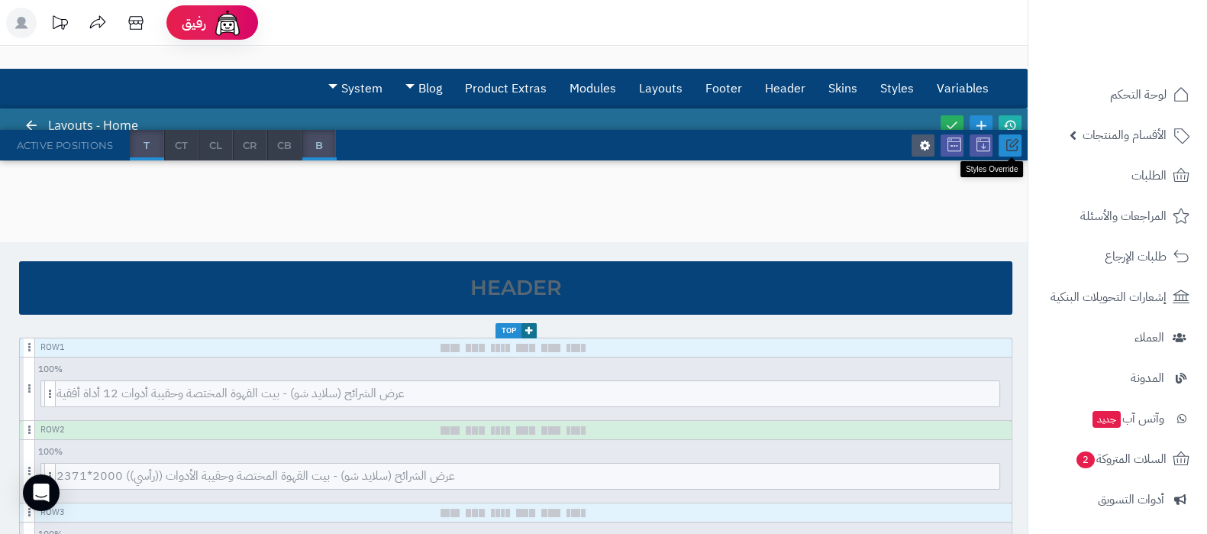
click at [1010, 142] on icon at bounding box center [1013, 145] width 14 height 14
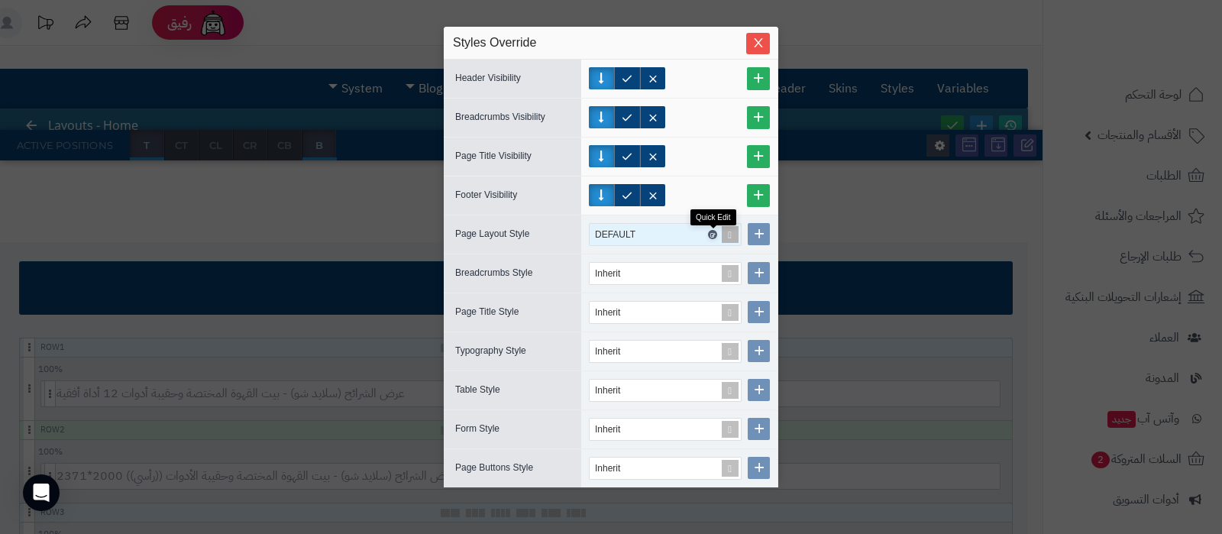
click at [711, 230] on link at bounding box center [712, 234] width 9 height 9
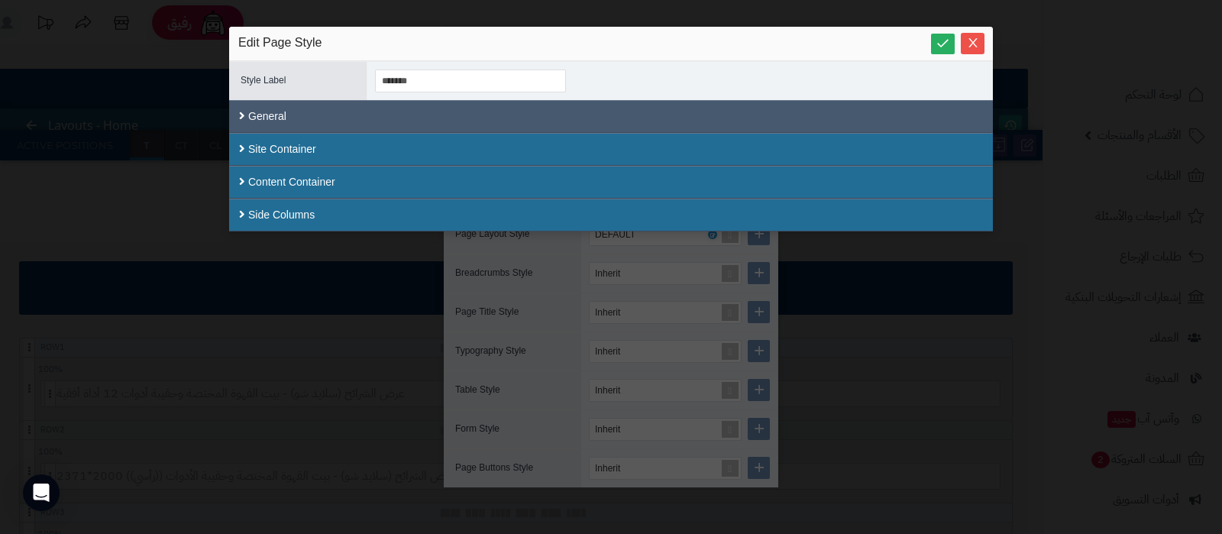
click at [290, 117] on div "General" at bounding box center [611, 116] width 764 height 33
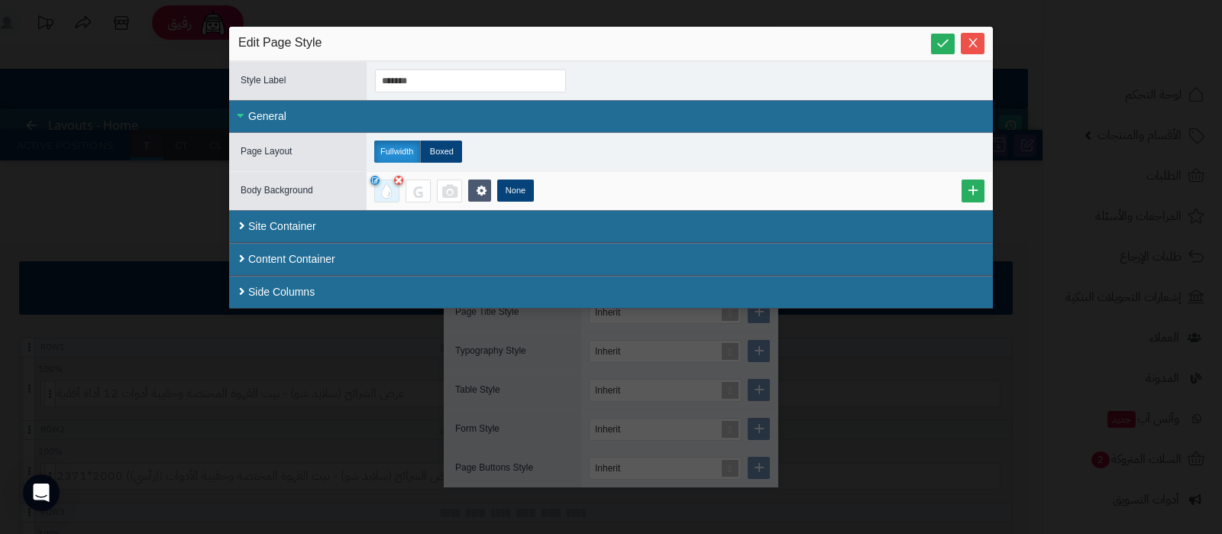
click at [385, 196] on div at bounding box center [386, 190] width 25 height 23
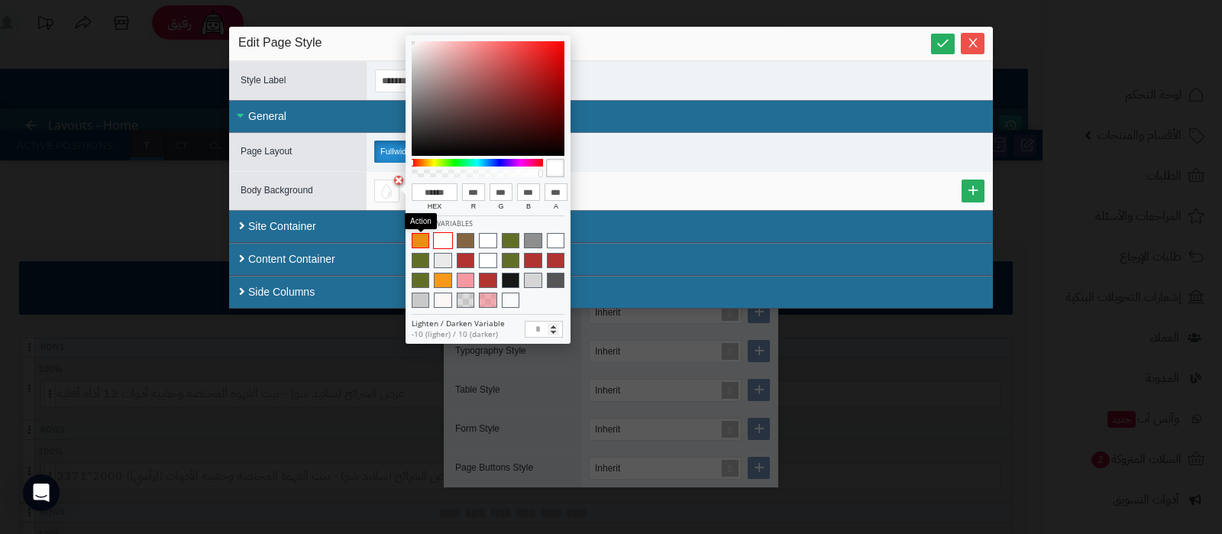
click at [420, 242] on span at bounding box center [421, 240] width 18 height 15
type input "******"
type input "***"
type input "**"
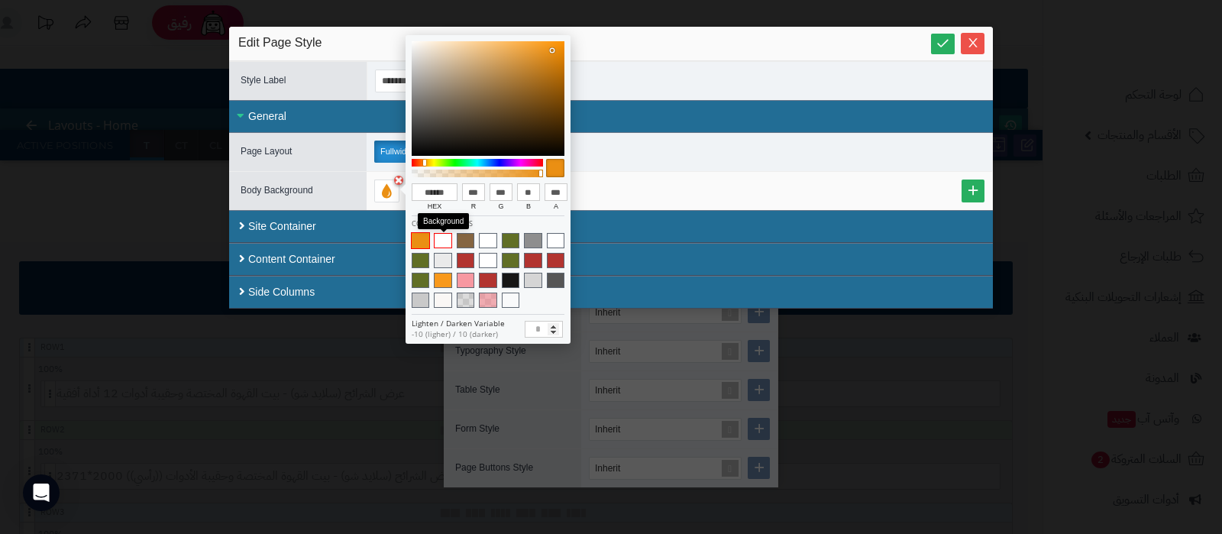
click at [444, 242] on span at bounding box center [443, 240] width 18 height 15
type input "******"
type input "***"
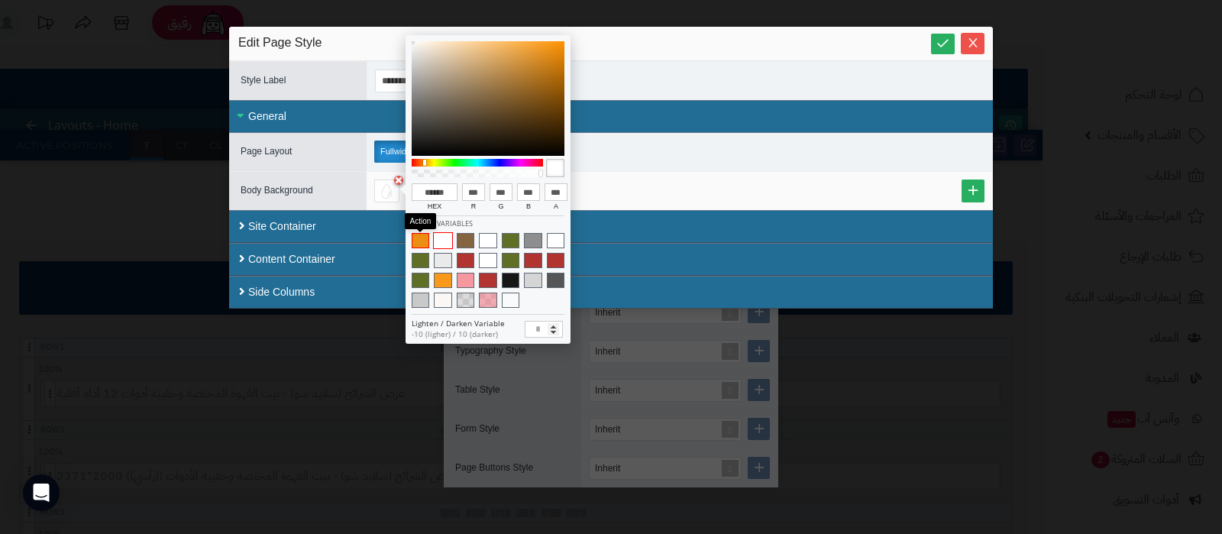
click at [418, 239] on span at bounding box center [421, 240] width 18 height 15
type input "******"
type input "***"
type input "**"
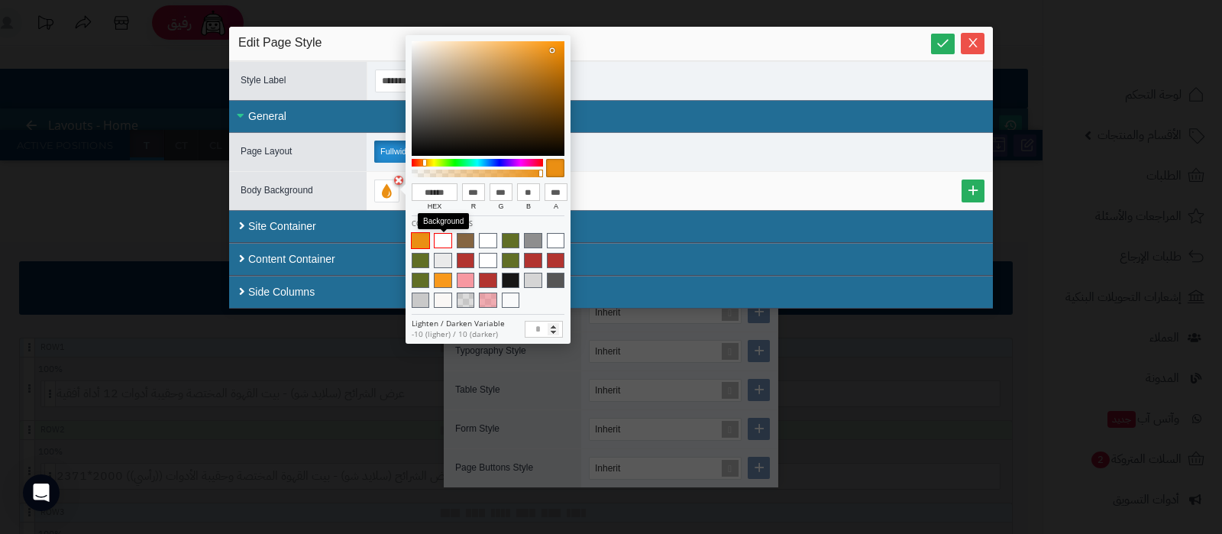
click at [441, 238] on span at bounding box center [443, 240] width 18 height 15
type input "******"
type input "***"
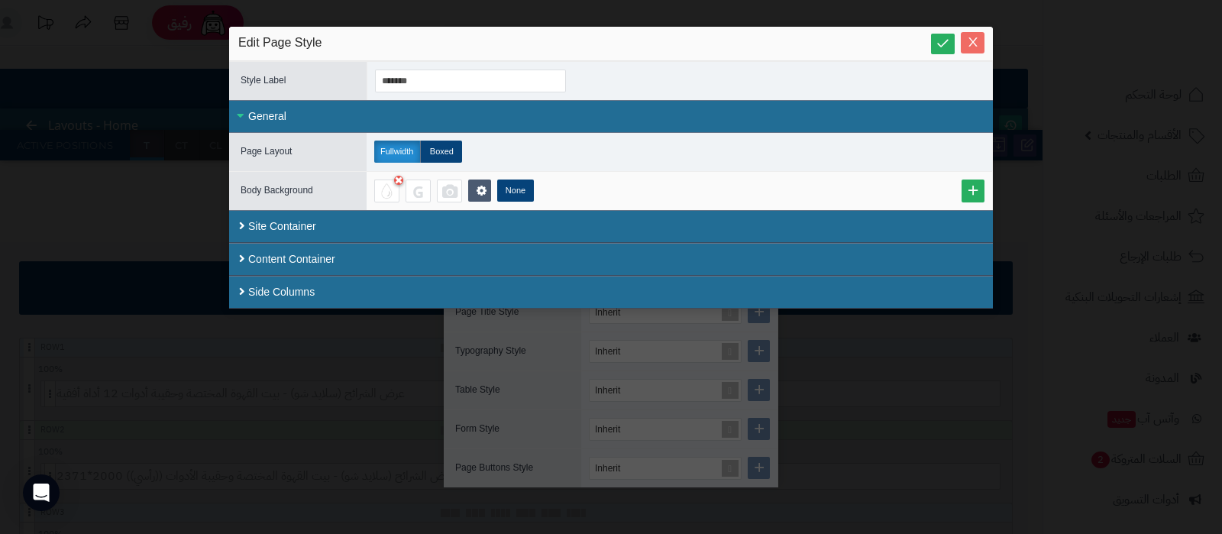
click at [969, 40] on icon "Close" at bounding box center [973, 42] width 12 height 12
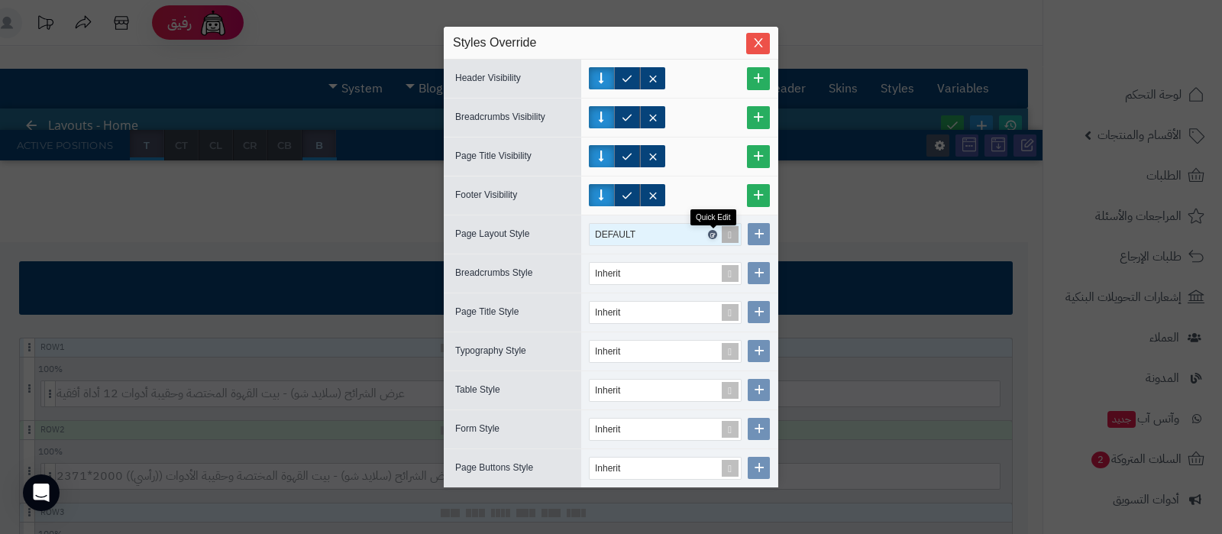
click at [712, 234] on icon at bounding box center [712, 234] width 5 height 7
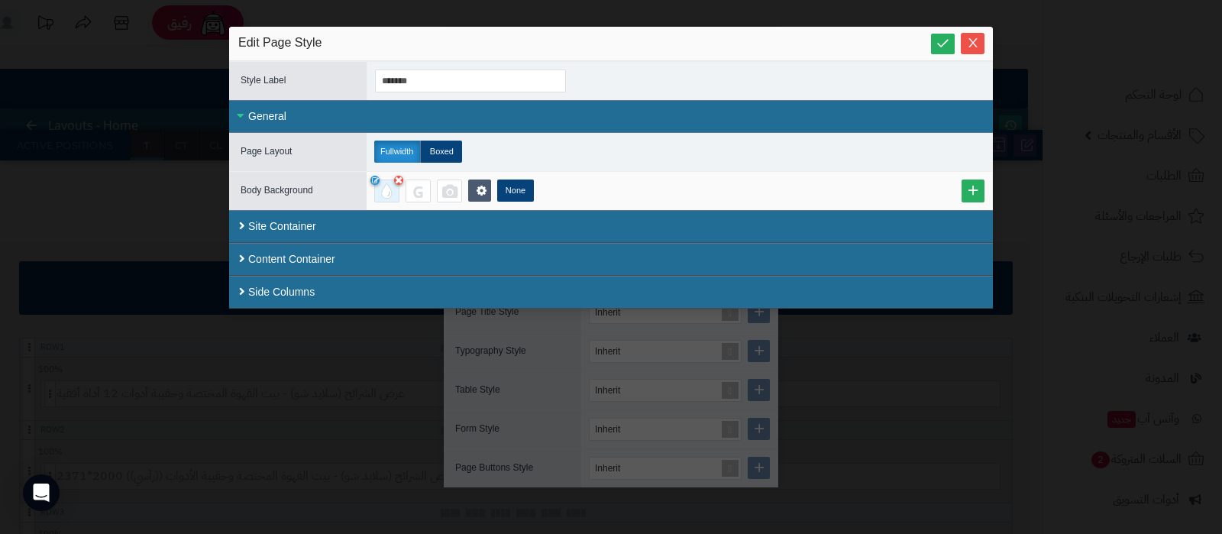
click at [393, 192] on div at bounding box center [386, 190] width 25 height 23
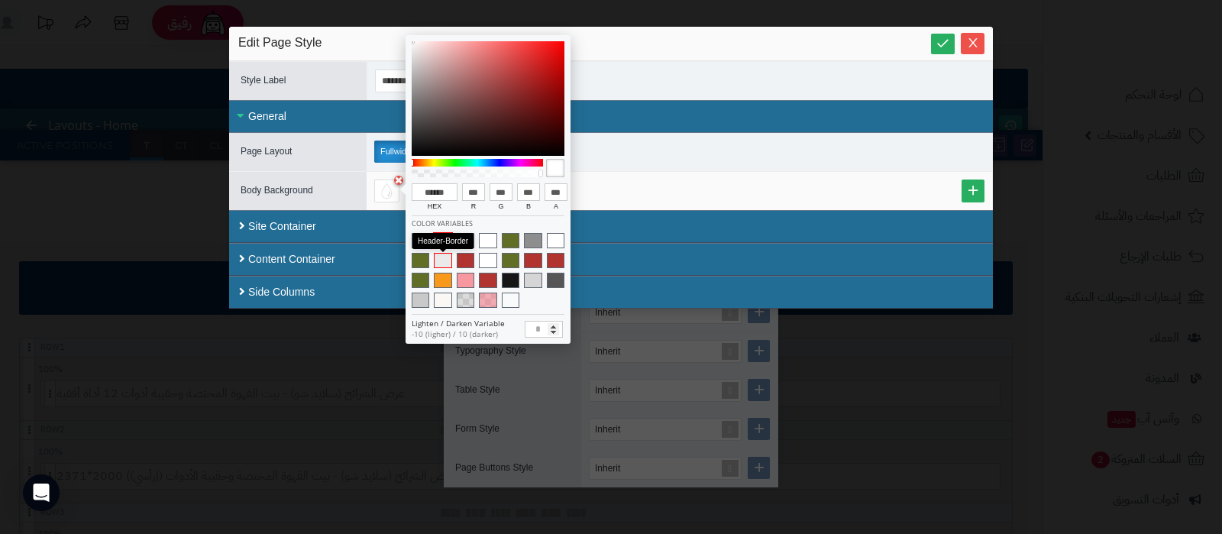
click at [445, 256] on span at bounding box center [443, 260] width 18 height 15
type input "******"
type input "***"
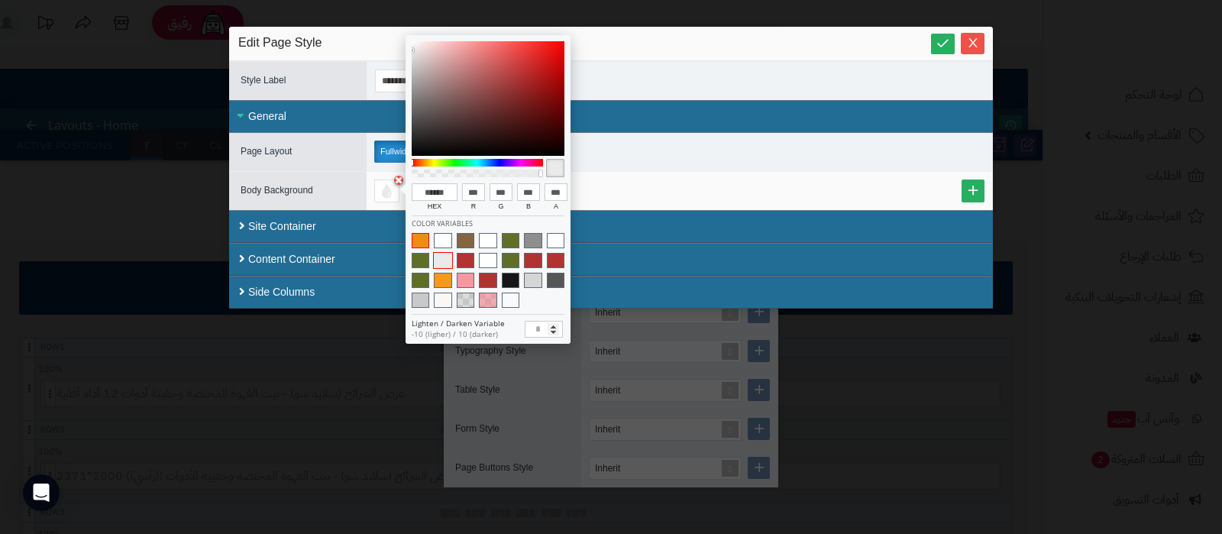
click at [428, 242] on span at bounding box center [421, 240] width 18 height 15
type input "******"
type input "***"
type input "**"
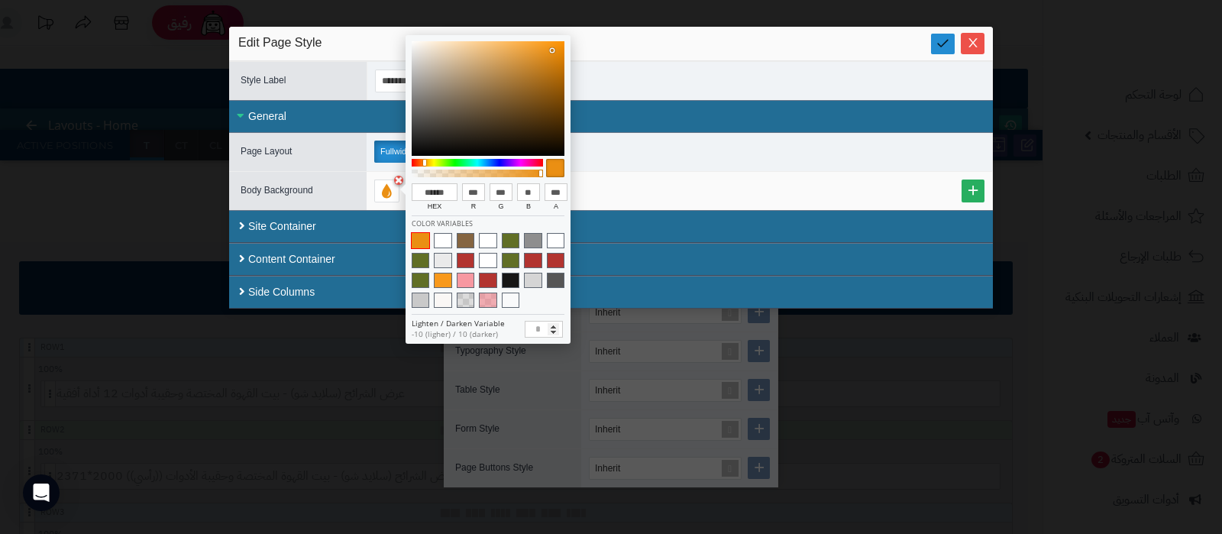
click at [947, 50] on icon at bounding box center [942, 43] width 15 height 15
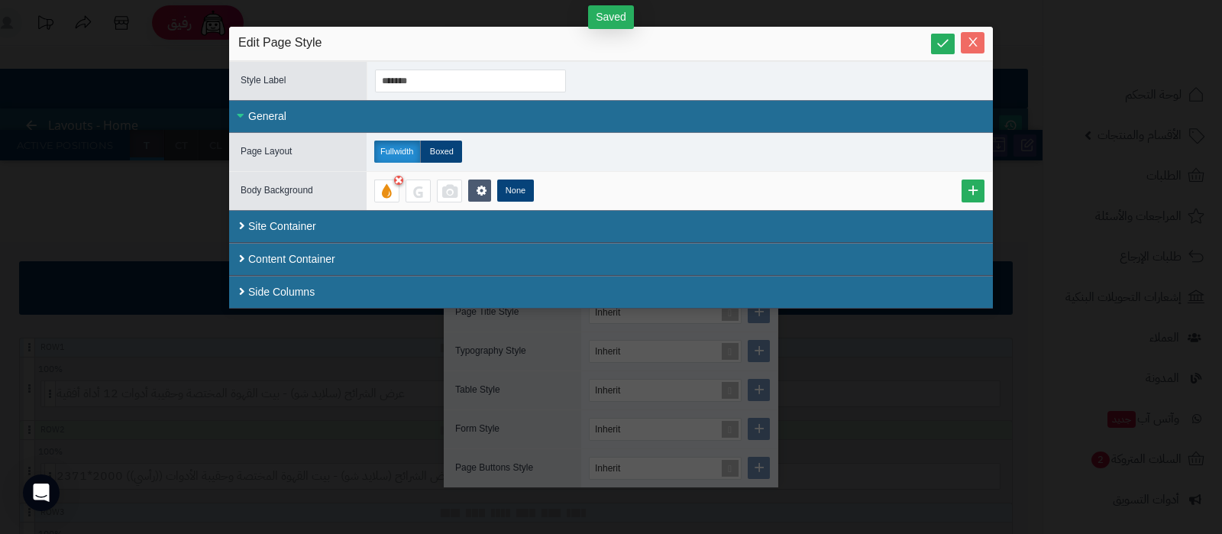
click at [971, 43] on icon "Close" at bounding box center [972, 42] width 8 height 9
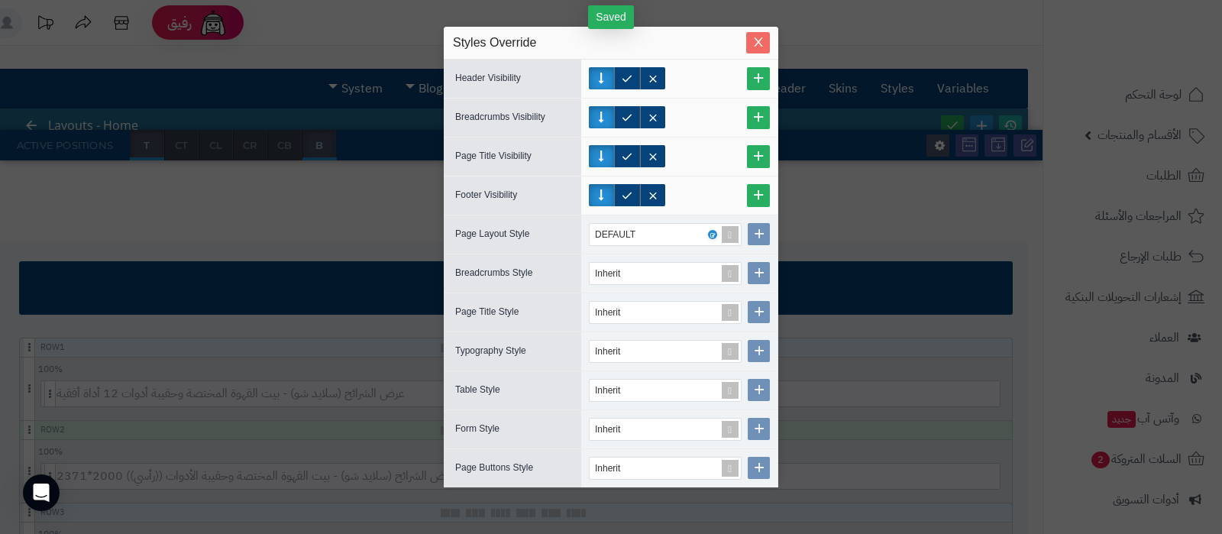
click at [756, 47] on icon "Close" at bounding box center [758, 42] width 12 height 12
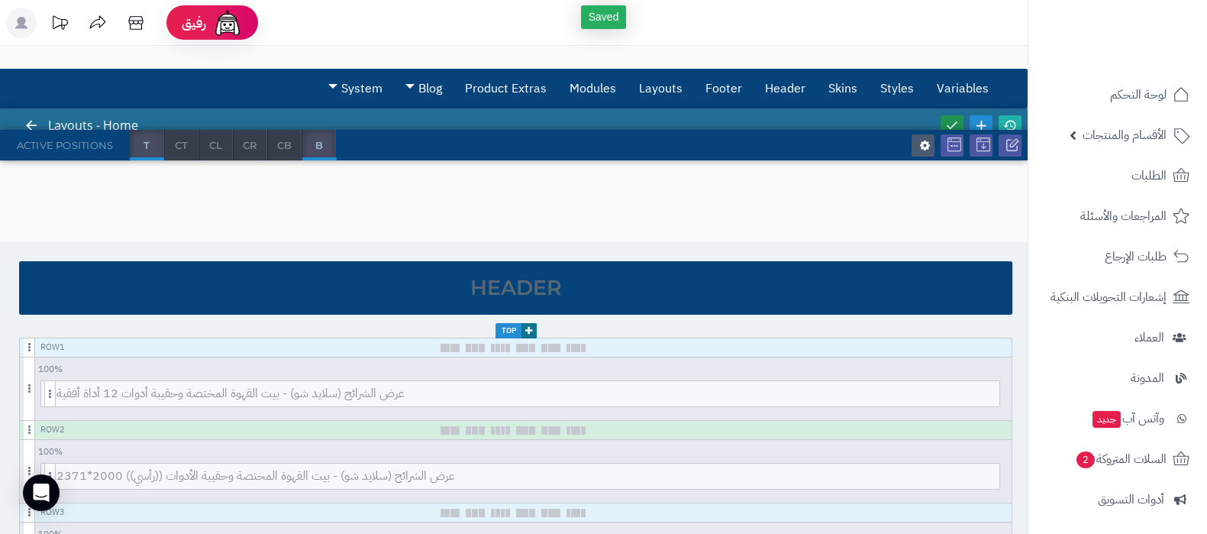
click at [953, 118] on icon at bounding box center [952, 125] width 14 height 14
click at [1010, 120] on icon at bounding box center [1010, 125] width 14 height 14
click at [1015, 146] on icon at bounding box center [1013, 145] width 14 height 14
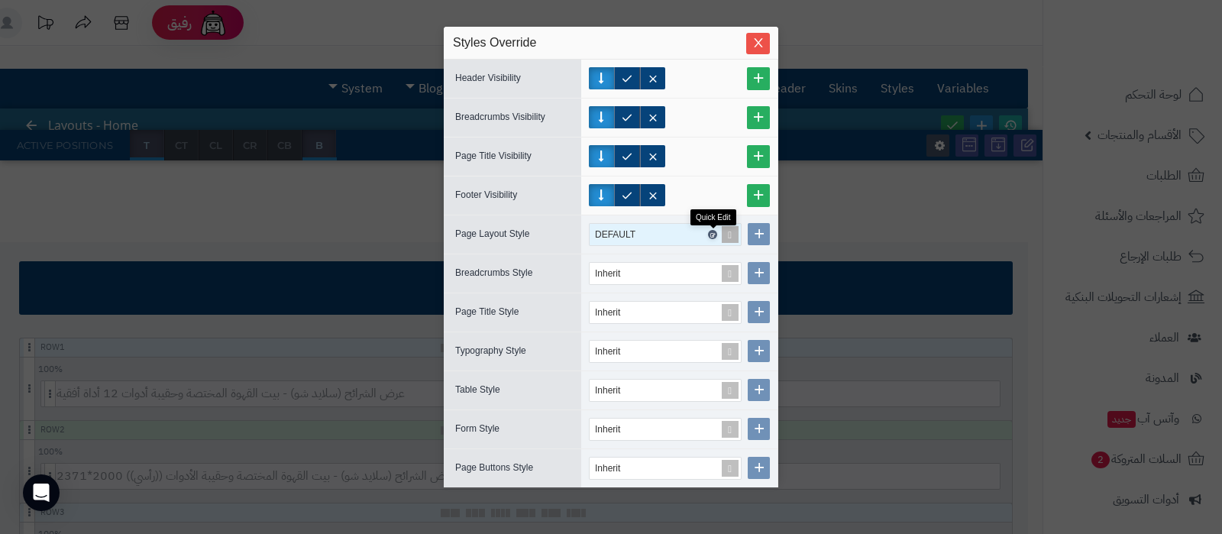
click at [714, 232] on icon at bounding box center [712, 234] width 5 height 7
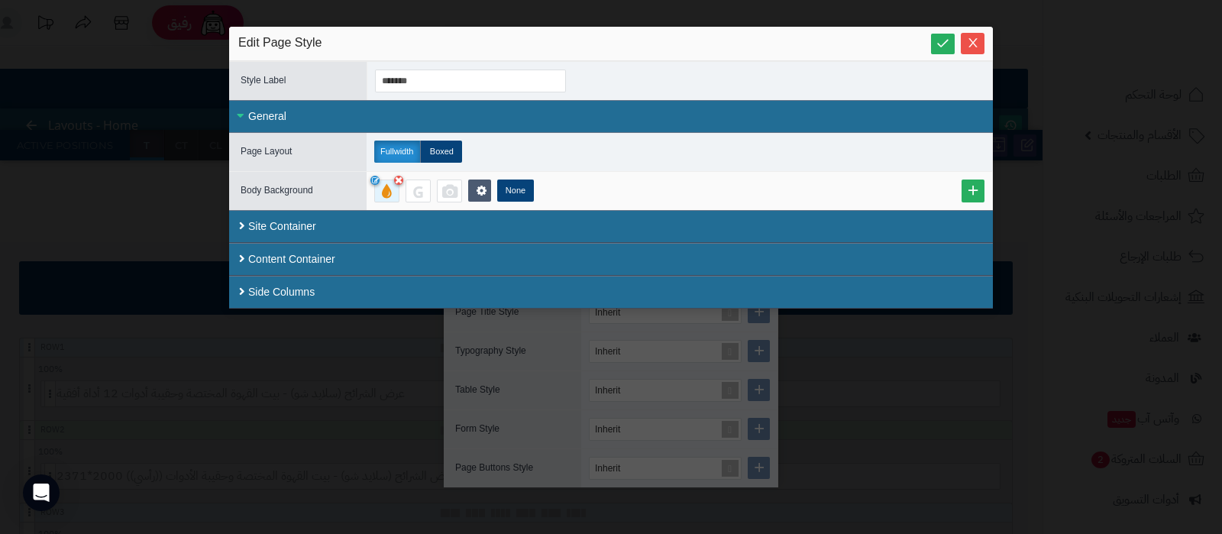
click at [393, 194] on div at bounding box center [386, 190] width 25 height 23
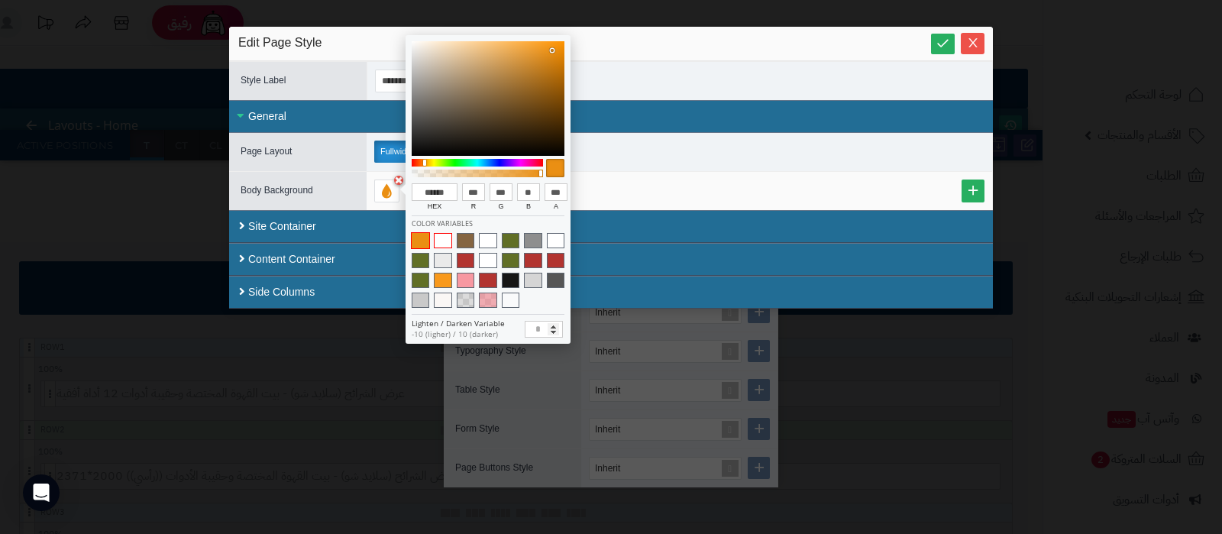
click at [446, 244] on span at bounding box center [443, 240] width 18 height 15
type input "******"
type input "***"
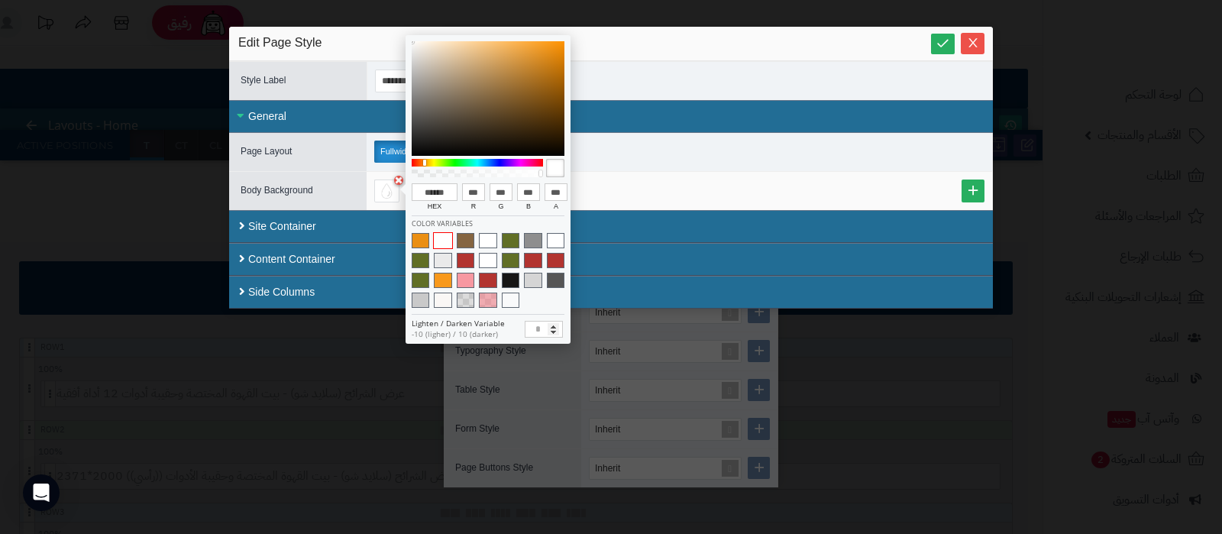
click at [758, 189] on div "None" at bounding box center [679, 190] width 610 height 23
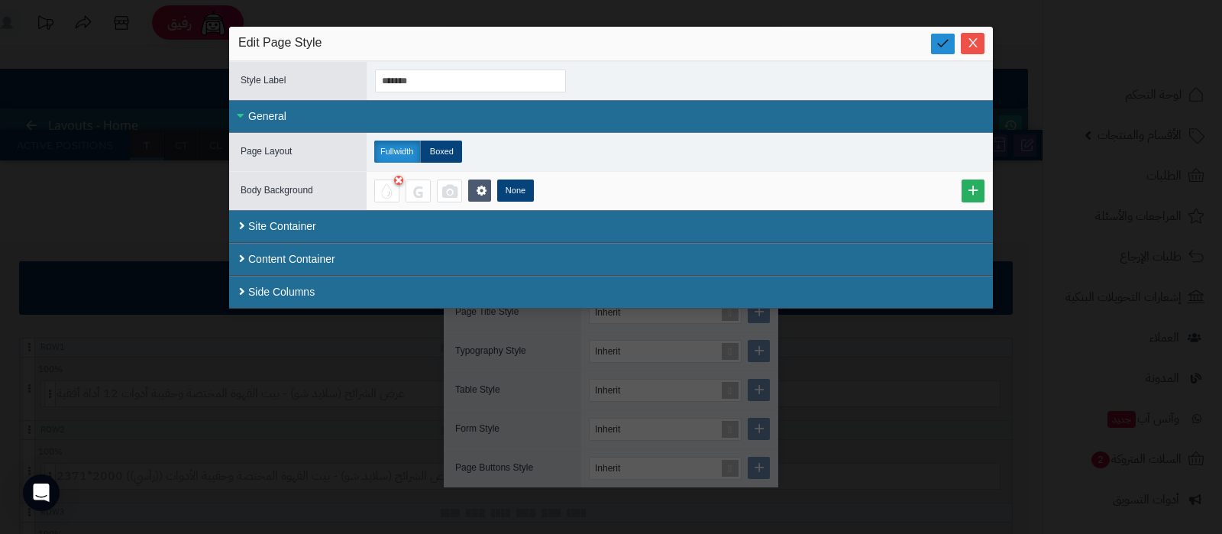
click at [943, 44] on icon at bounding box center [942, 43] width 15 height 15
click at [968, 41] on icon "Close" at bounding box center [973, 42] width 12 height 12
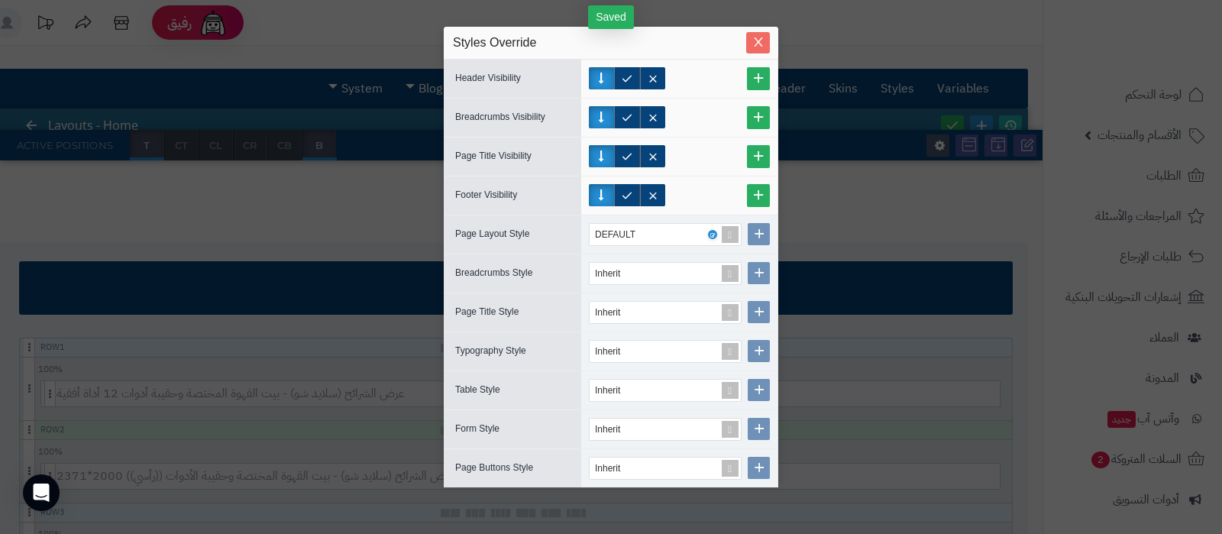
click at [760, 46] on icon "Close" at bounding box center [758, 42] width 8 height 9
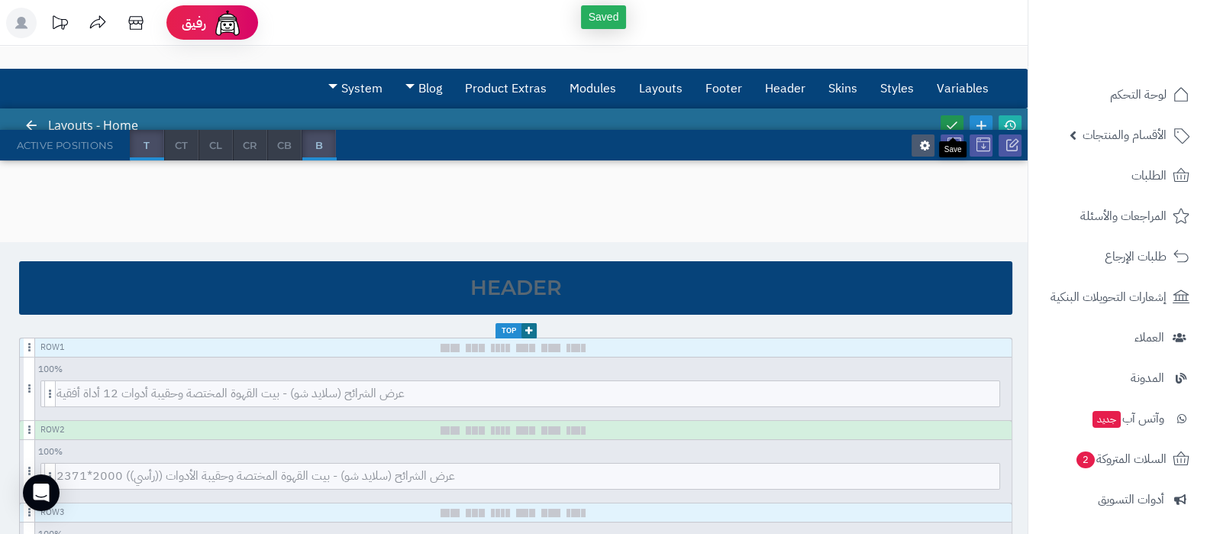
click at [951, 121] on icon at bounding box center [952, 125] width 14 height 14
click at [1008, 122] on icon at bounding box center [1010, 125] width 14 height 14
click at [357, 91] on link "System" at bounding box center [355, 88] width 77 height 38
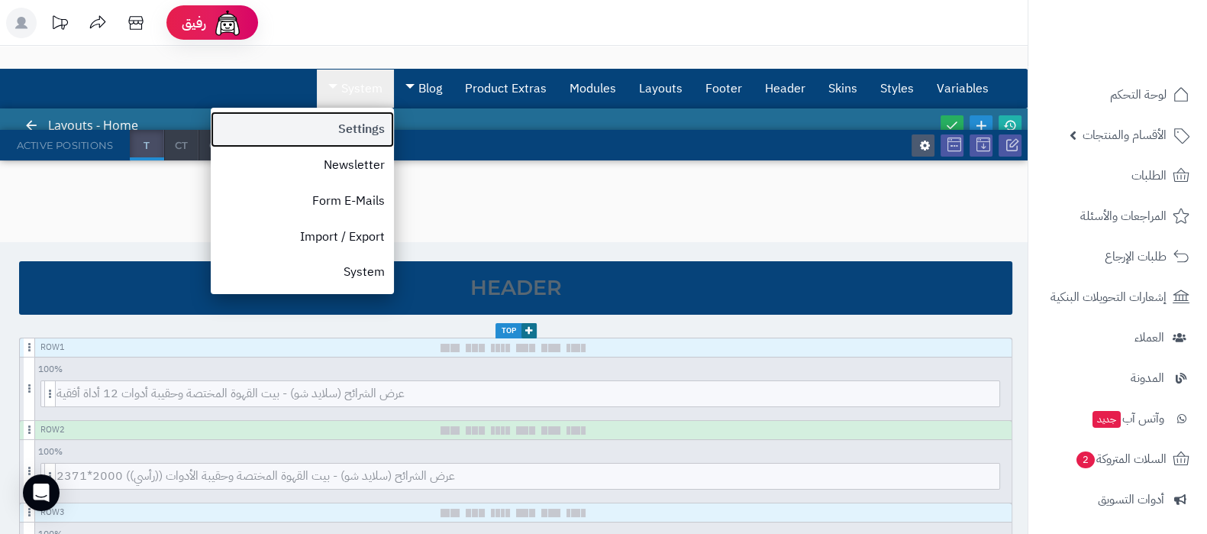
click at [353, 124] on link "Settings" at bounding box center [302, 129] width 183 height 36
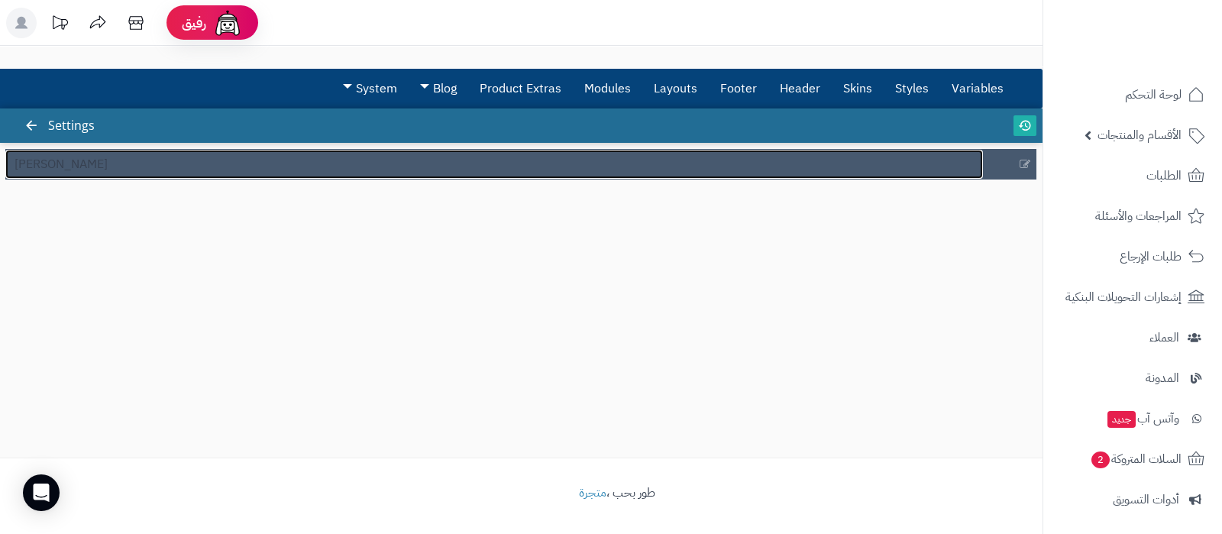
click at [141, 177] on link "كوفي ديو" at bounding box center [493, 164] width 977 height 29
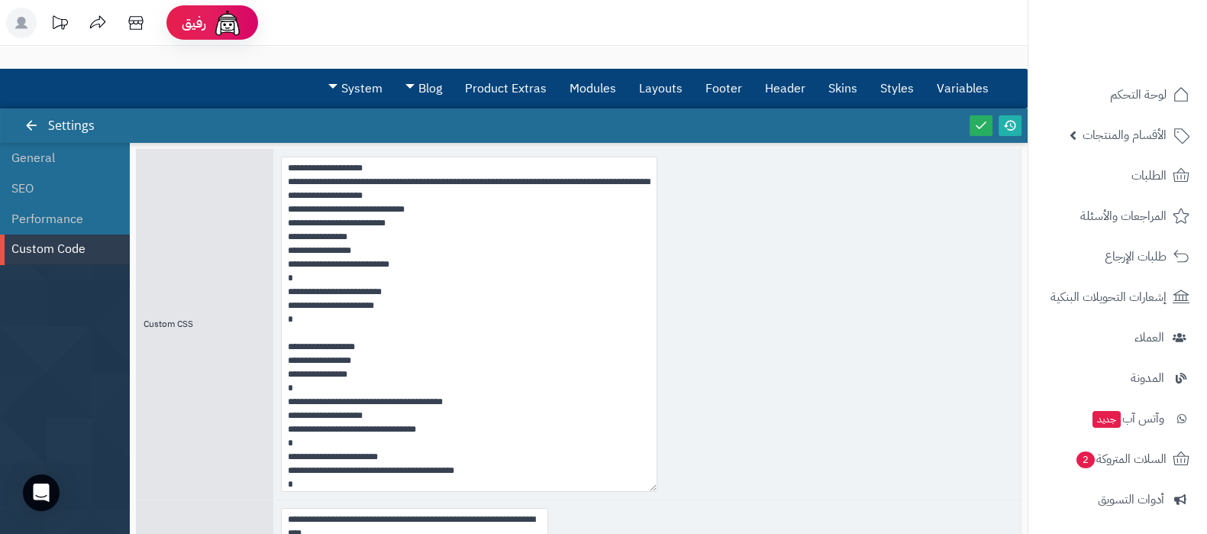
drag, startPoint x: 542, startPoint y: 241, endPoint x: 652, endPoint y: 485, distance: 267.3
click at [652, 485] on textarea at bounding box center [469, 324] width 376 height 335
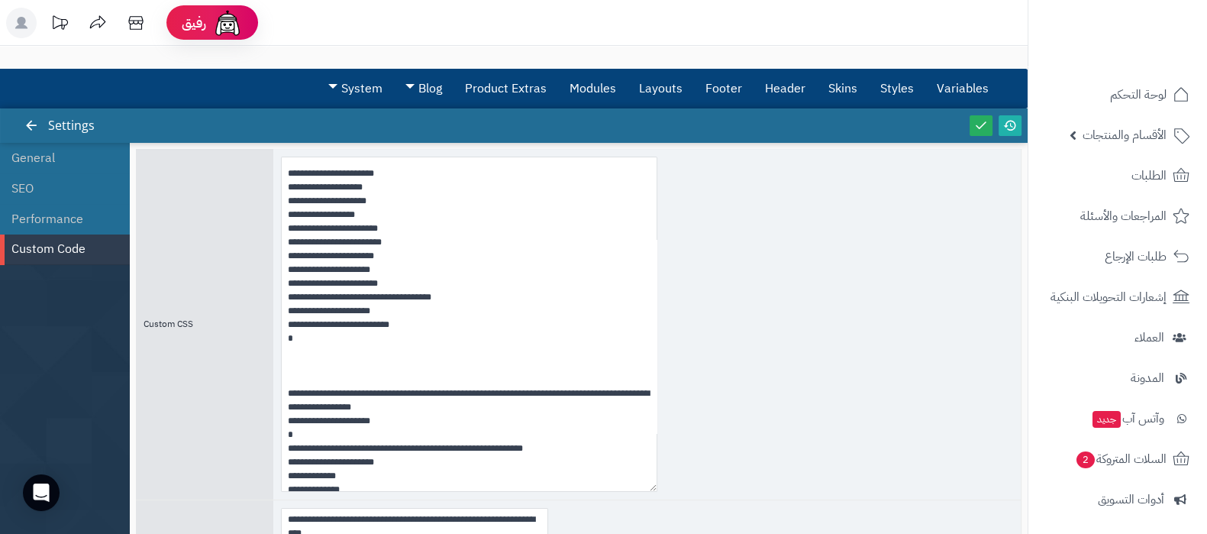
scroll to position [1465, 0]
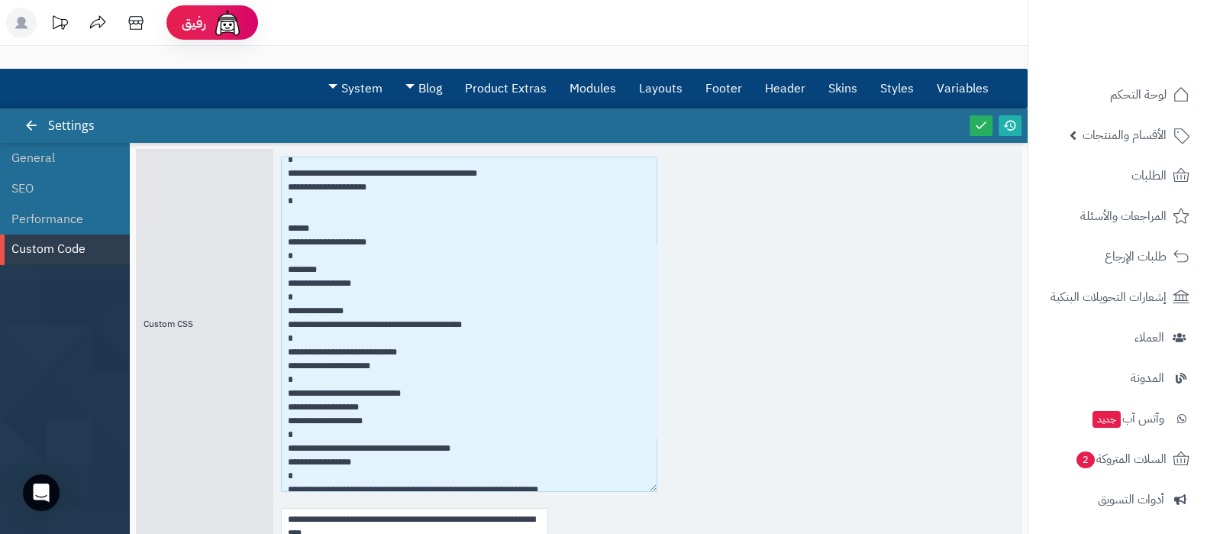
drag, startPoint x: 294, startPoint y: 340, endPoint x: 286, endPoint y: 312, distance: 28.5
click at [286, 312] on textarea at bounding box center [469, 324] width 376 height 335
click at [531, 316] on textarea at bounding box center [469, 324] width 376 height 335
drag, startPoint x: 483, startPoint y: 325, endPoint x: 374, endPoint y: 326, distance: 109.2
click at [374, 326] on textarea at bounding box center [469, 324] width 376 height 335
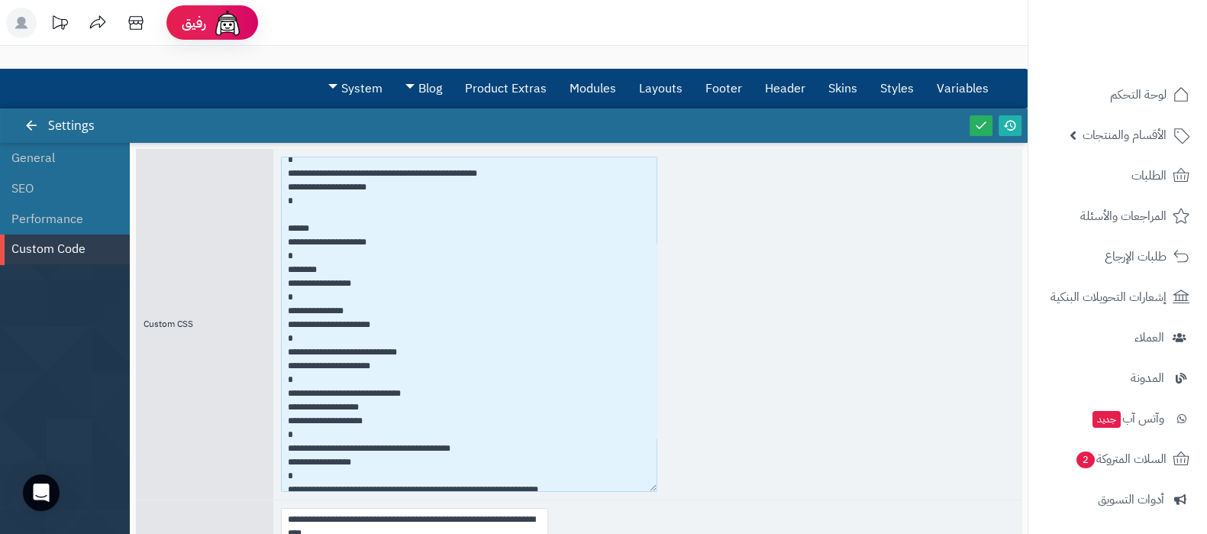
paste textarea "******"
type textarea "**********"
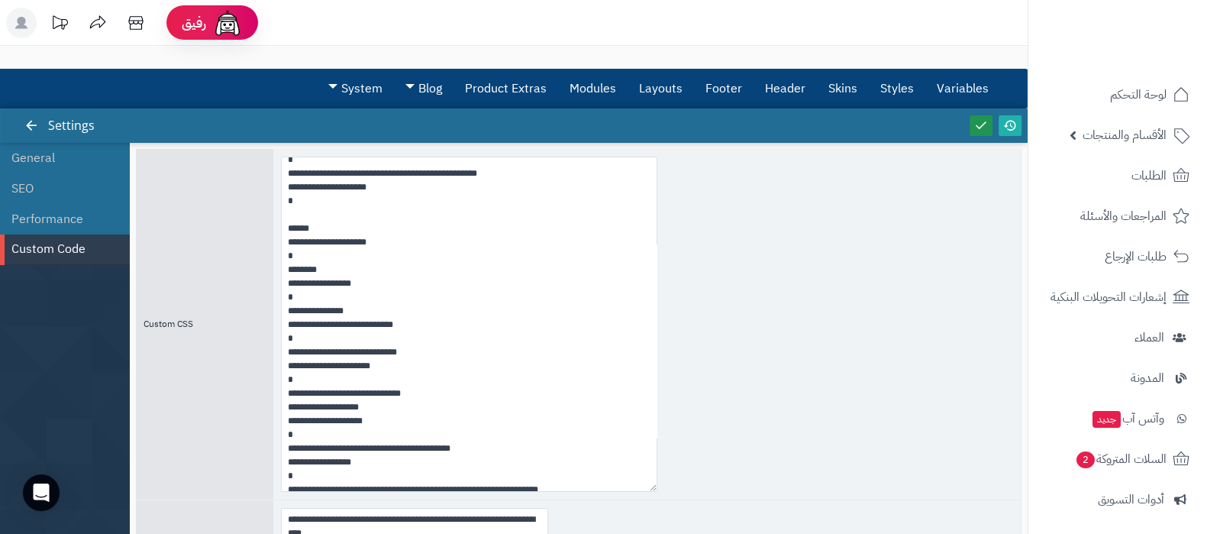
click at [971, 124] on link at bounding box center [981, 125] width 23 height 21
click at [1011, 122] on icon at bounding box center [1010, 125] width 14 height 14
click at [661, 87] on link "Layouts" at bounding box center [661, 88] width 66 height 38
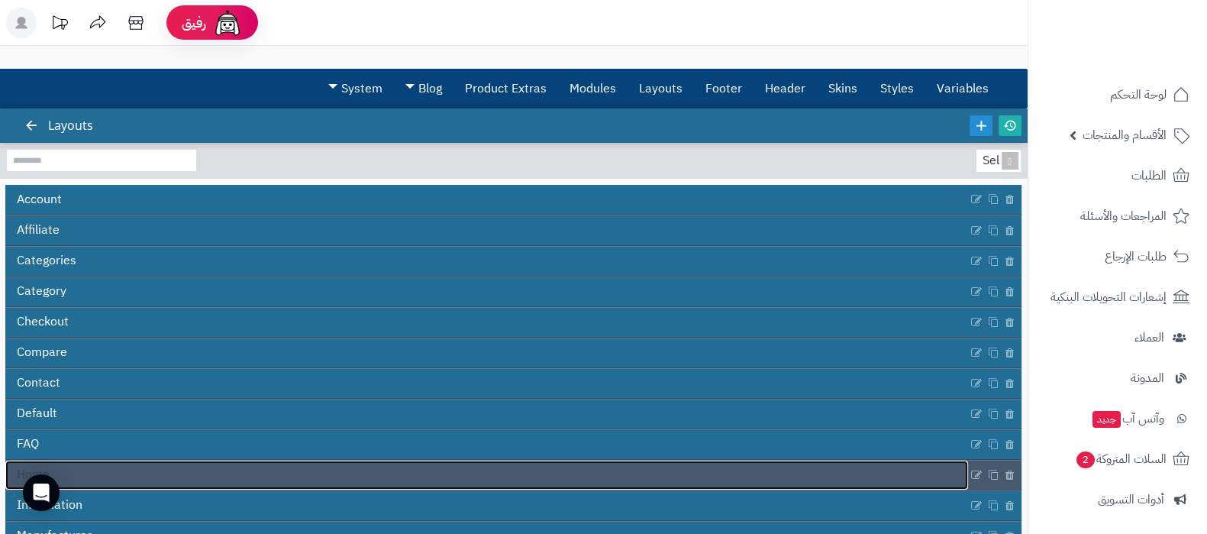
click at [315, 483] on link "Home" at bounding box center [486, 474] width 963 height 29
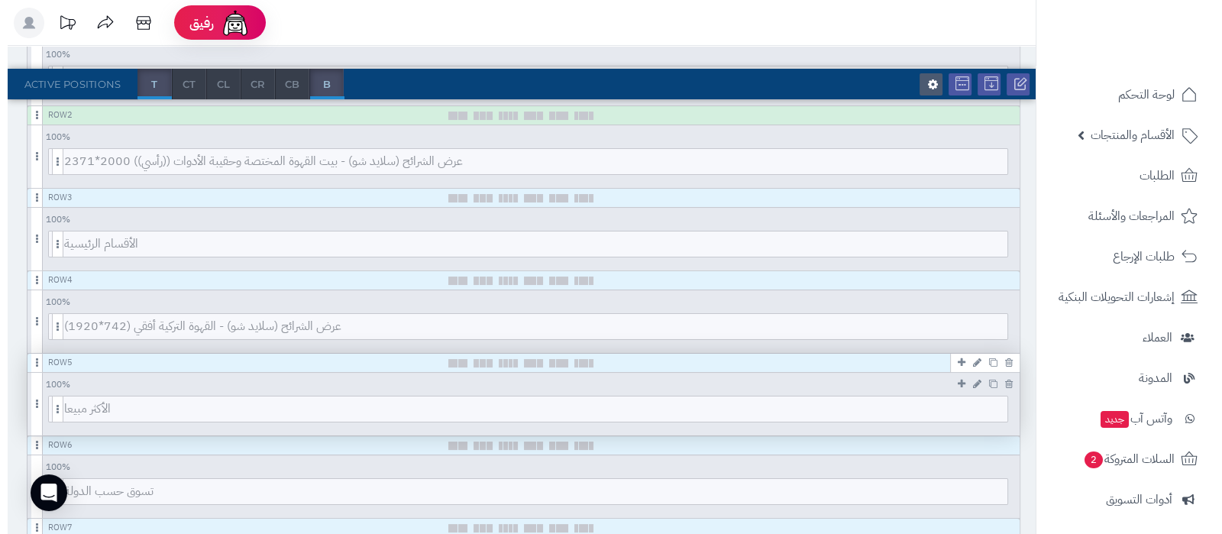
scroll to position [286, 0]
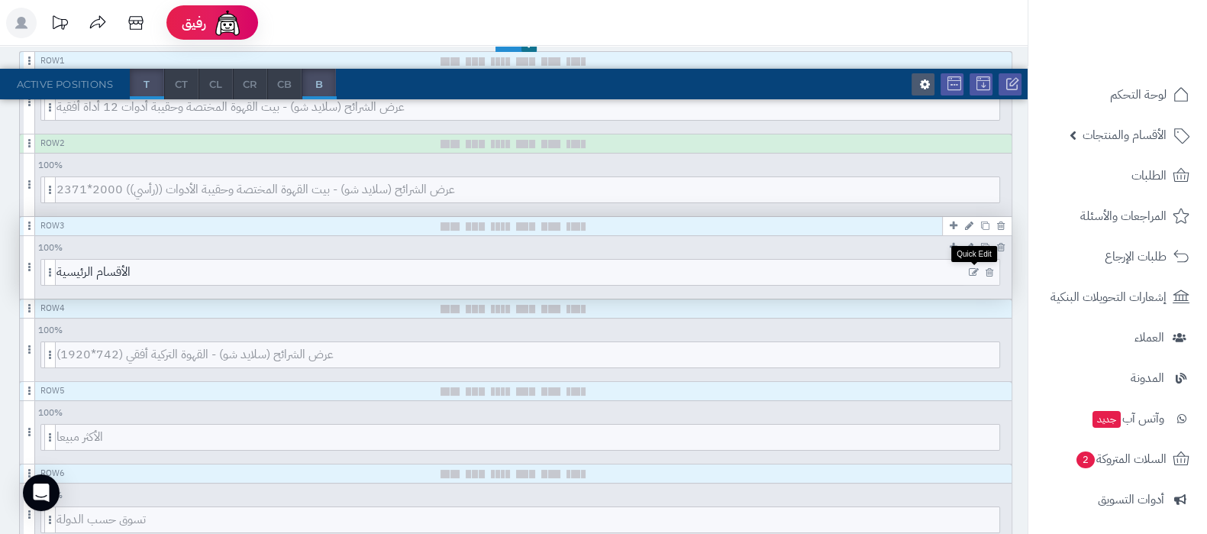
click at [973, 269] on icon at bounding box center [974, 272] width 10 height 11
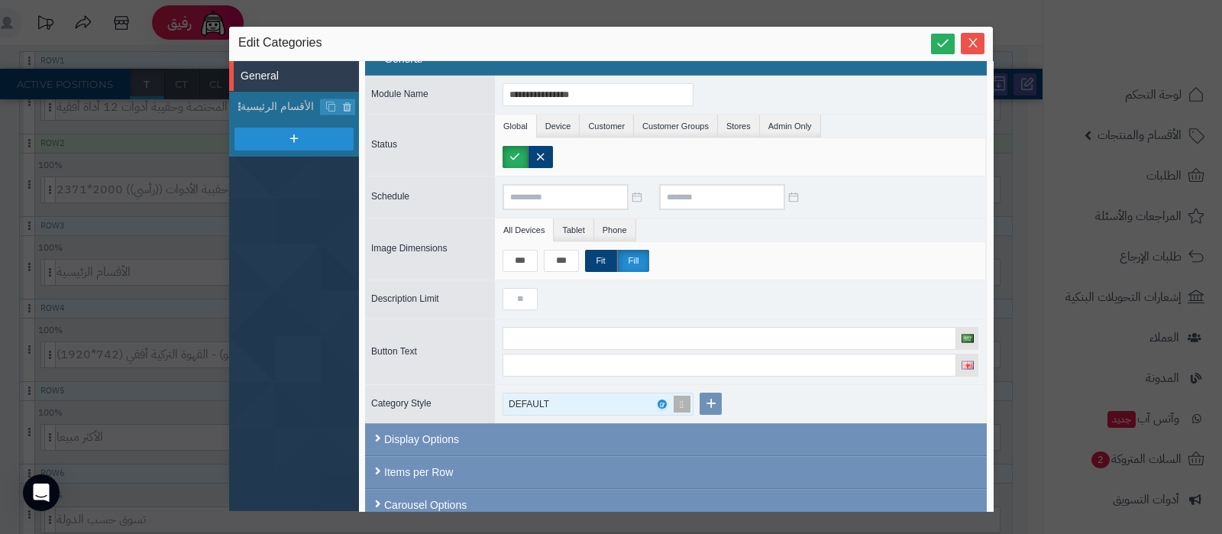
scroll to position [37, 0]
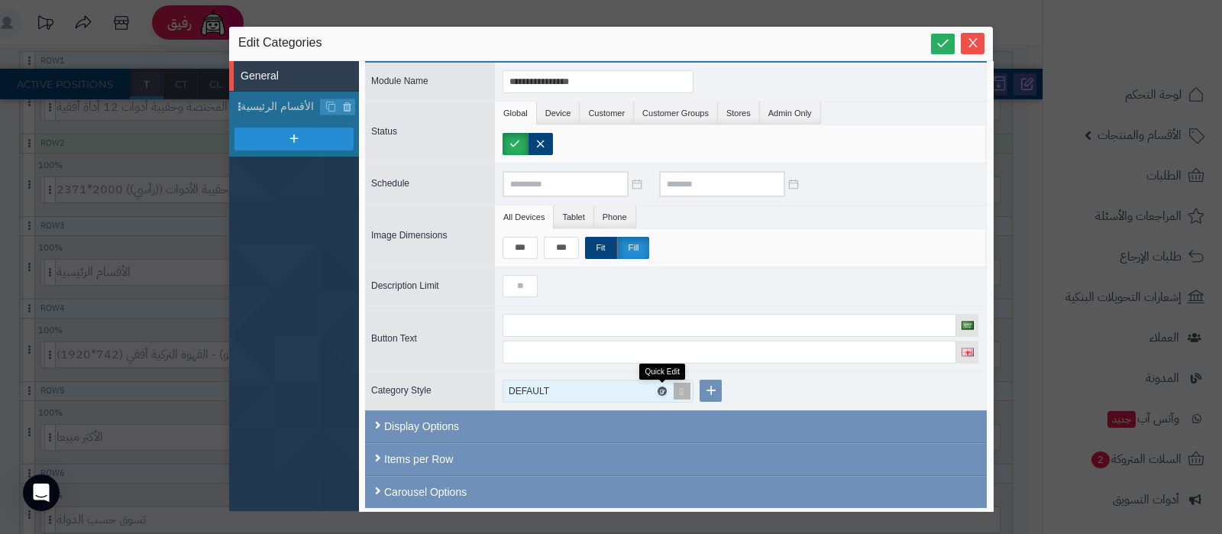
click at [661, 388] on icon at bounding box center [661, 391] width 5 height 7
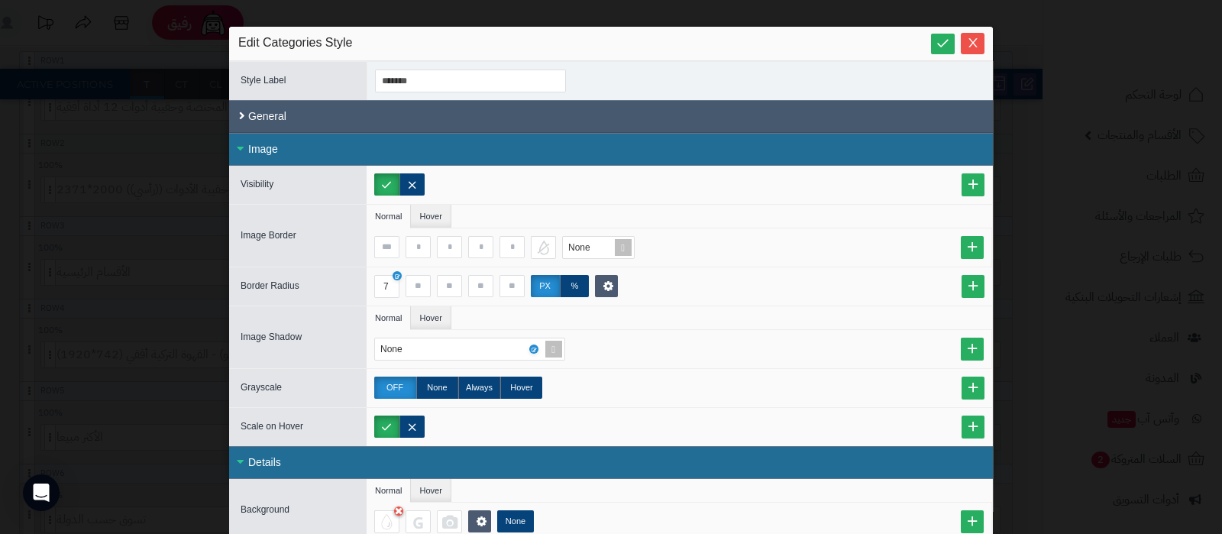
click at [439, 112] on div "General" at bounding box center [611, 116] width 764 height 33
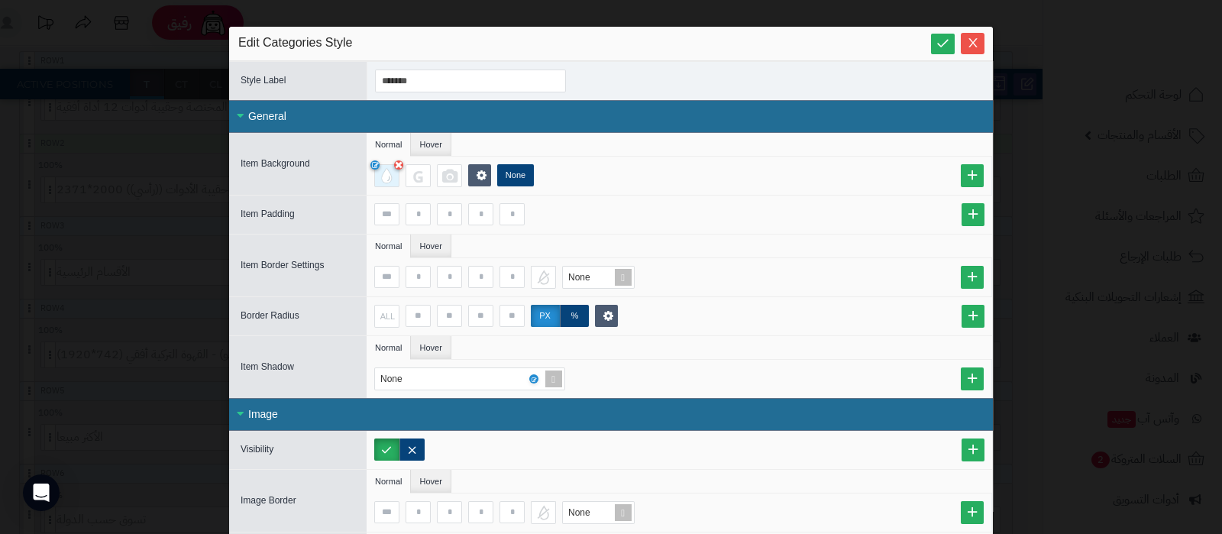
click at [390, 181] on div at bounding box center [386, 175] width 25 height 23
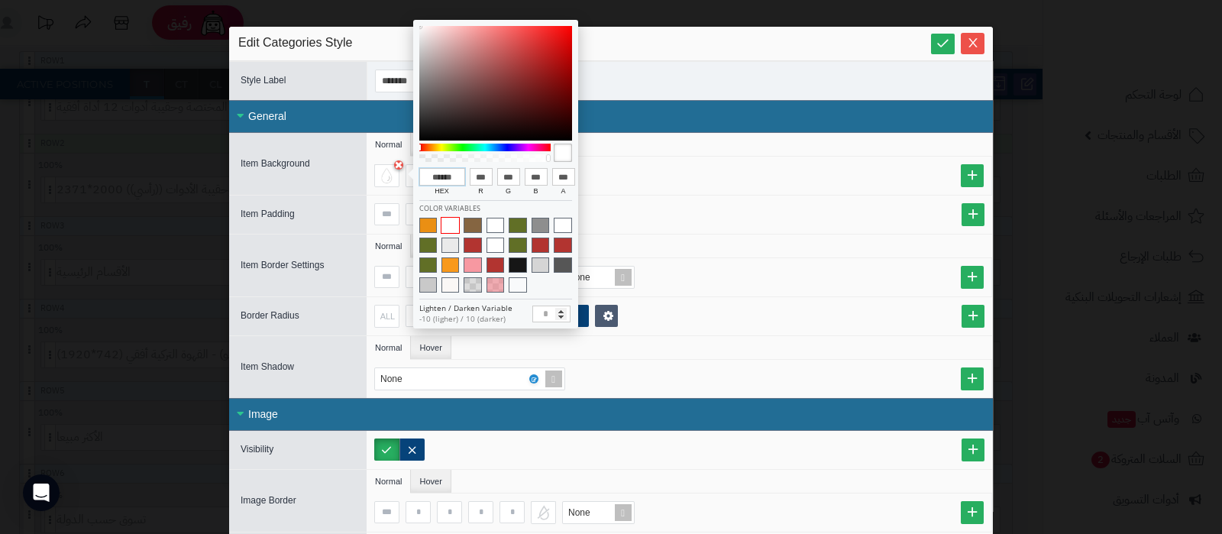
click at [444, 179] on input "******" at bounding box center [442, 177] width 46 height 18
paste input
type input "******"
type input "***"
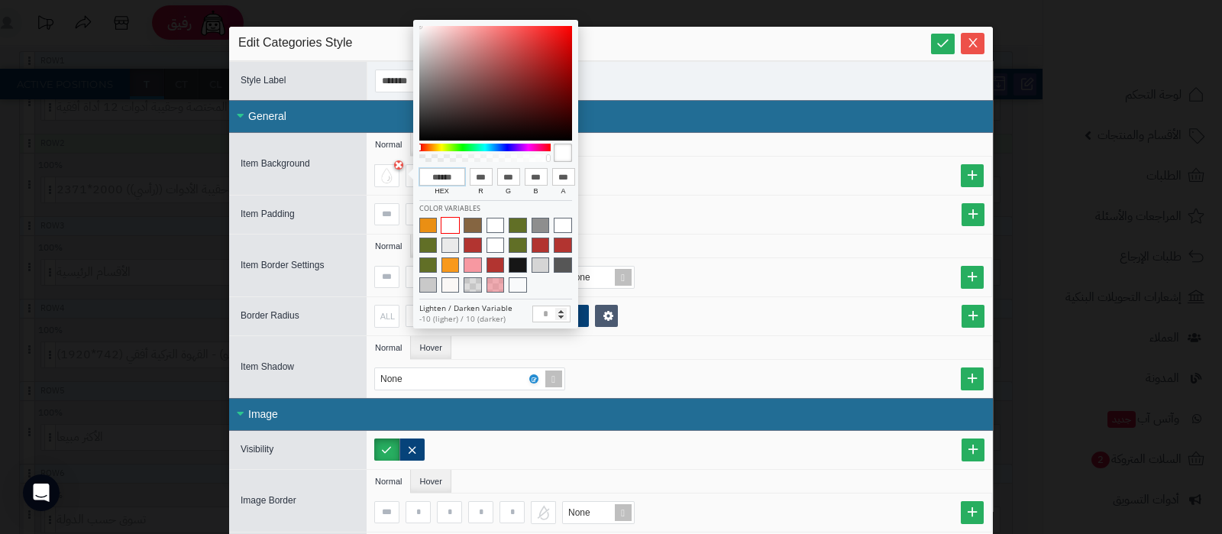
type input "***"
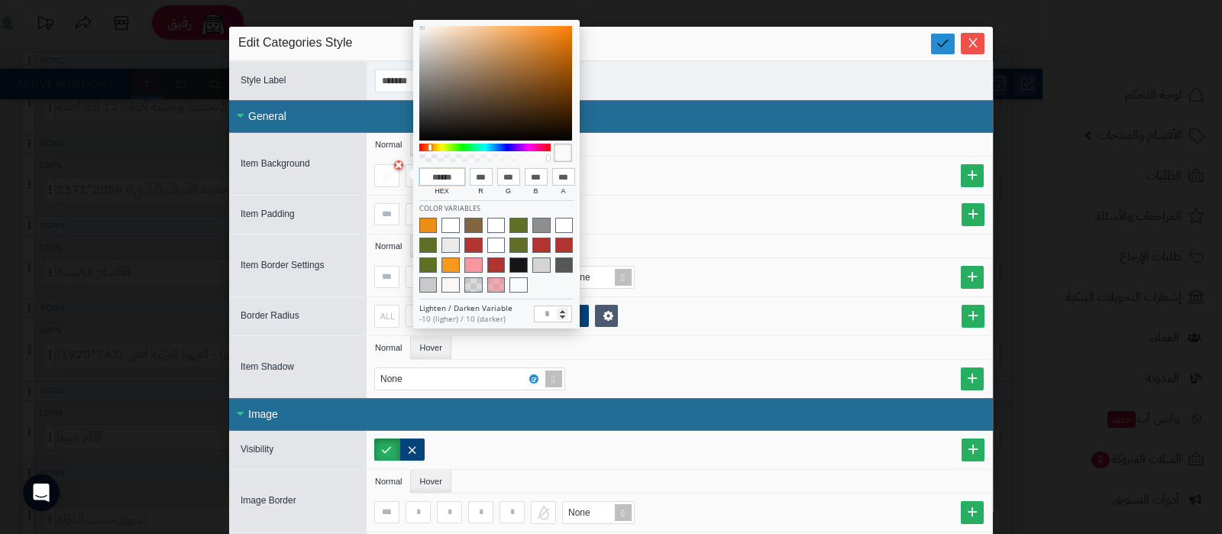
type input "******"
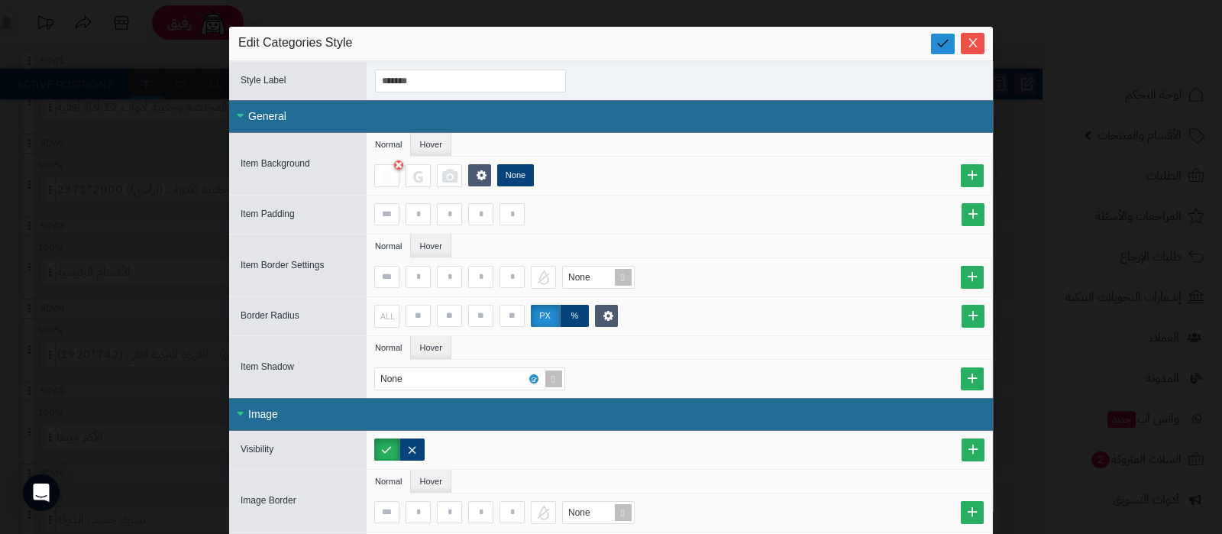
click at [950, 47] on icon at bounding box center [942, 43] width 15 height 15
click at [975, 43] on icon "Close" at bounding box center [973, 42] width 12 height 12
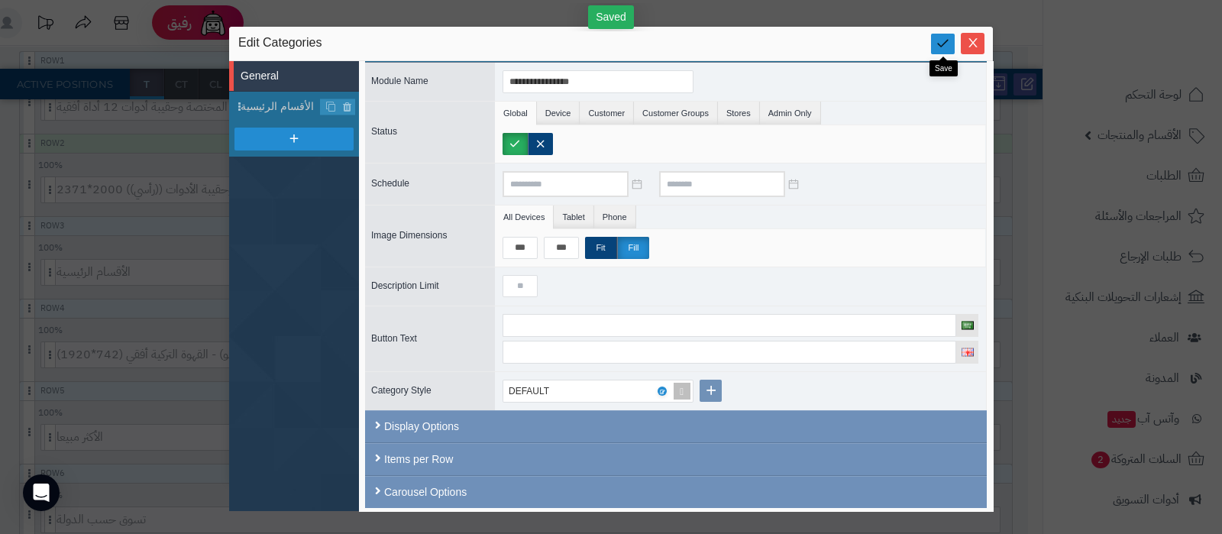
click at [943, 40] on icon at bounding box center [942, 43] width 15 height 15
click at [969, 45] on icon "Close" at bounding box center [973, 42] width 12 height 12
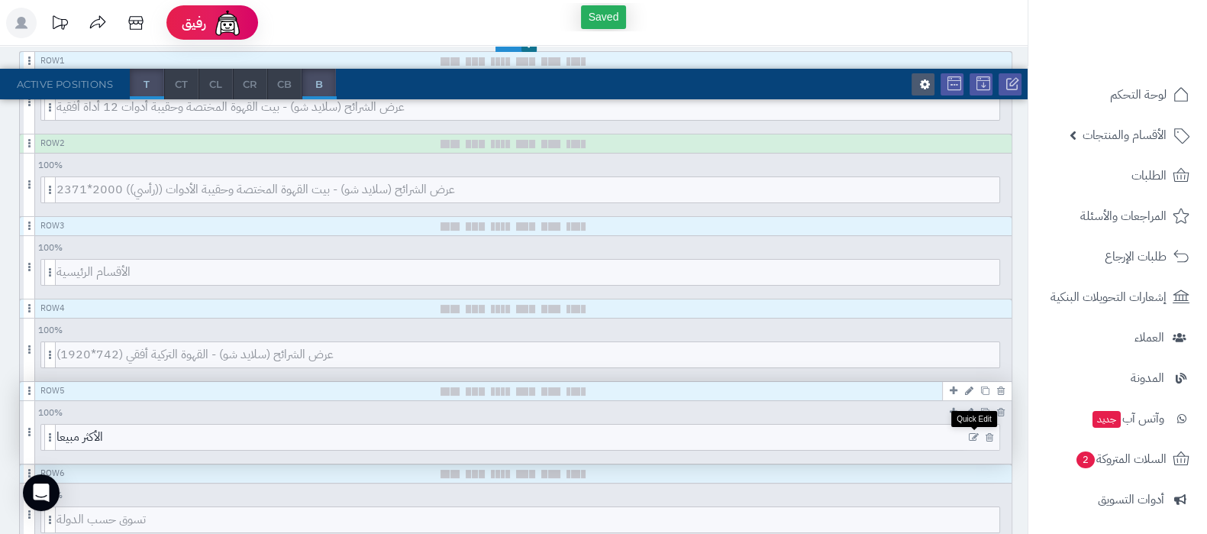
click at [972, 433] on icon at bounding box center [974, 437] width 10 height 11
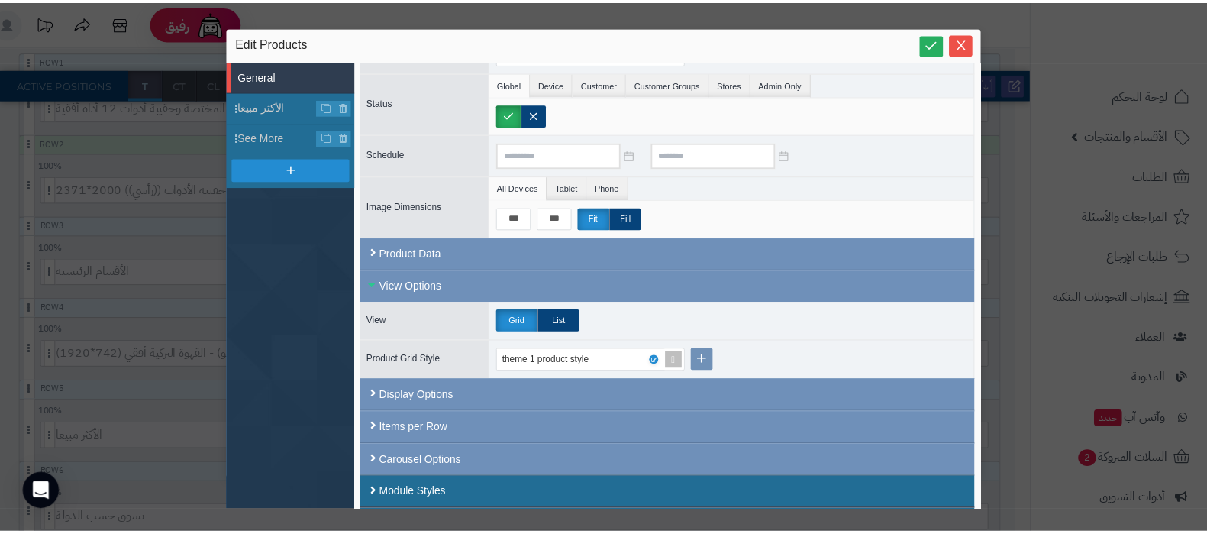
scroll to position [95, 0]
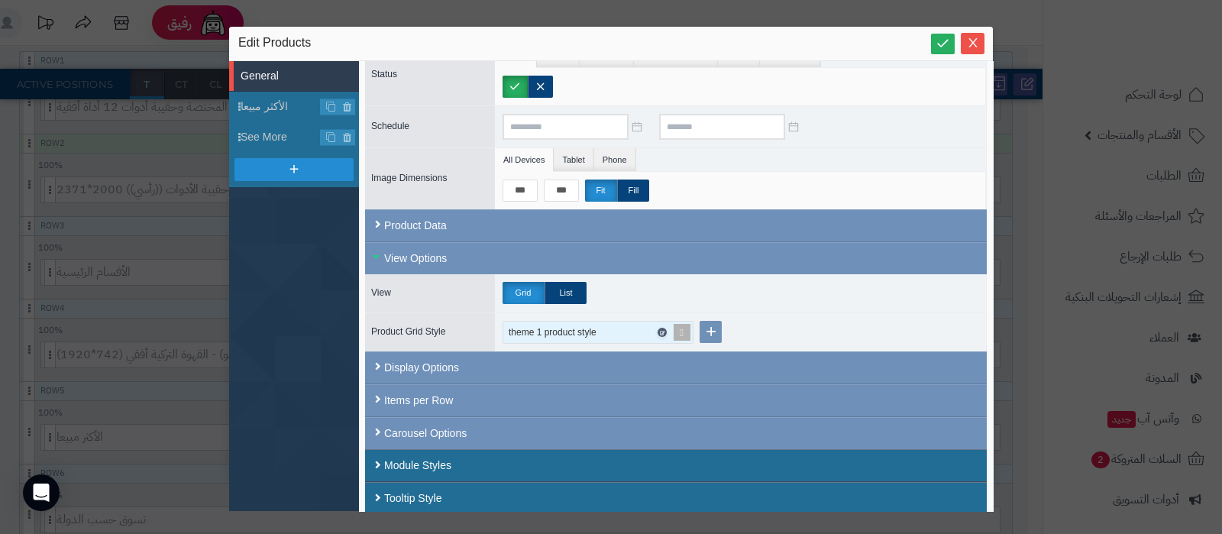
click at [662, 329] on icon at bounding box center [661, 332] width 5 height 7
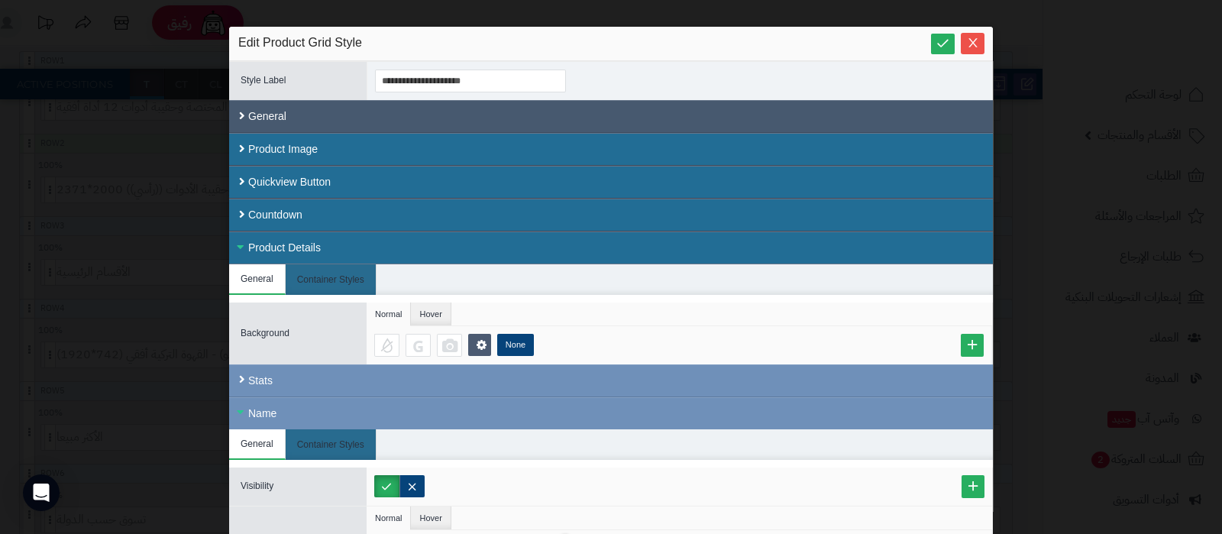
click at [399, 116] on div "General" at bounding box center [611, 116] width 764 height 33
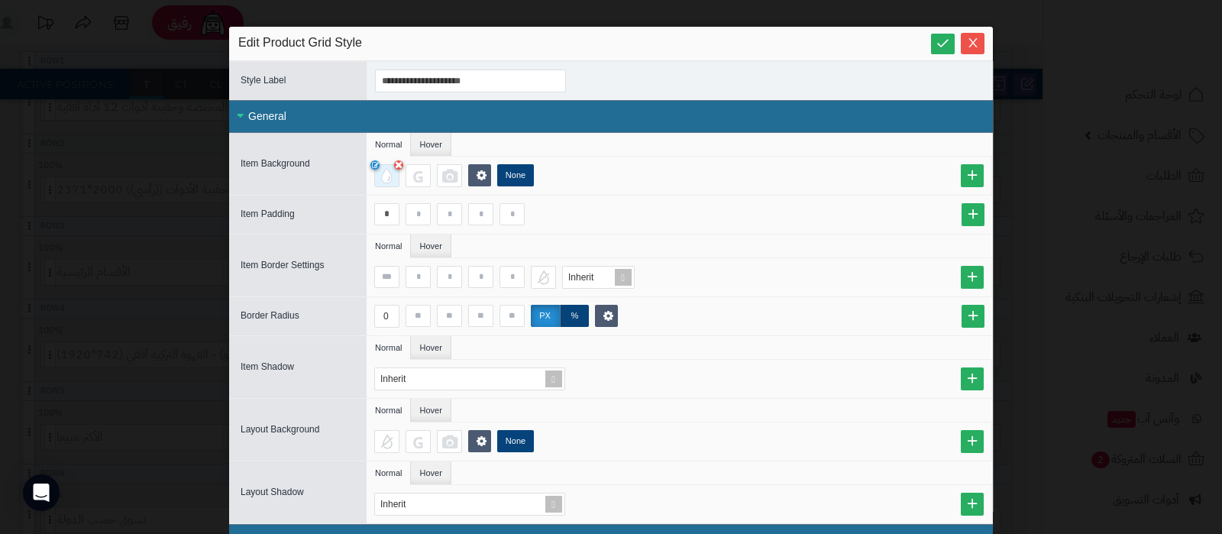
click at [391, 177] on div at bounding box center [386, 175] width 25 height 23
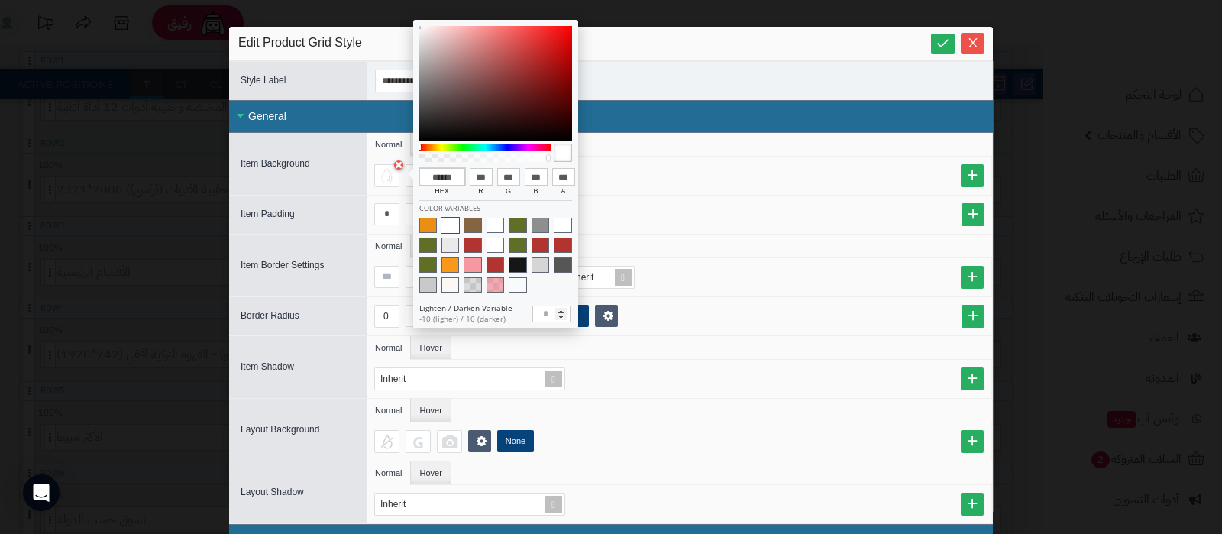
click at [445, 183] on input "******" at bounding box center [442, 177] width 46 height 18
paste input
type input "******"
type input "***"
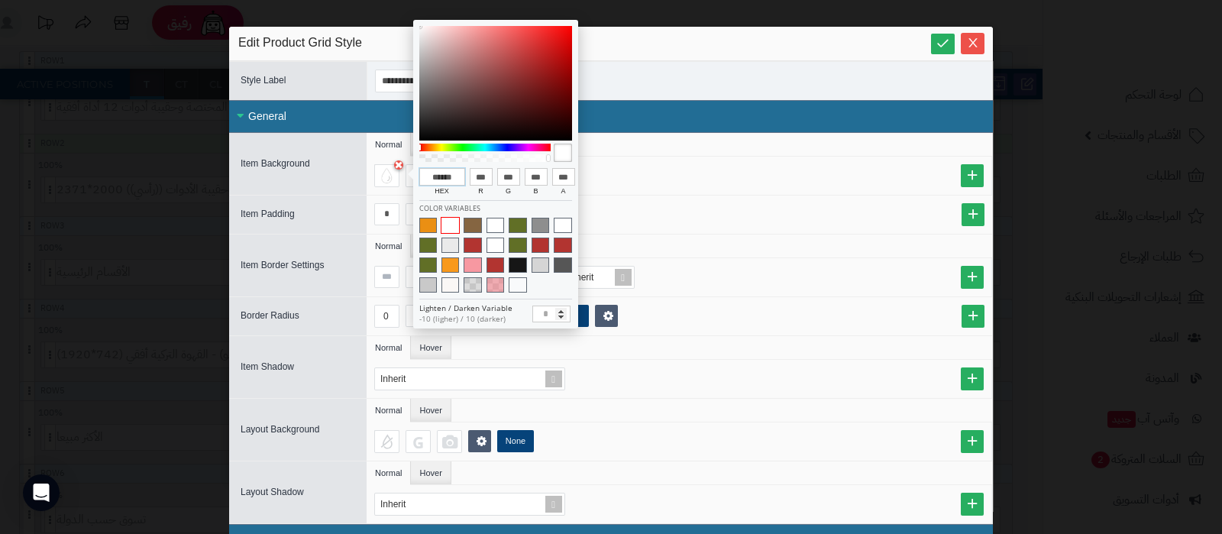
type input "***"
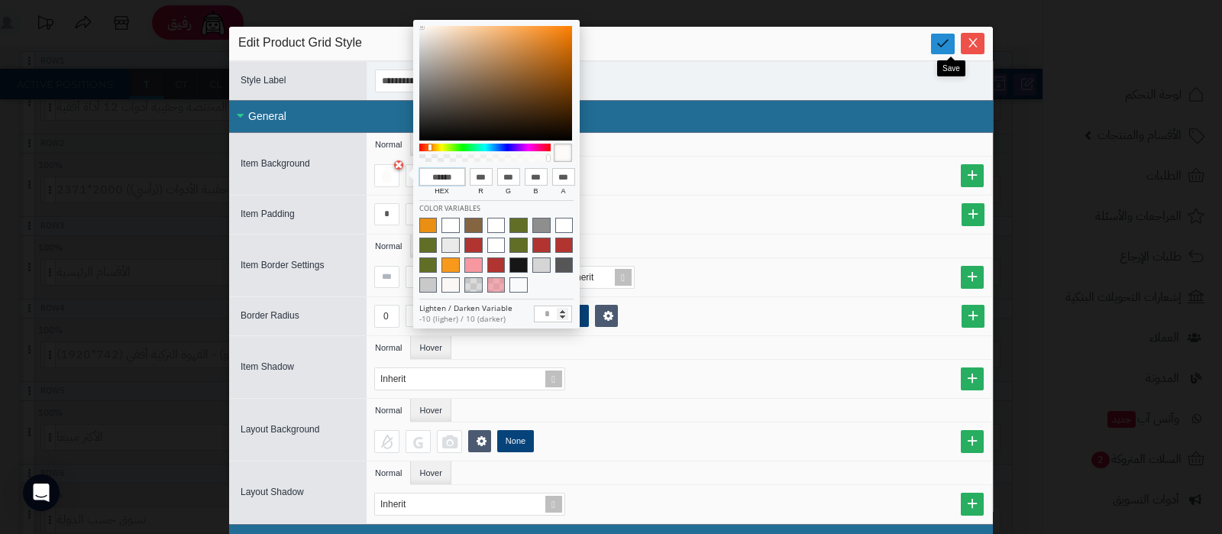
type input "******"
click at [950, 44] on icon at bounding box center [942, 43] width 15 height 15
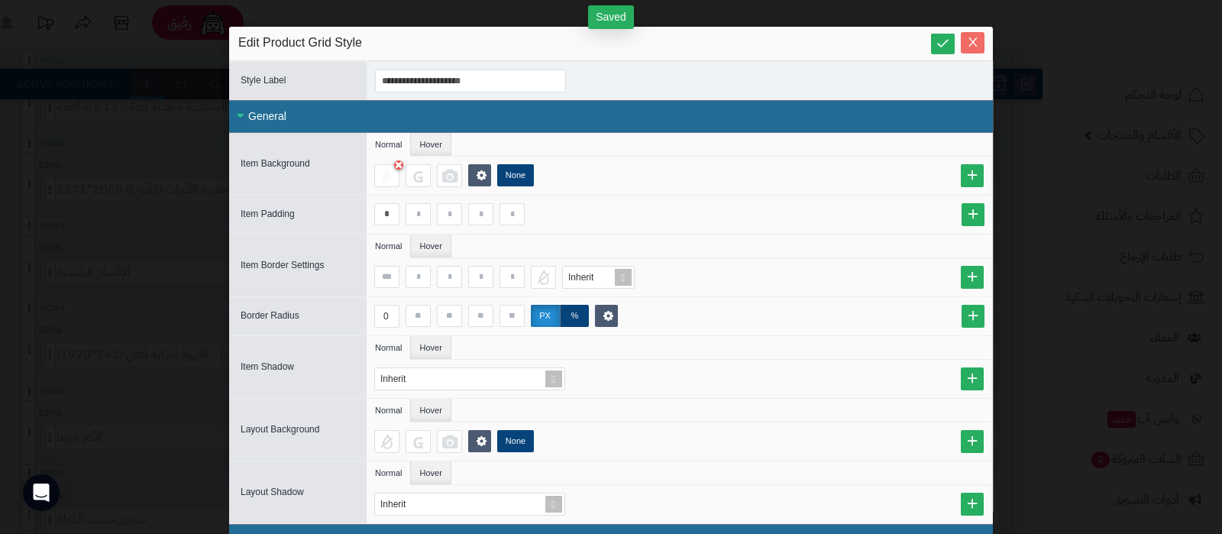
click at [976, 44] on icon "Close" at bounding box center [973, 42] width 12 height 12
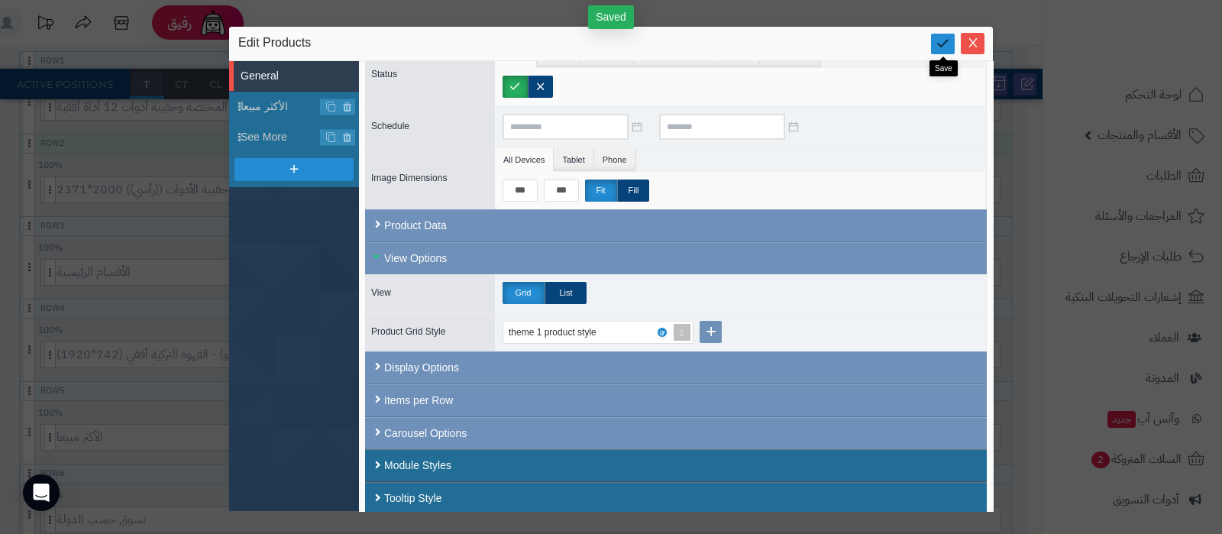
click at [946, 44] on icon at bounding box center [942, 43] width 15 height 15
click at [970, 44] on icon "Close" at bounding box center [972, 42] width 8 height 9
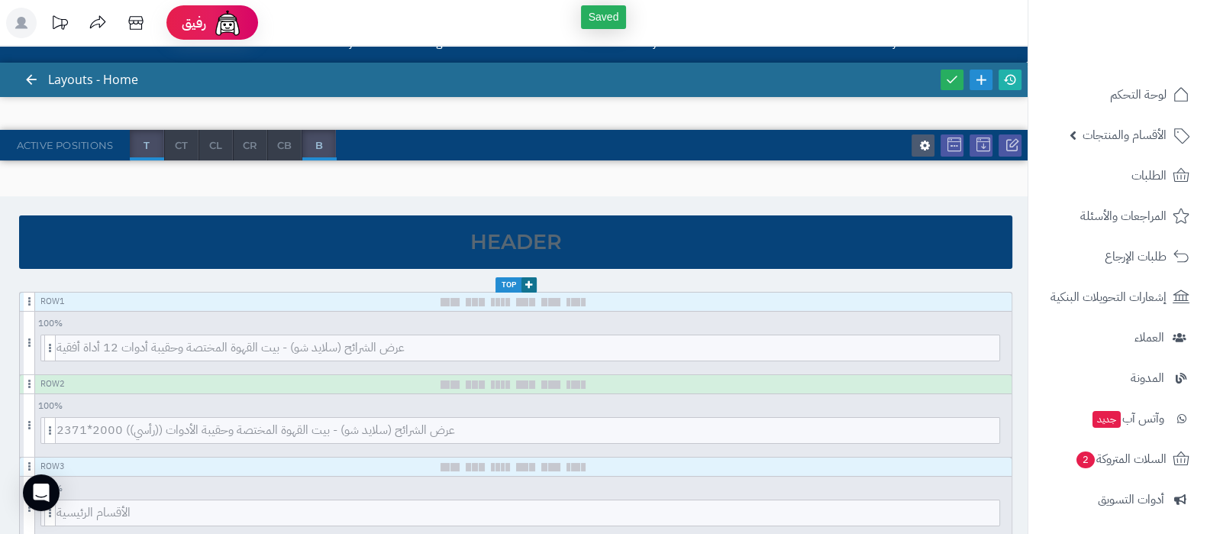
scroll to position [0, 0]
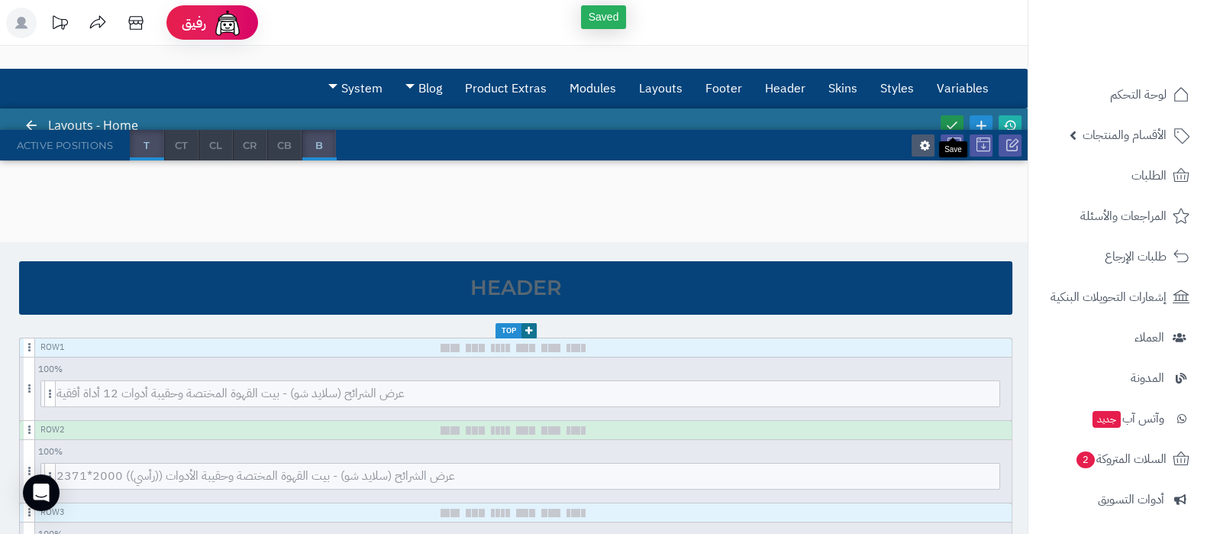
click at [951, 121] on icon at bounding box center [952, 125] width 14 height 14
click at [1010, 121] on icon at bounding box center [1010, 125] width 14 height 14
